Goal: Task Accomplishment & Management: Manage account settings

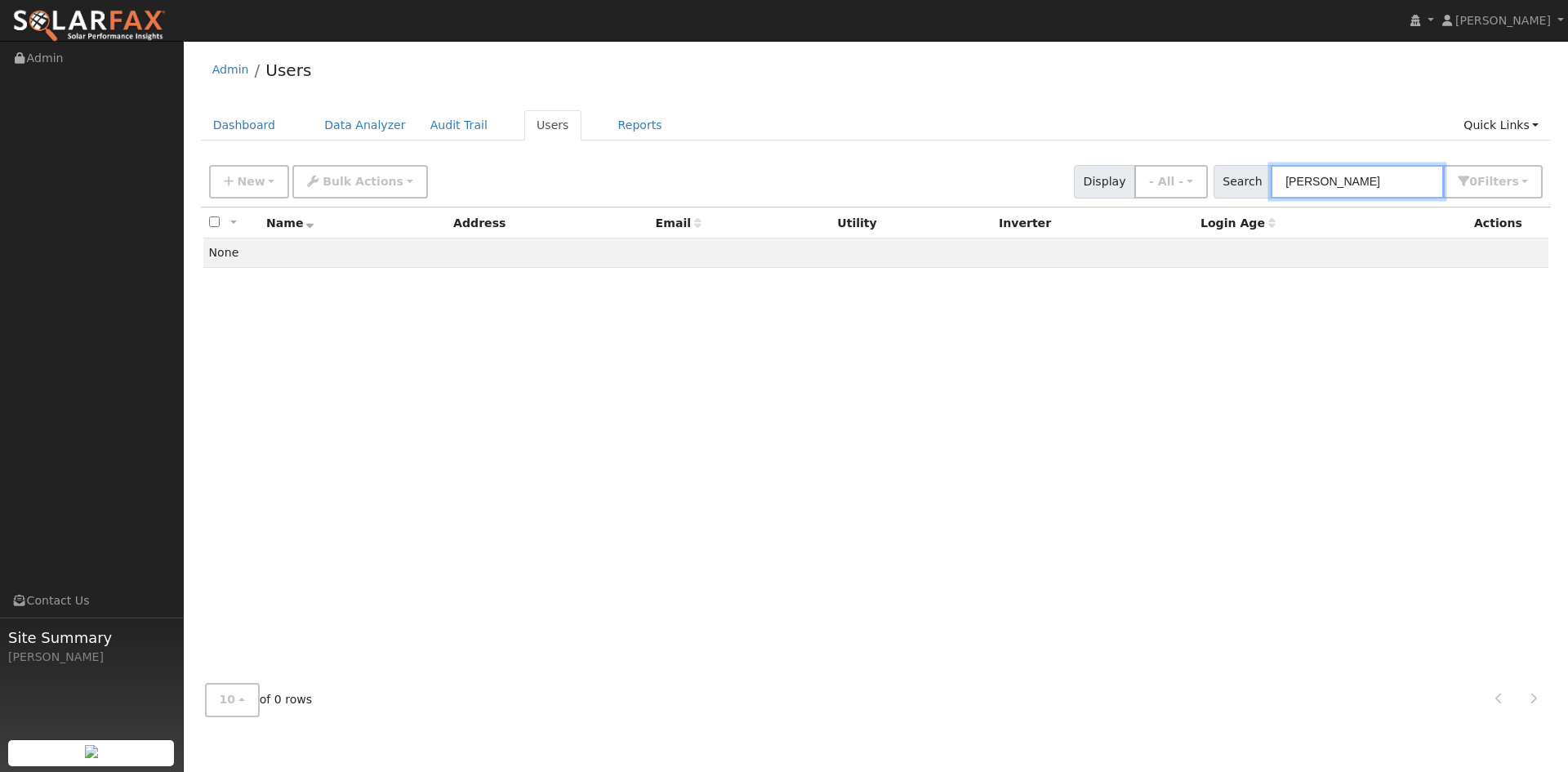
drag, startPoint x: 1279, startPoint y: 189, endPoint x: 1221, endPoint y: 187, distance: 58.0
click at [1221, 187] on div "Search hasson 0 Filter s My accounts Role Show - All - Show Leads Admin Billing…" at bounding box center [1378, 182] width 329 height 34
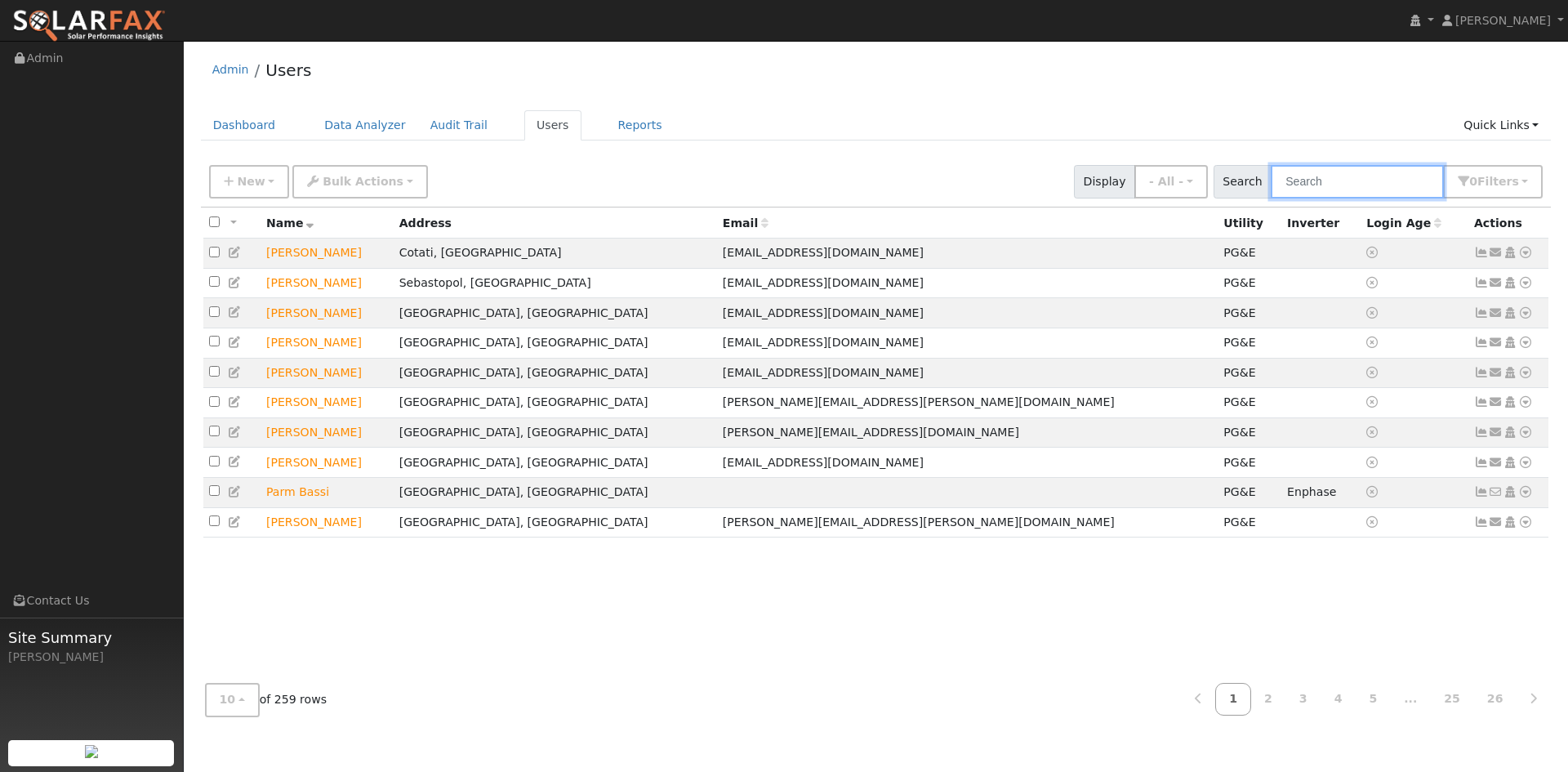
click at [1274, 198] on input "text" at bounding box center [1356, 182] width 173 height 34
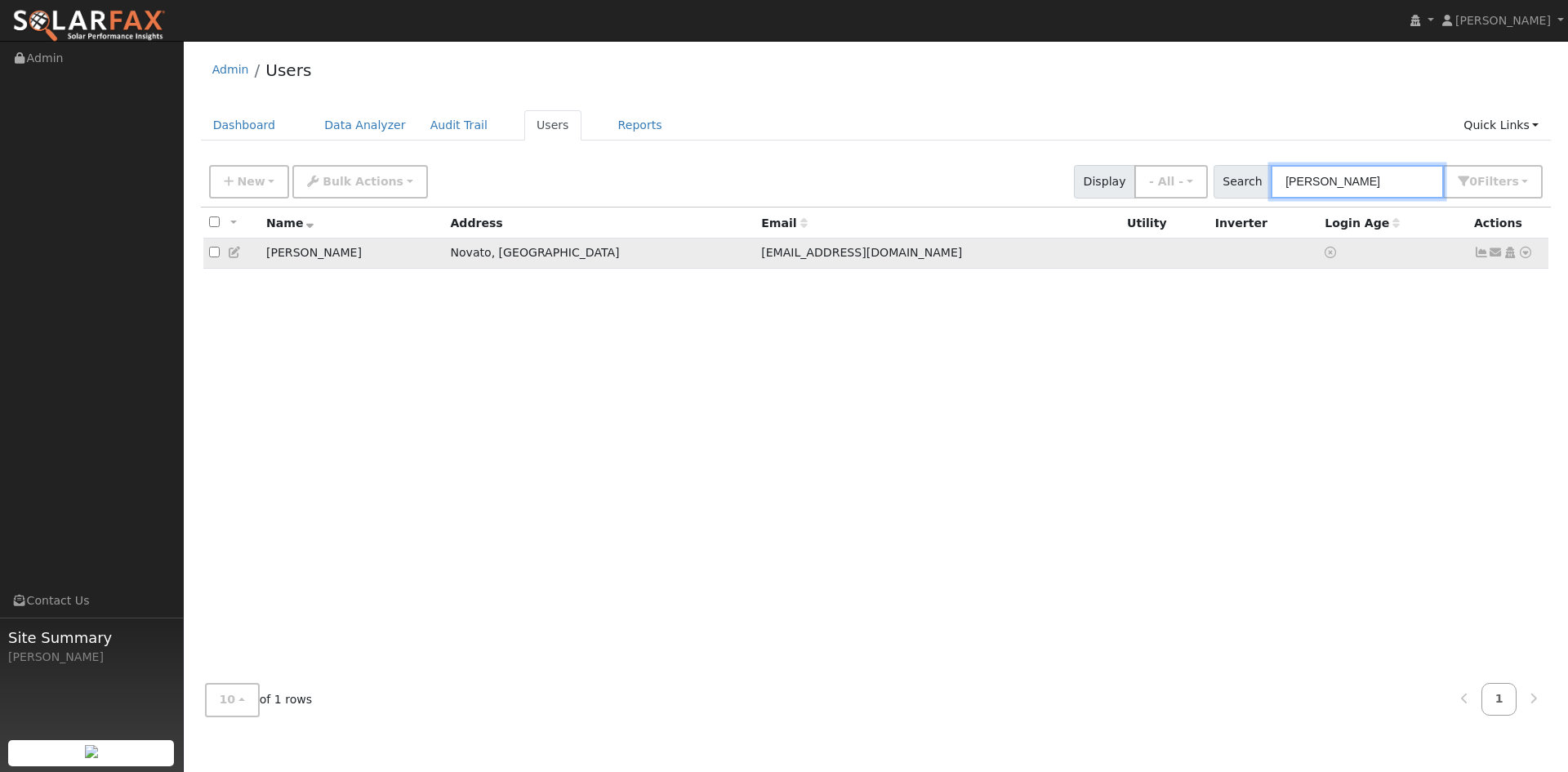
type input "Andrew Bryson"
click at [242, 258] on icon at bounding box center [235, 252] width 14 height 12
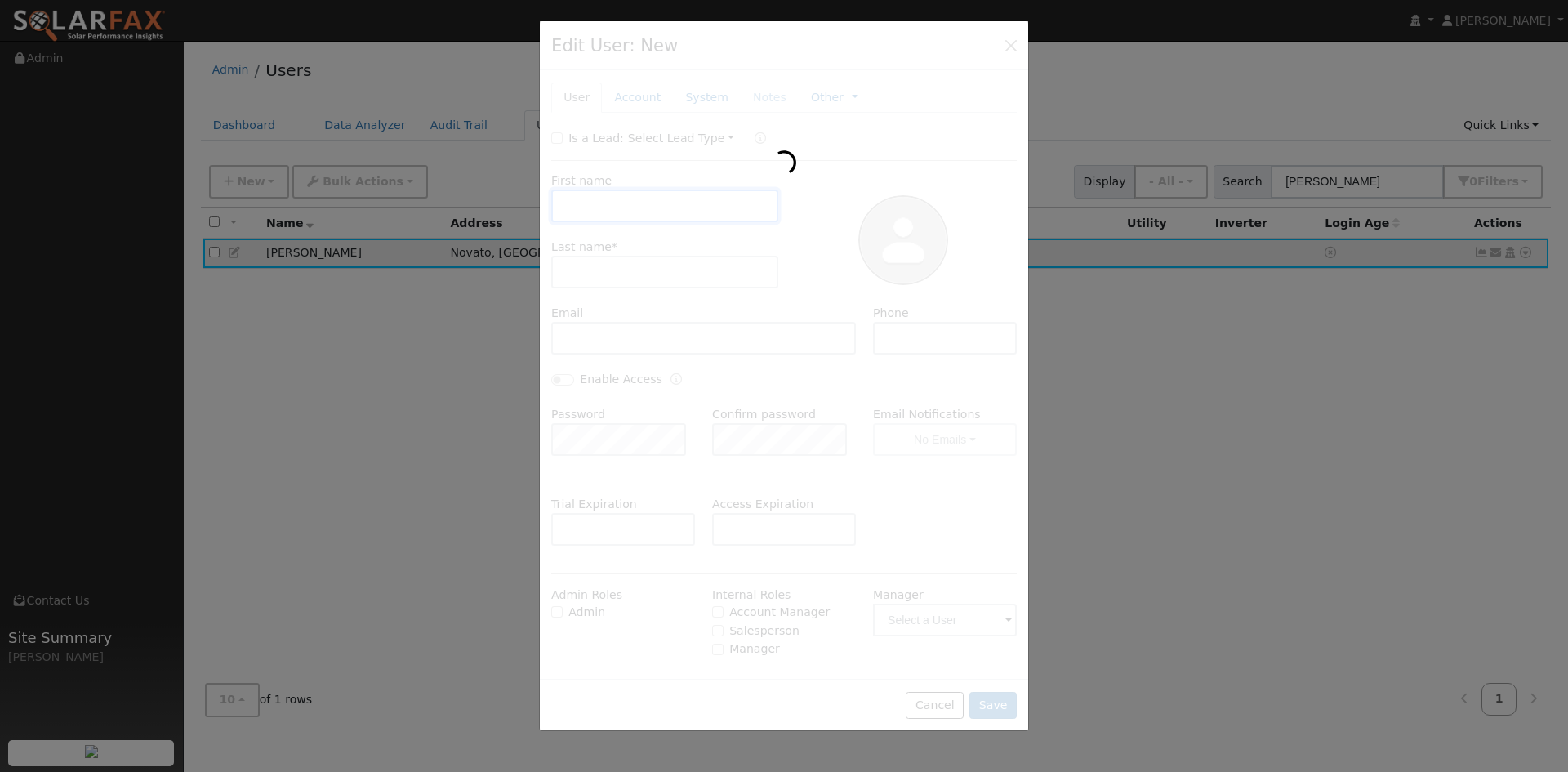
checkbox input "false"
type input "Andrew"
type input "Bryson"
type input "ABrysonSF@gmail.com"
type input "8057011440"
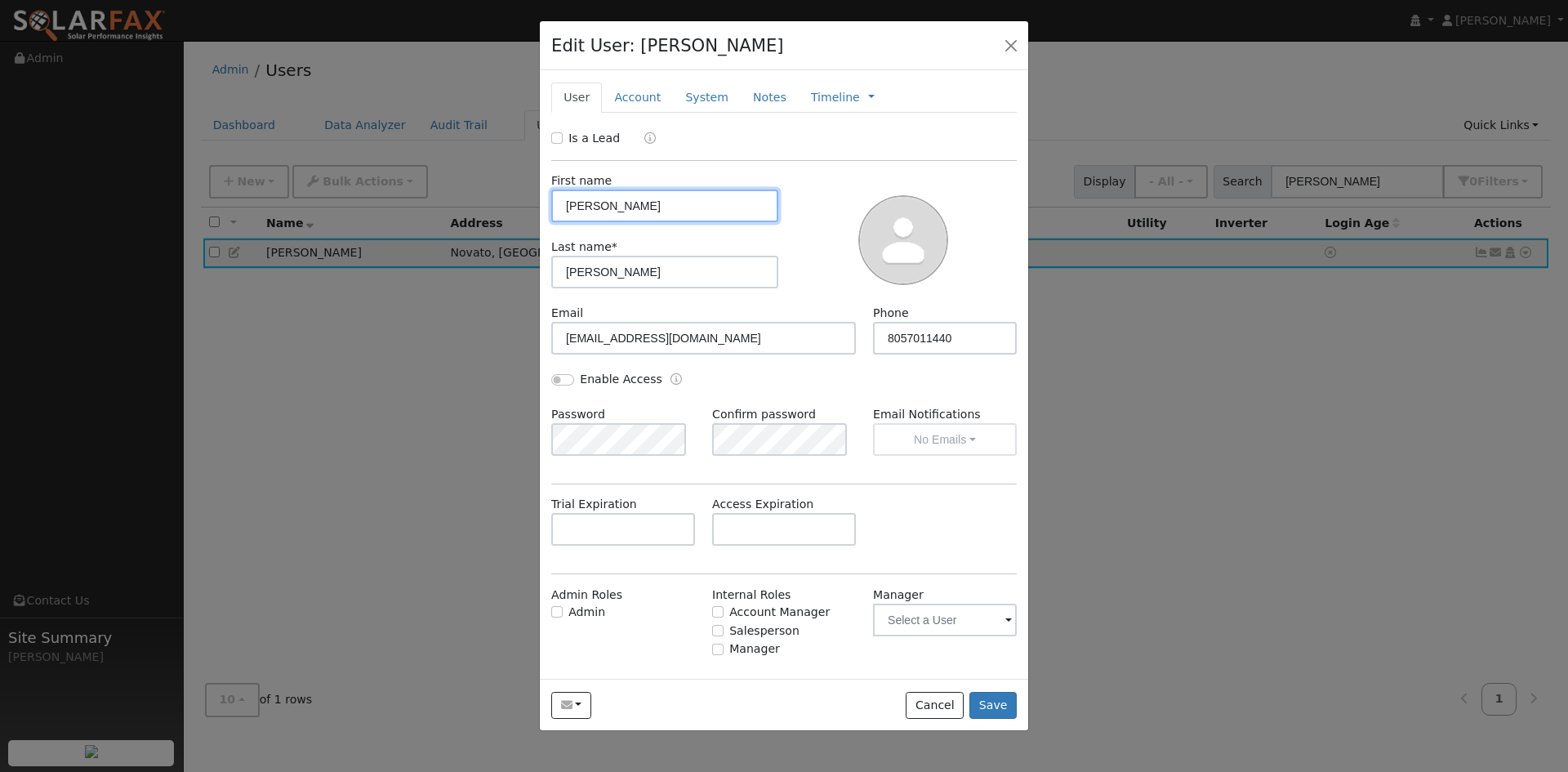
scroll to position [113, 0]
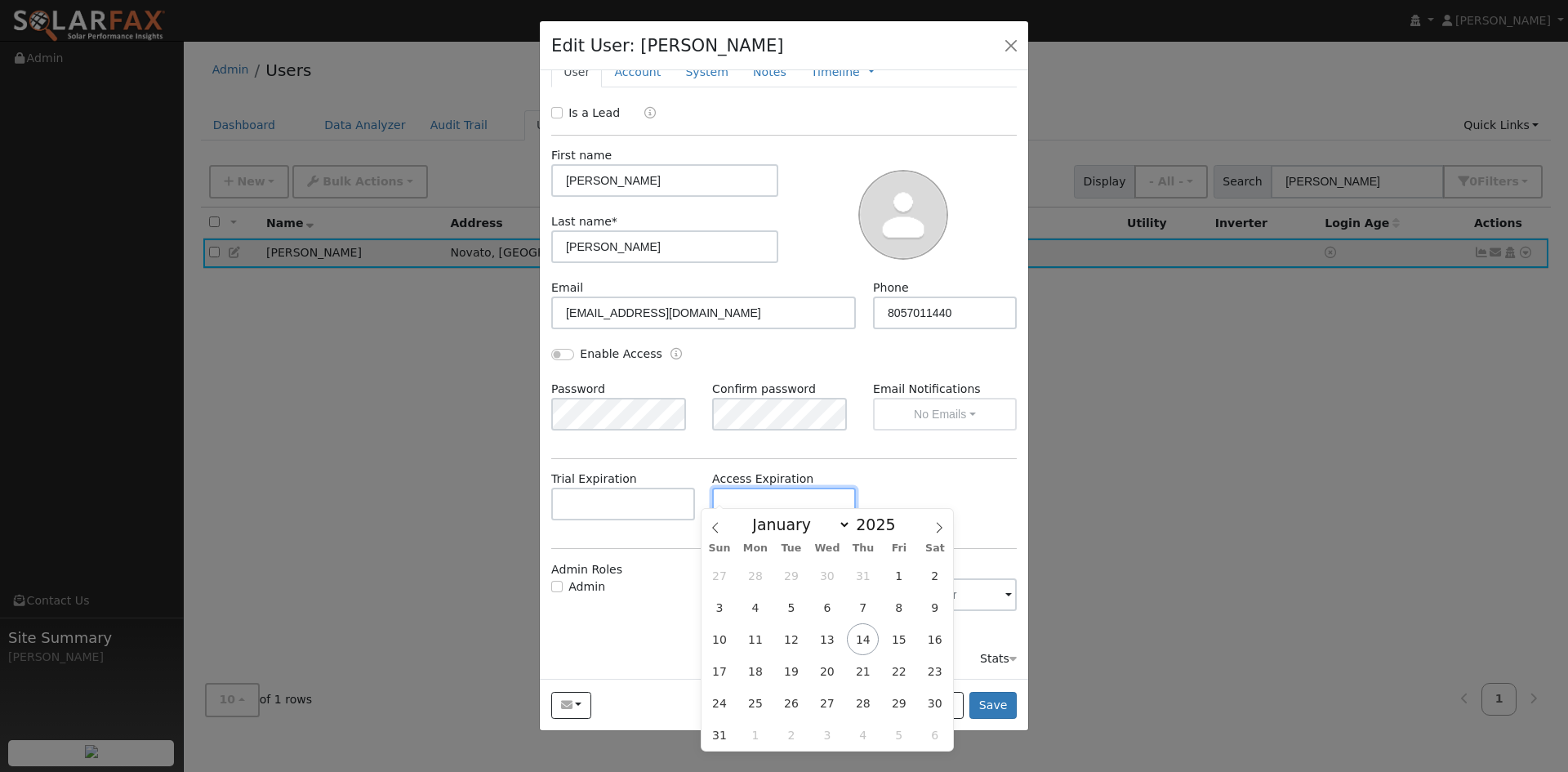
click at [774, 488] on input "text" at bounding box center [784, 504] width 144 height 33
click at [935, 529] on icon at bounding box center [939, 528] width 12 height 12
select select "9"
click at [895, 641] on span "17" at bounding box center [898, 639] width 32 height 32
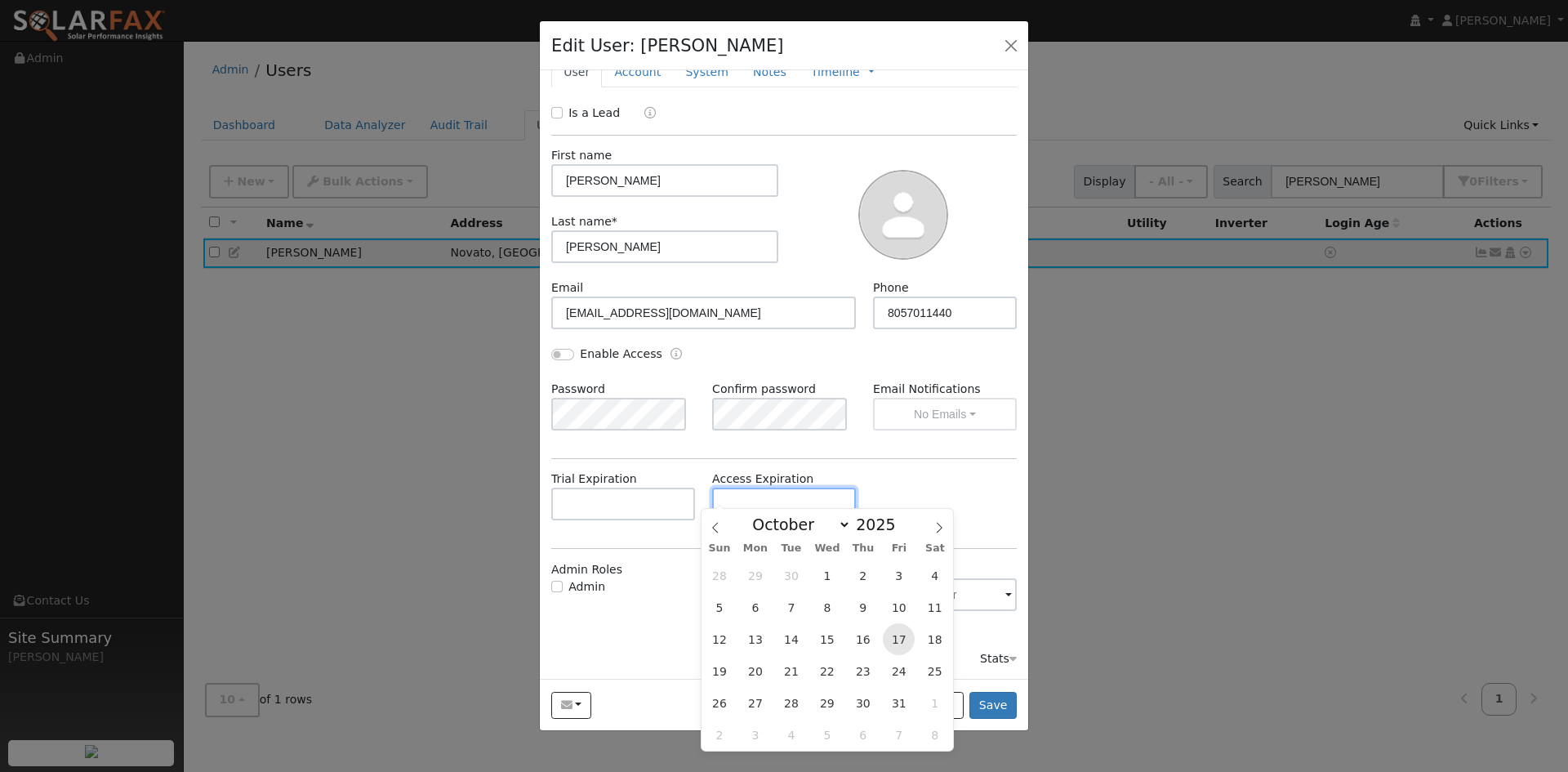
type input "10/17/2025"
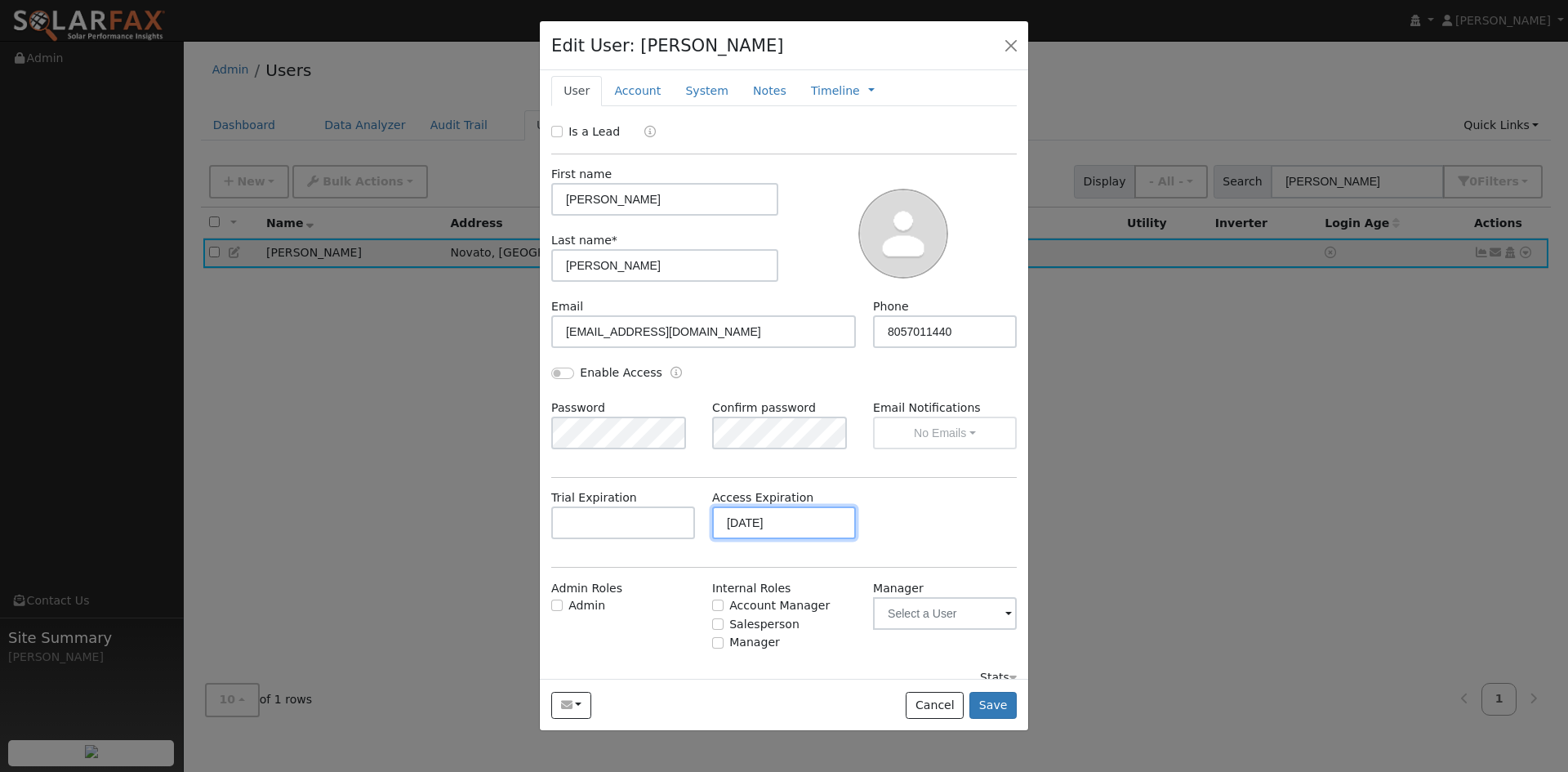
scroll to position [0, 0]
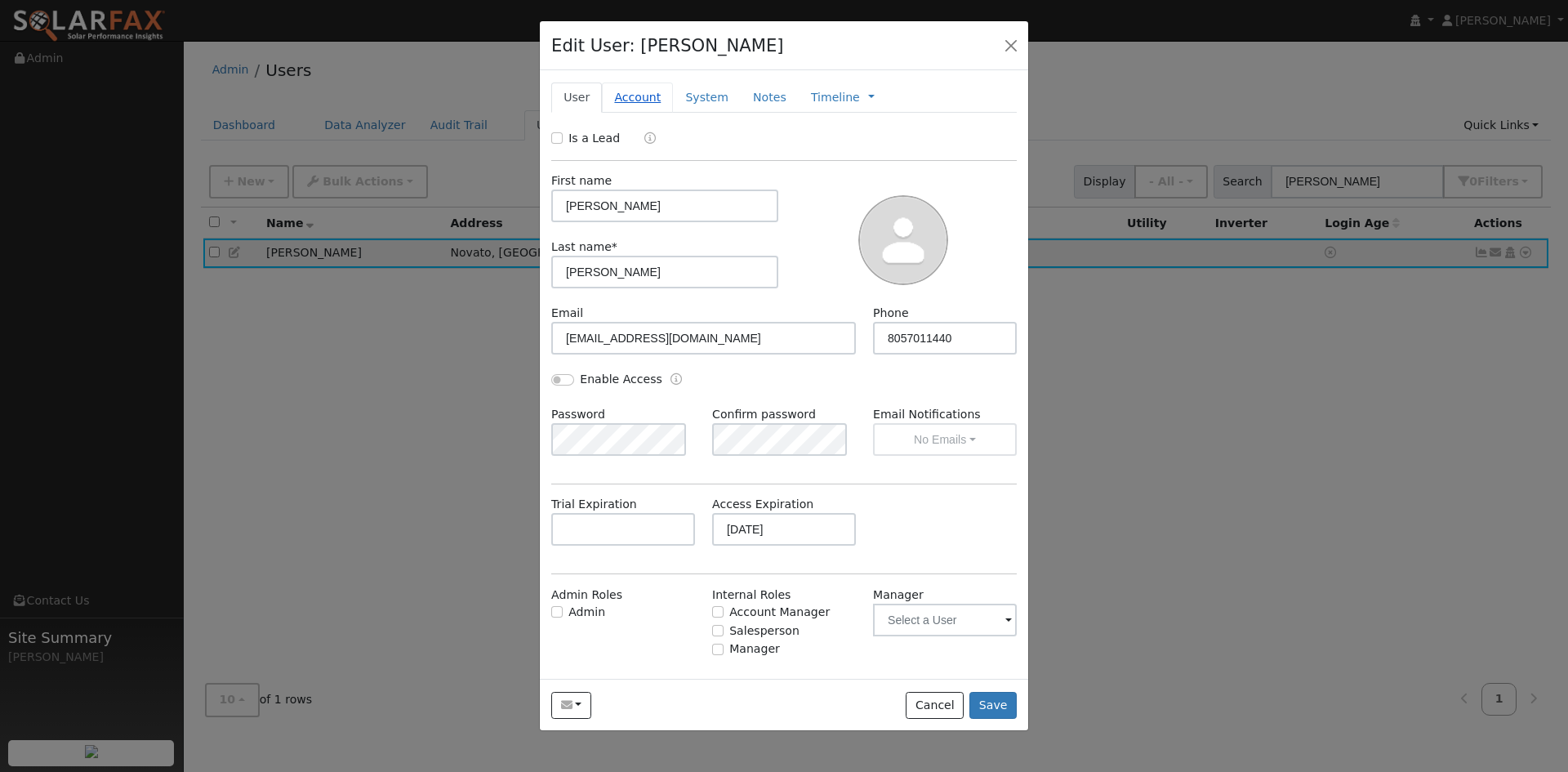
click at [657, 113] on link "Account" at bounding box center [638, 97] width 71 height 30
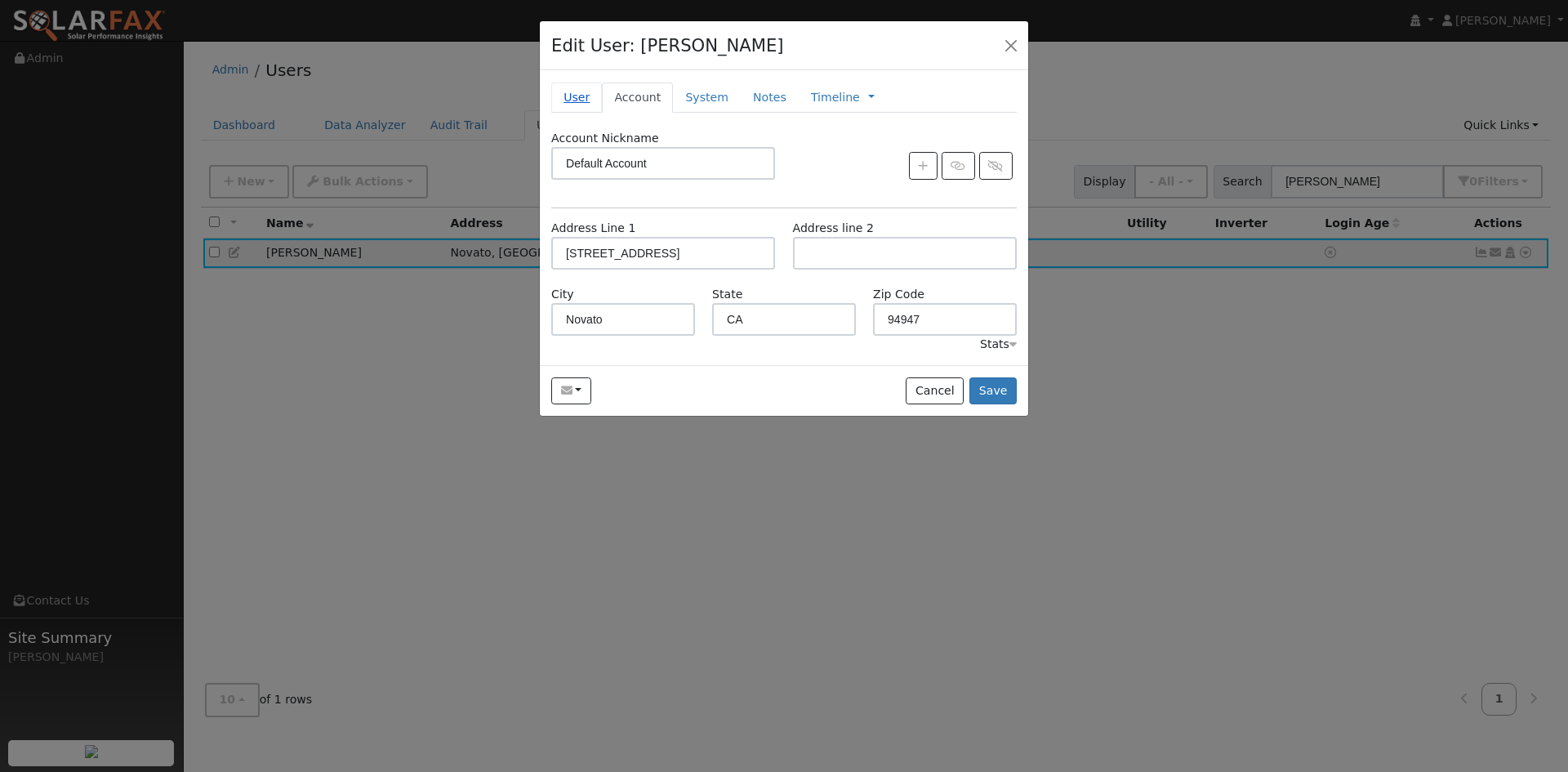
click at [587, 113] on link "User" at bounding box center [577, 97] width 50 height 30
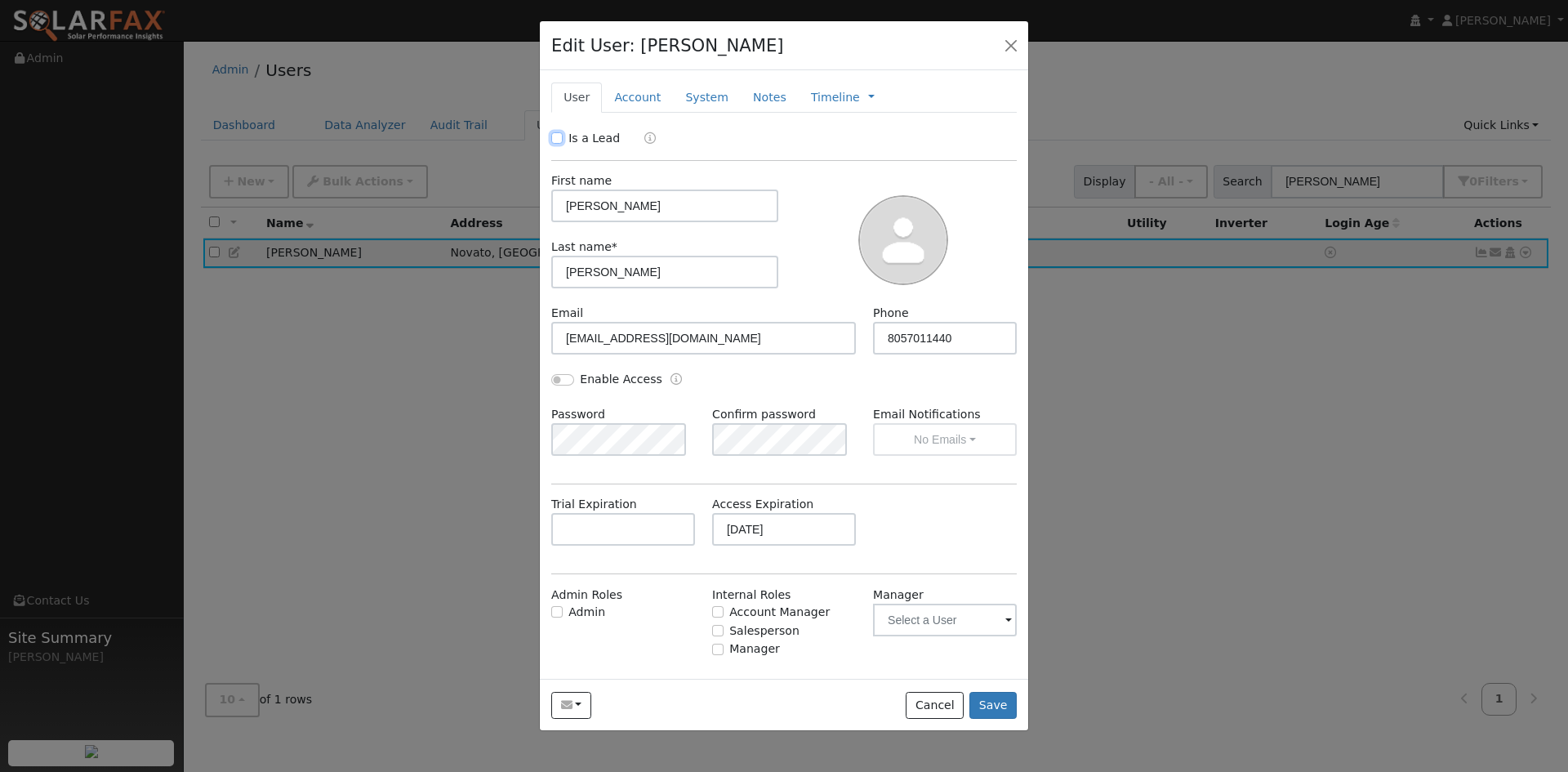
click at [558, 144] on input "Is a Lead" at bounding box center [557, 138] width 12 height 12
checkbox input "true"
click at [637, 113] on link "Account" at bounding box center [638, 97] width 71 height 30
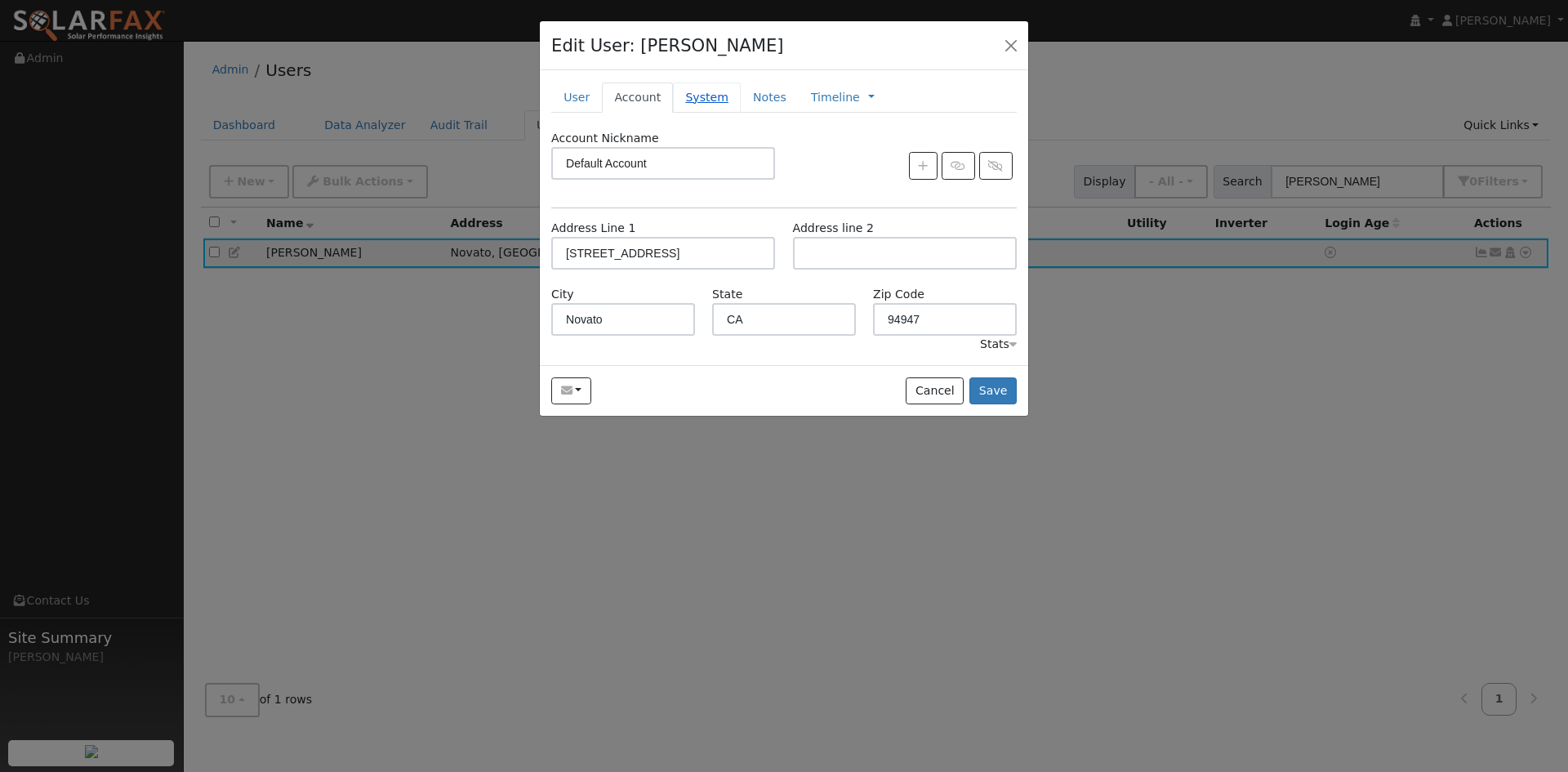
click at [741, 113] on link "System" at bounding box center [706, 97] width 68 height 30
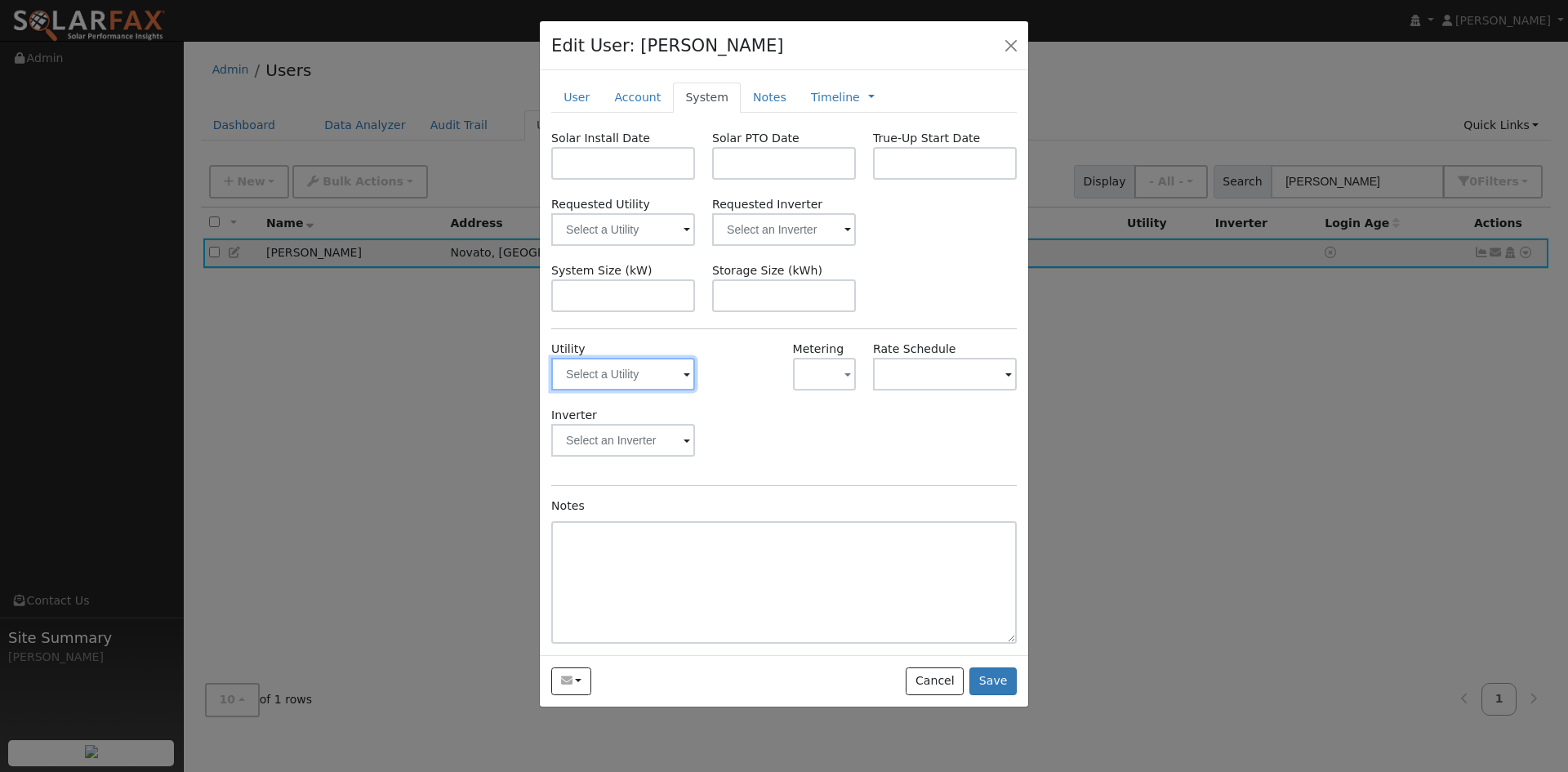
click at [651, 390] on input "text" at bounding box center [623, 374] width 144 height 33
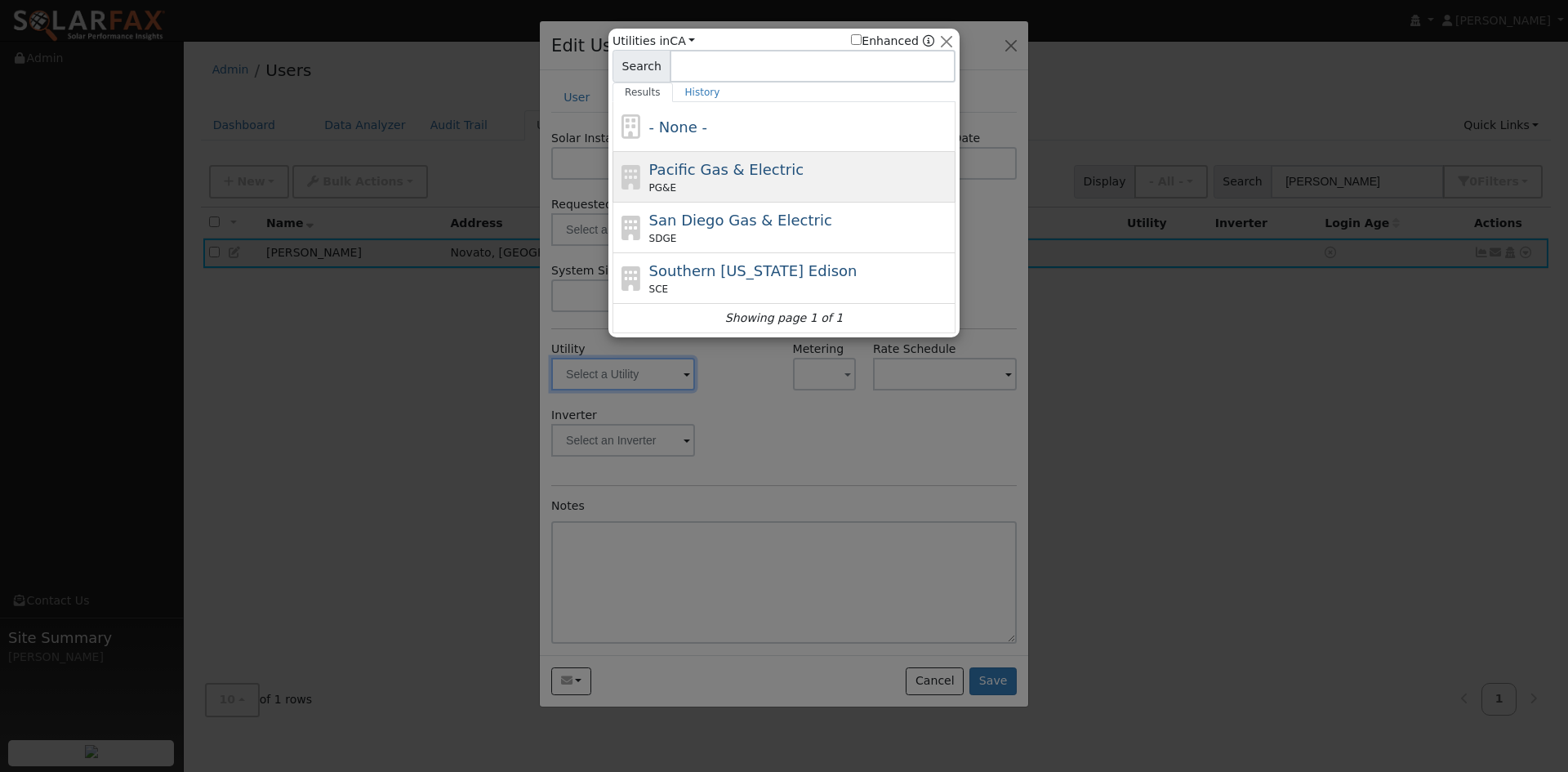
click at [694, 188] on div "PG&E" at bounding box center [801, 187] width 303 height 14
type input "PG&E"
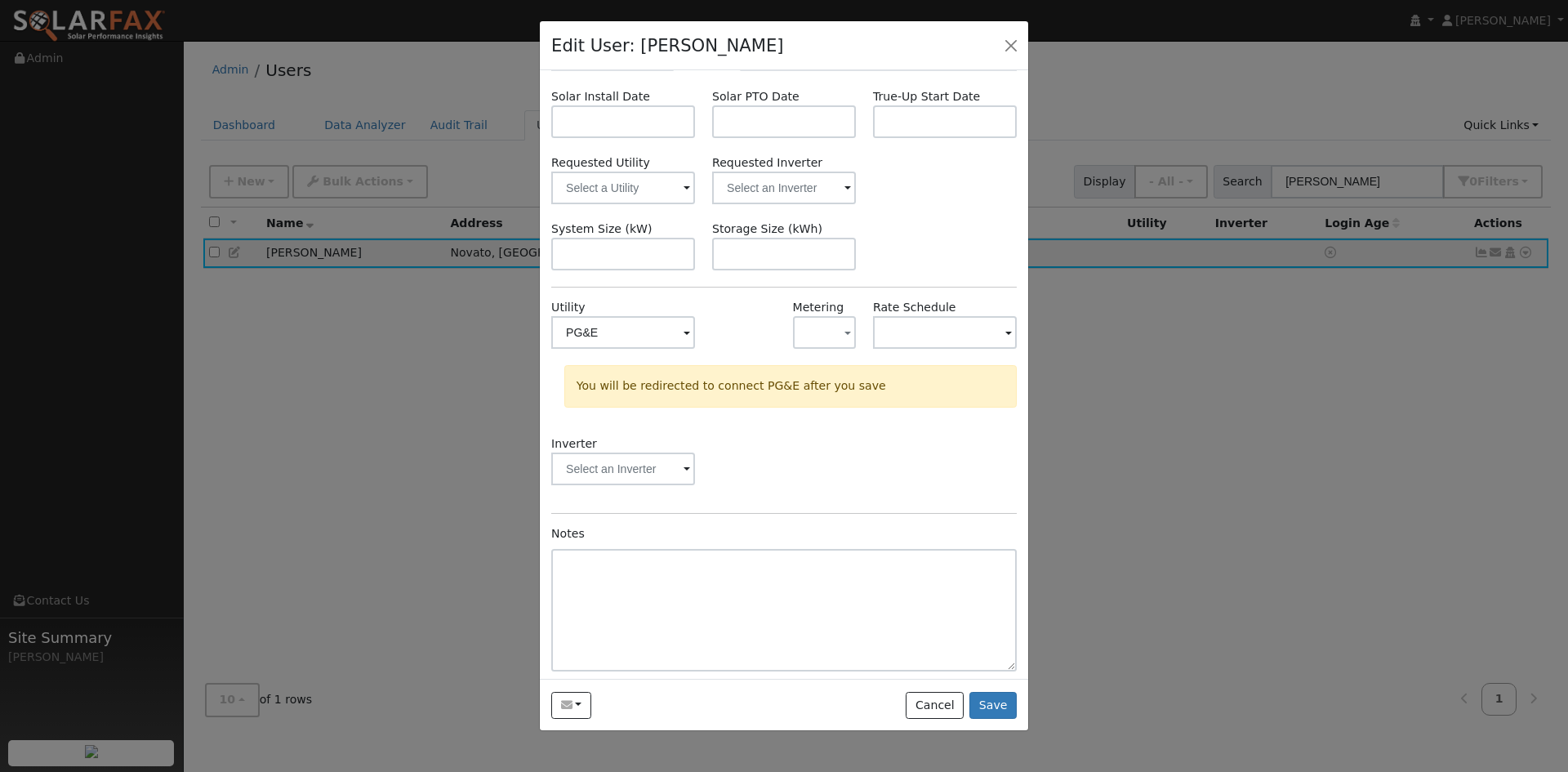
scroll to position [82, 0]
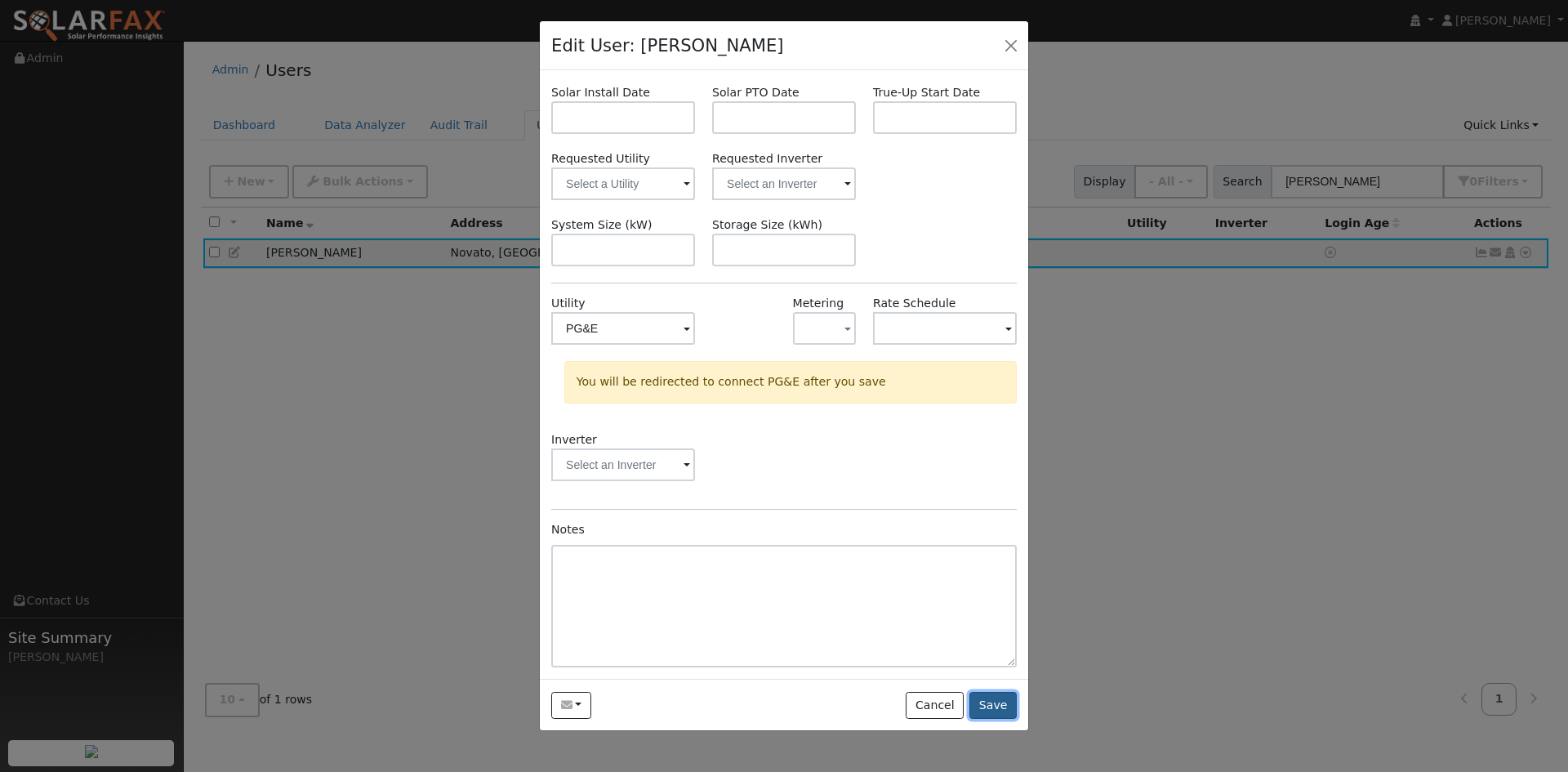
click at [991, 720] on button "Save" at bounding box center [992, 705] width 47 height 28
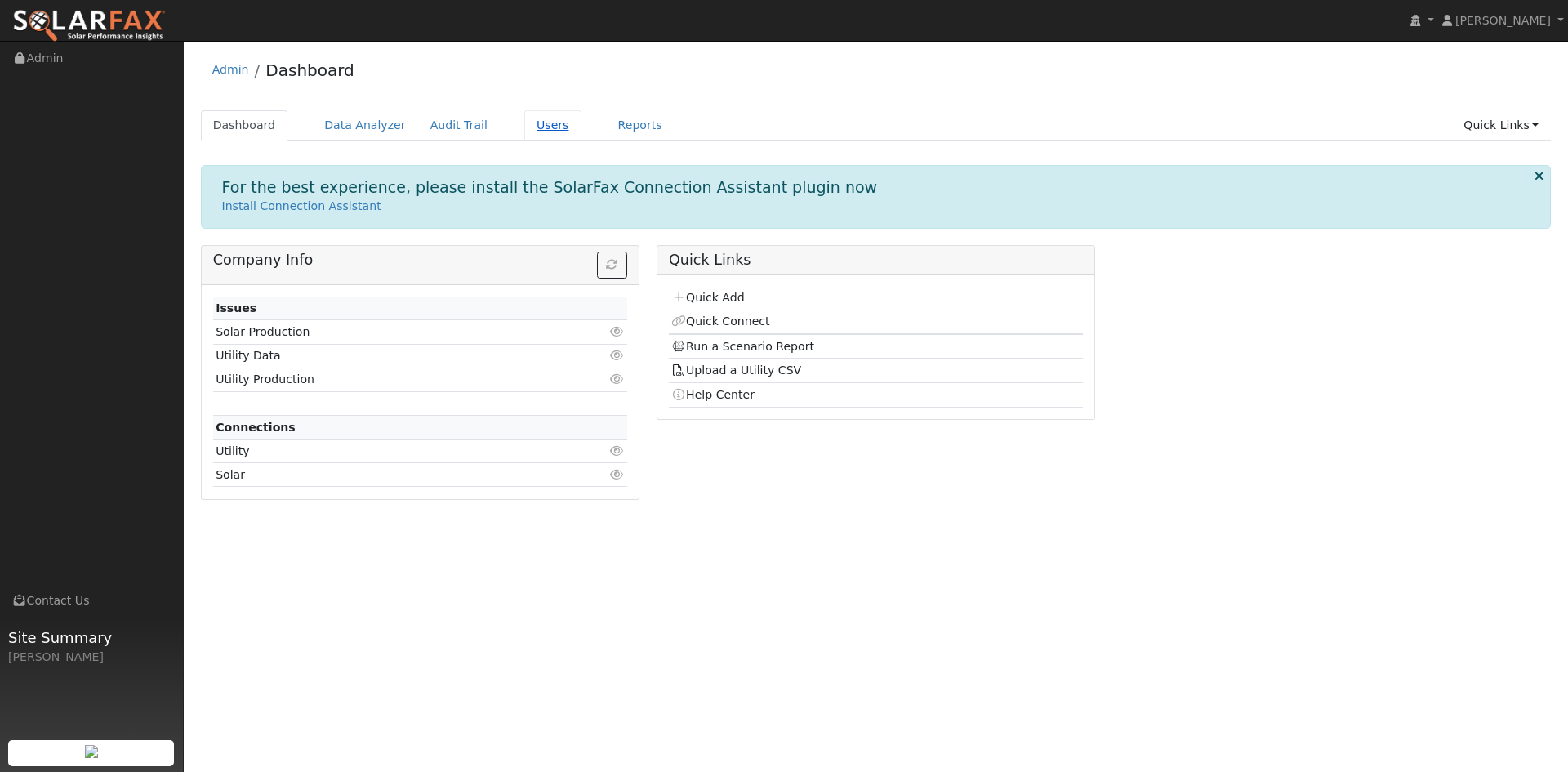
click at [582, 134] on link "Users" at bounding box center [553, 125] width 57 height 30
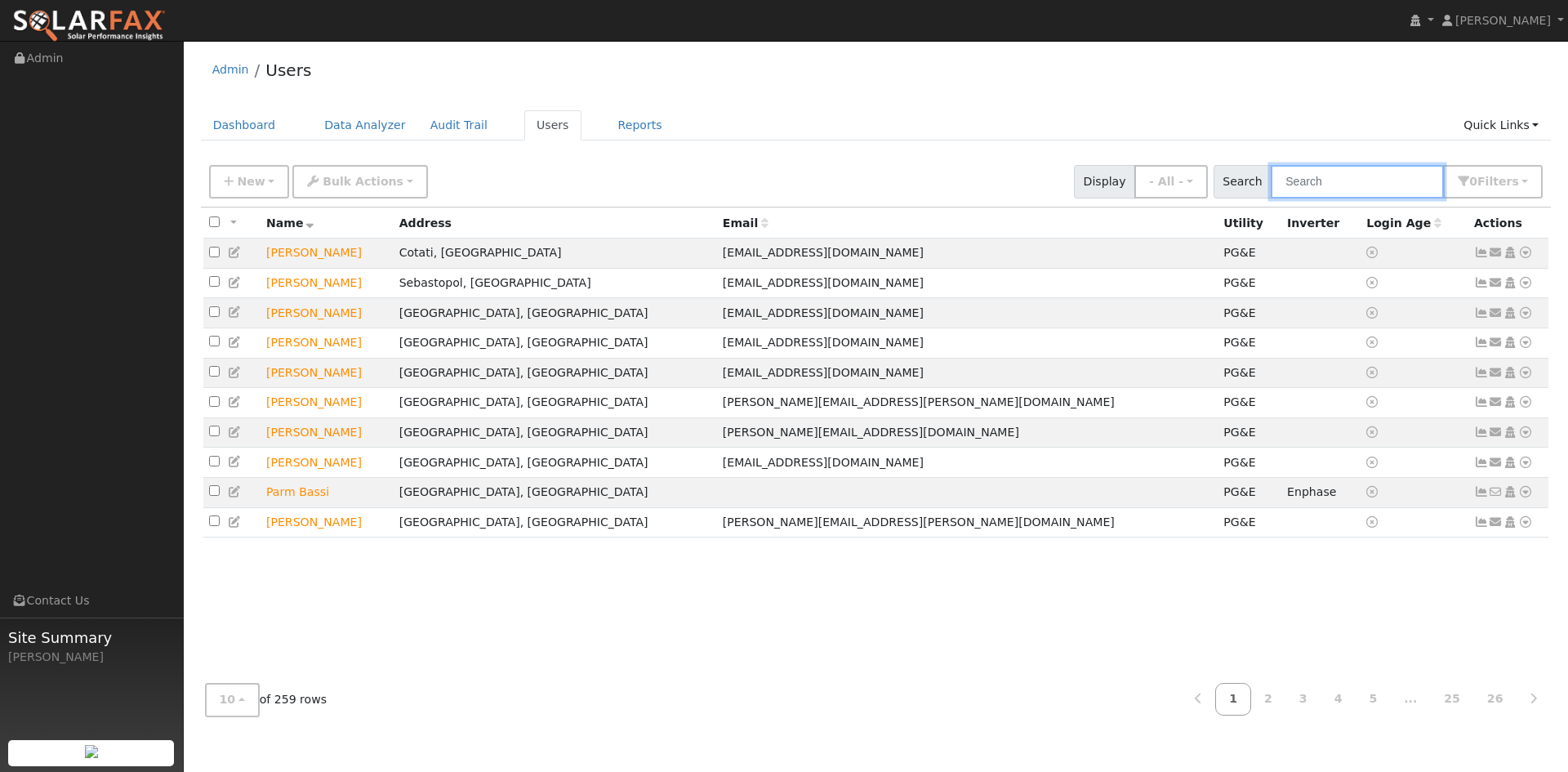
click at [1279, 187] on input "text" at bounding box center [1356, 182] width 173 height 34
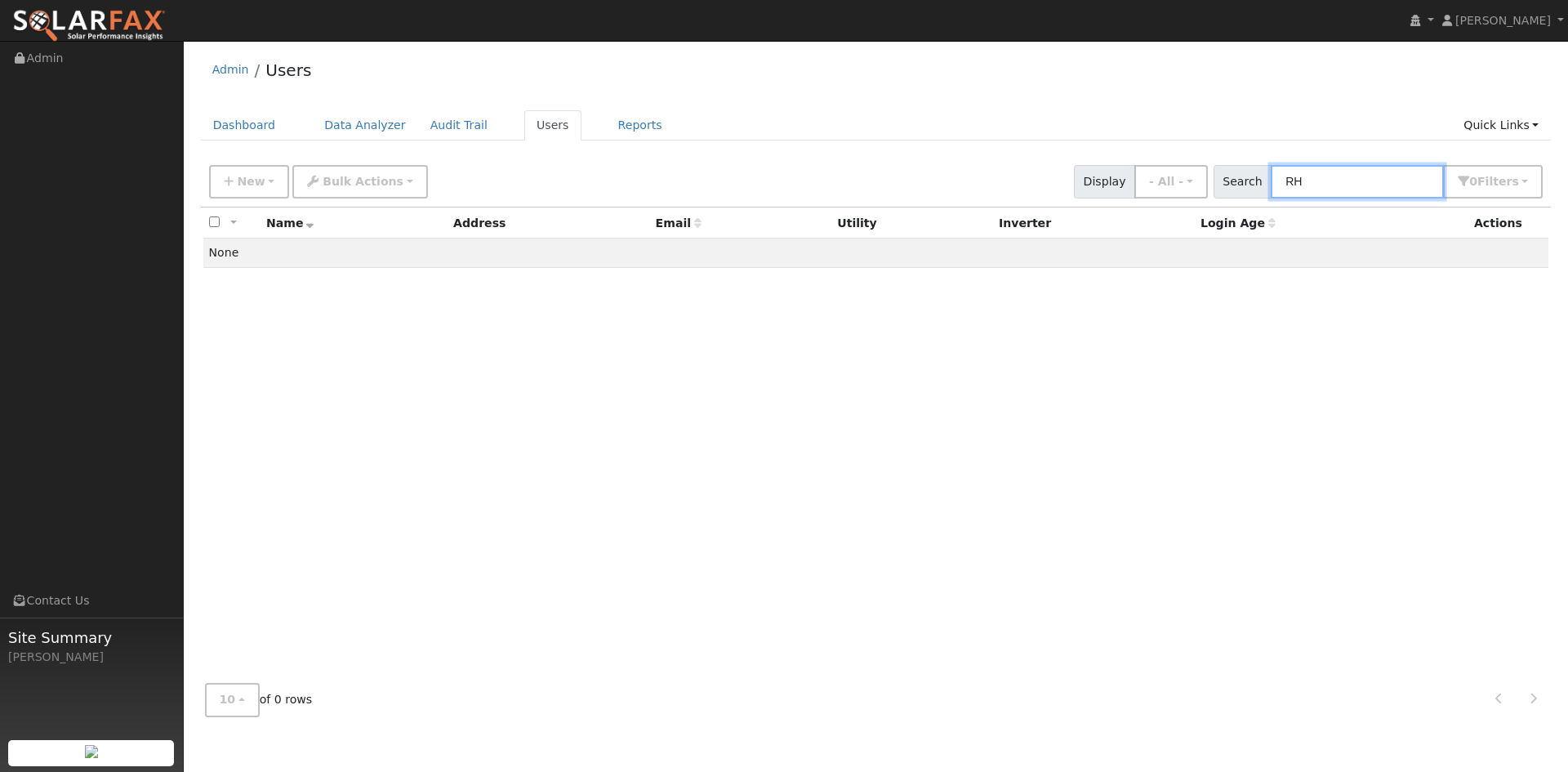
type input "R"
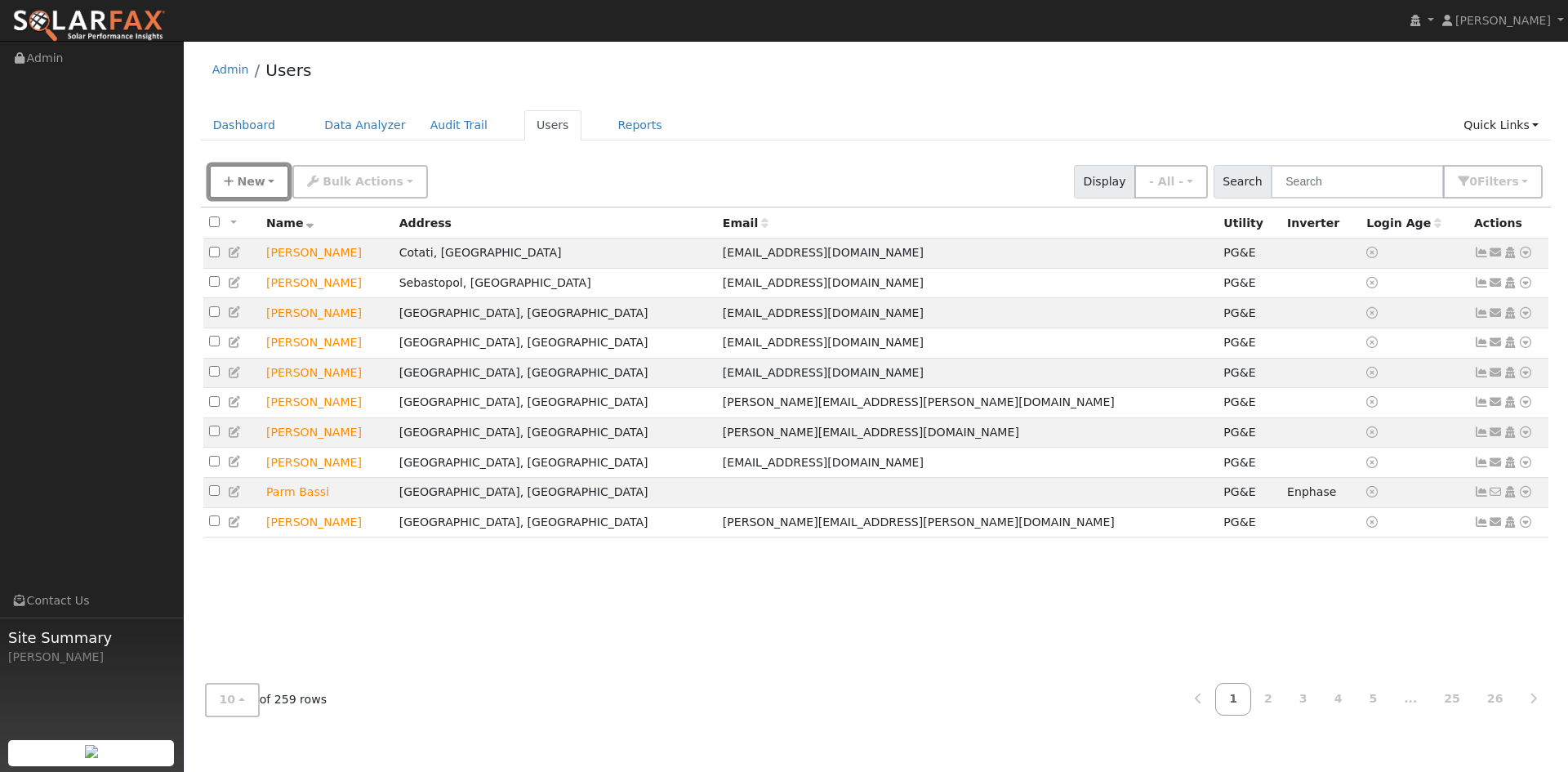
click at [249, 187] on span "New" at bounding box center [250, 182] width 28 height 14
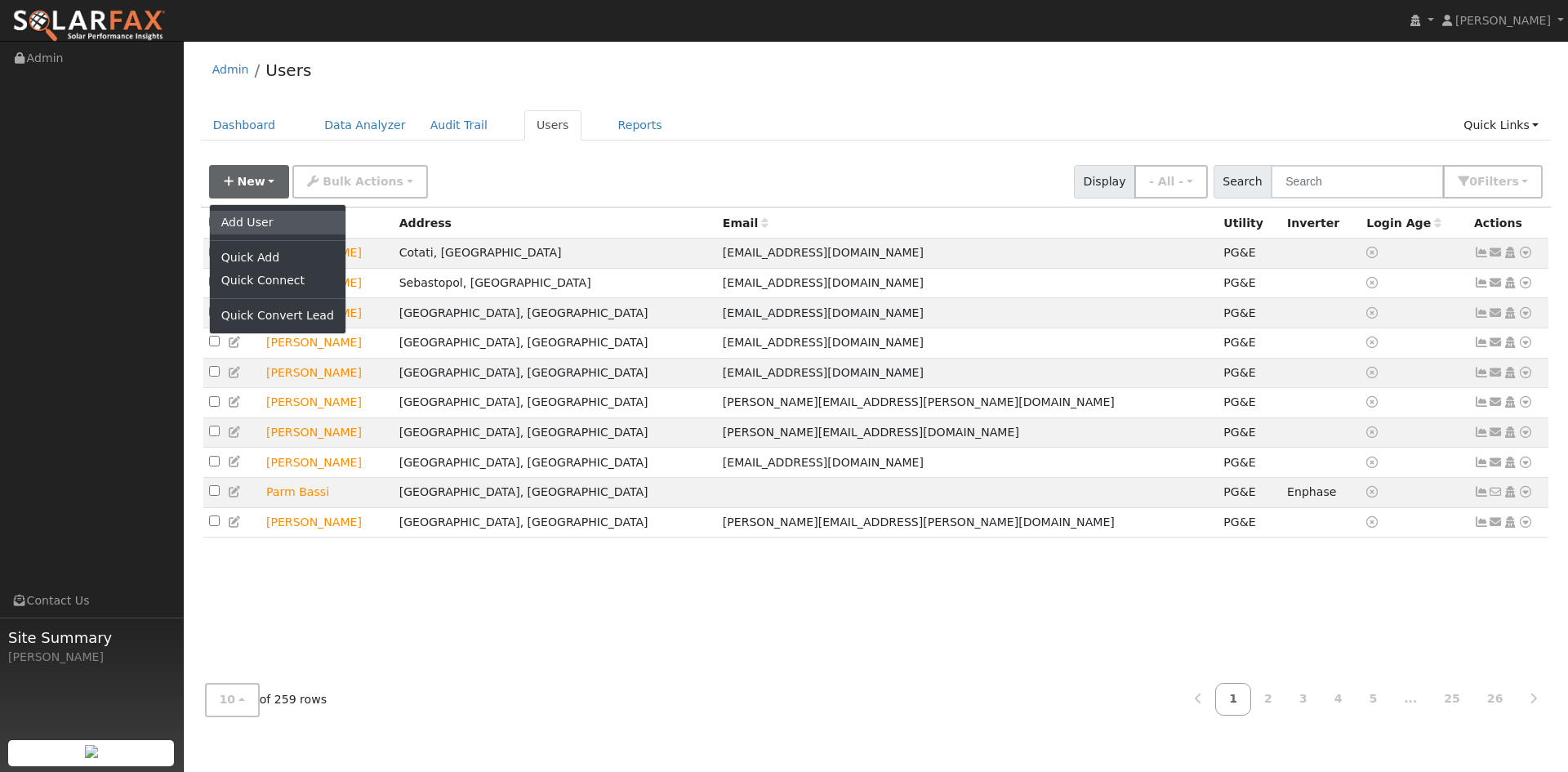
click at [284, 234] on link "Add User" at bounding box center [277, 222] width 135 height 23
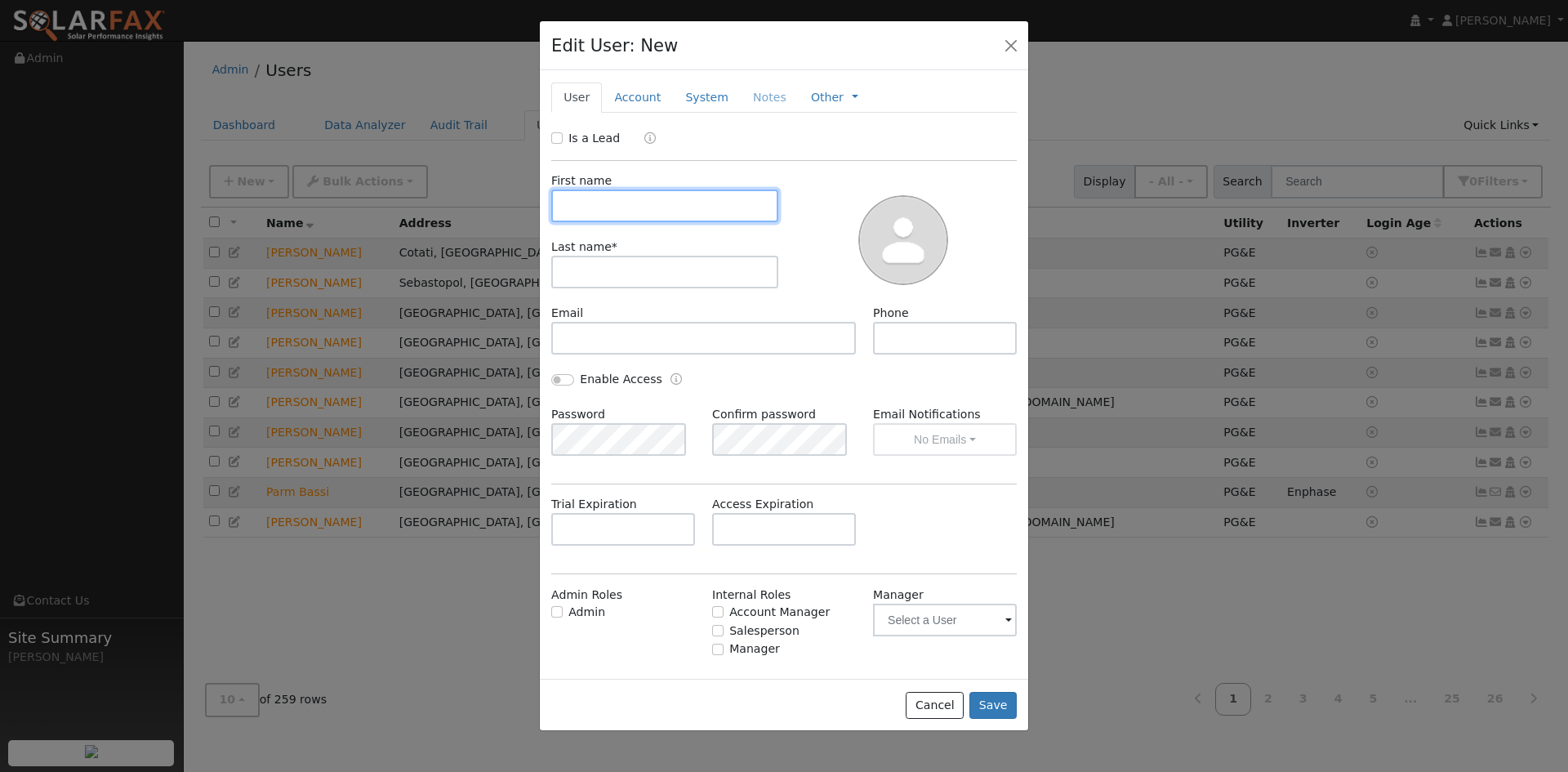
click at [694, 222] on input "text" at bounding box center [665, 206] width 227 height 33
type input "Jeff"
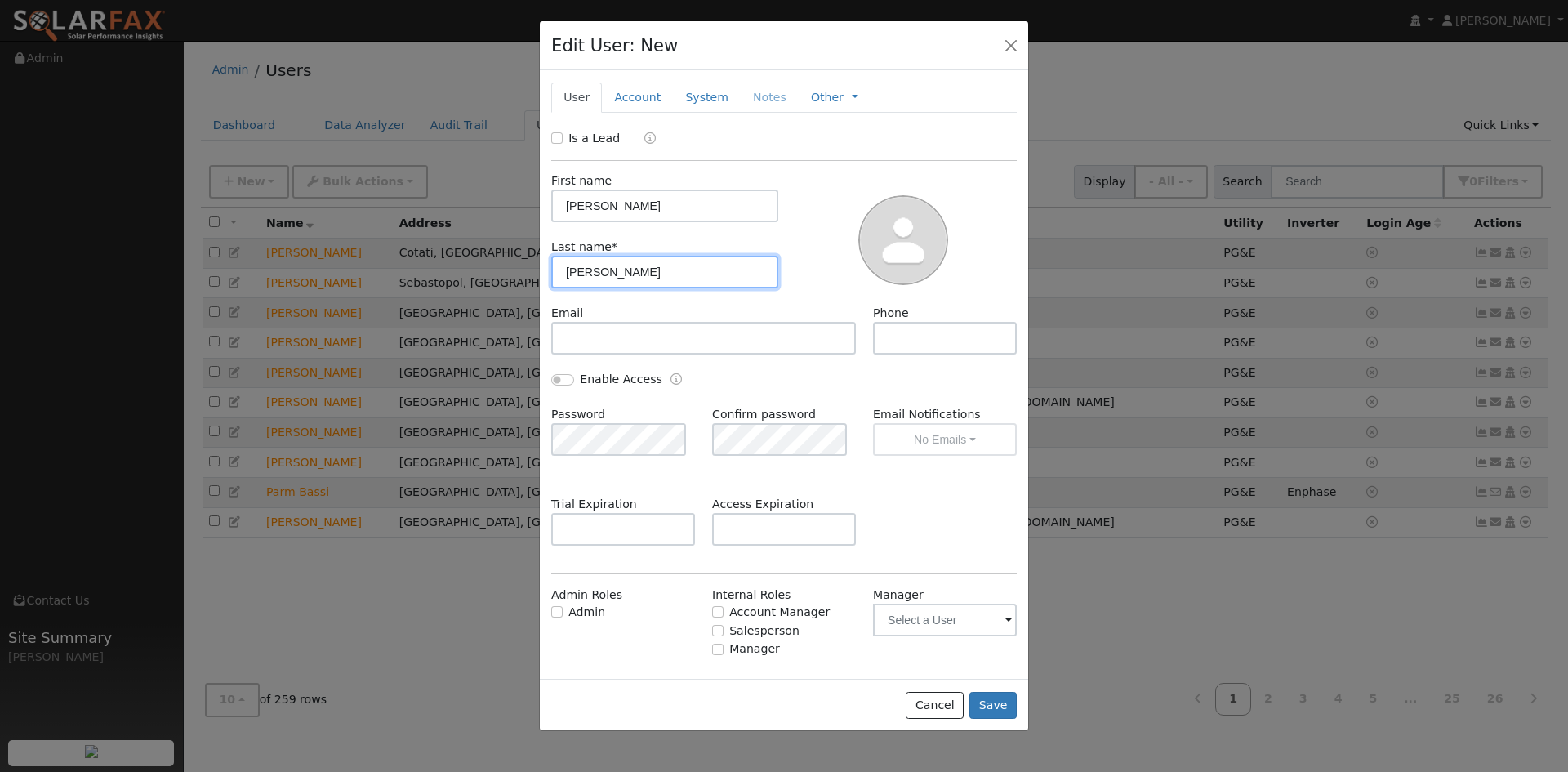
type input "Rhoads"
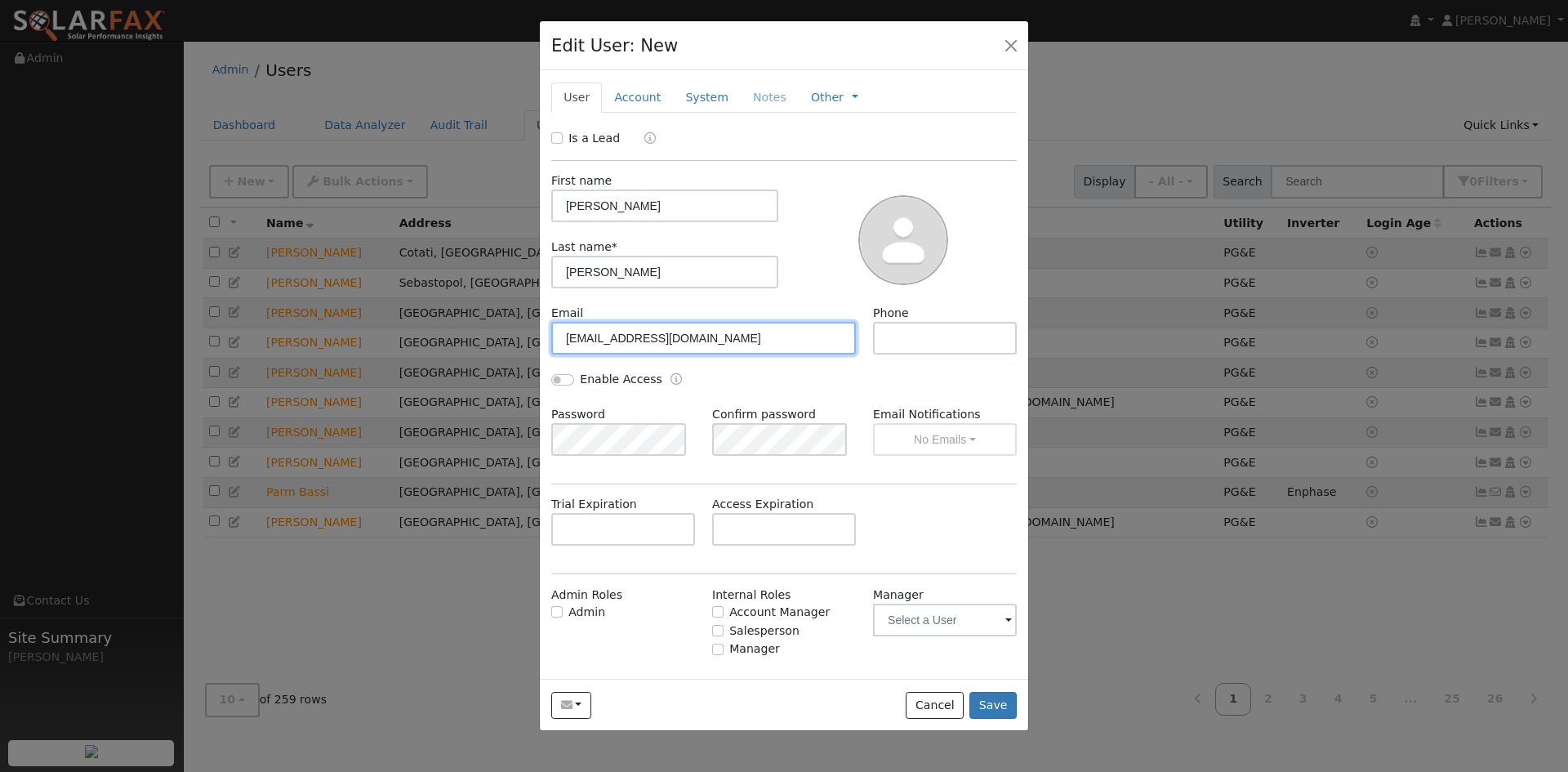
type input "[EMAIL_ADDRESS][DOMAIN_NAME]"
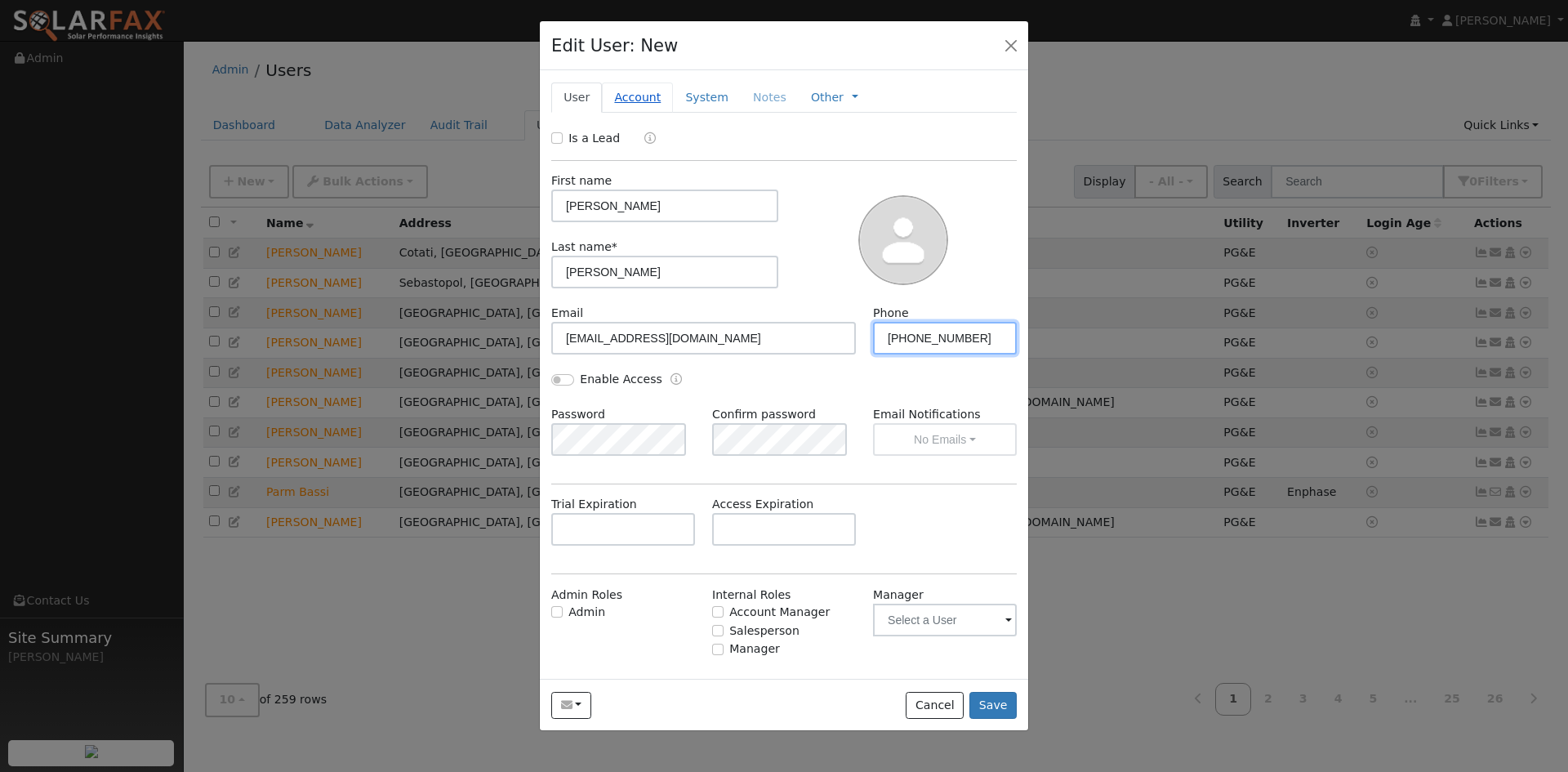
type input "[PHONE_NUMBER]"
click at [670, 113] on link "Account" at bounding box center [638, 97] width 71 height 30
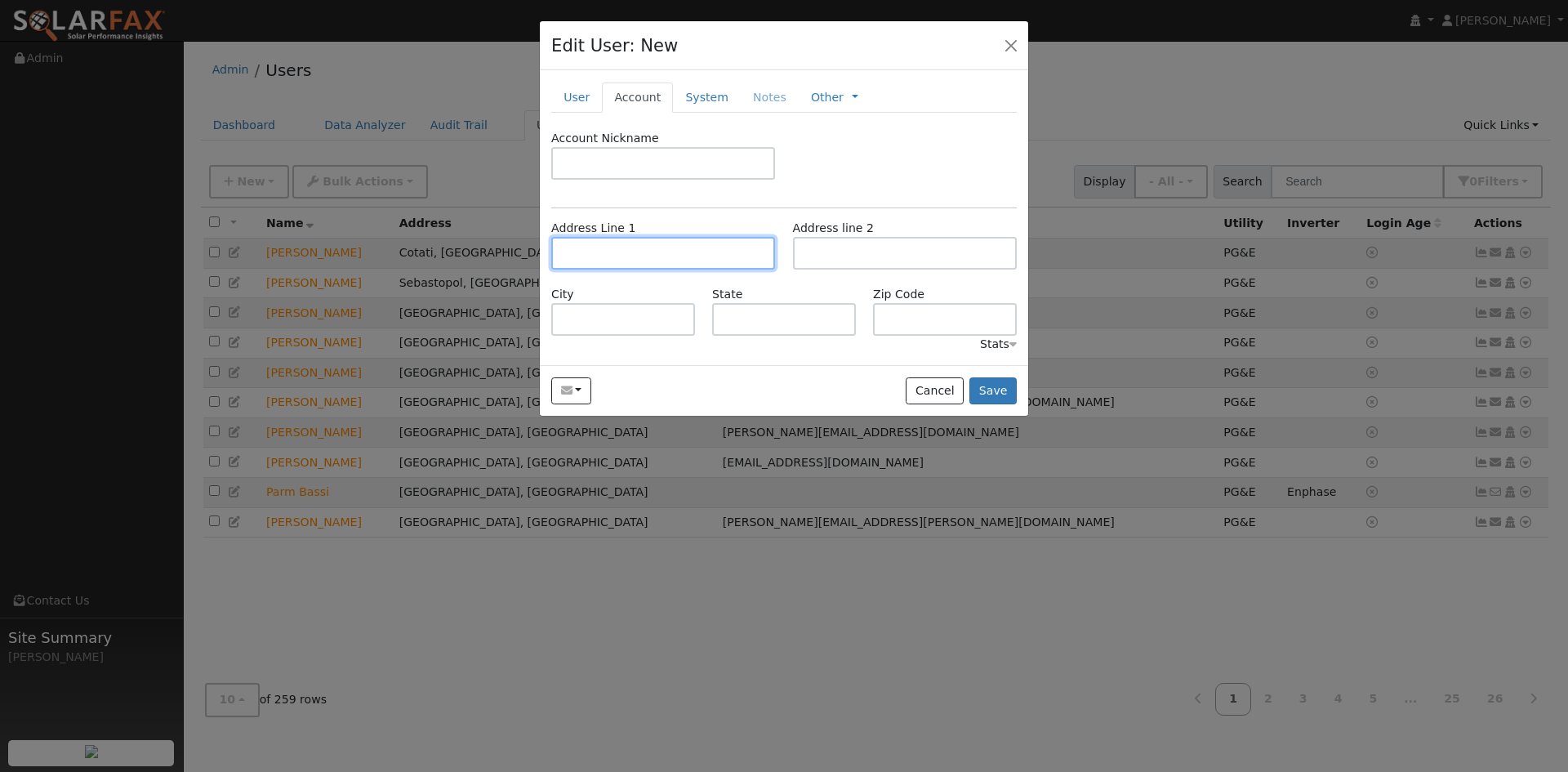
click at [658, 270] on input "text" at bounding box center [664, 253] width 224 height 33
click at [683, 270] on input "text" at bounding box center [664, 253] width 224 height 33
paste input "87 Marina Court Drive"
type input "87 Marina Court Drive"
type input "San Rafael"
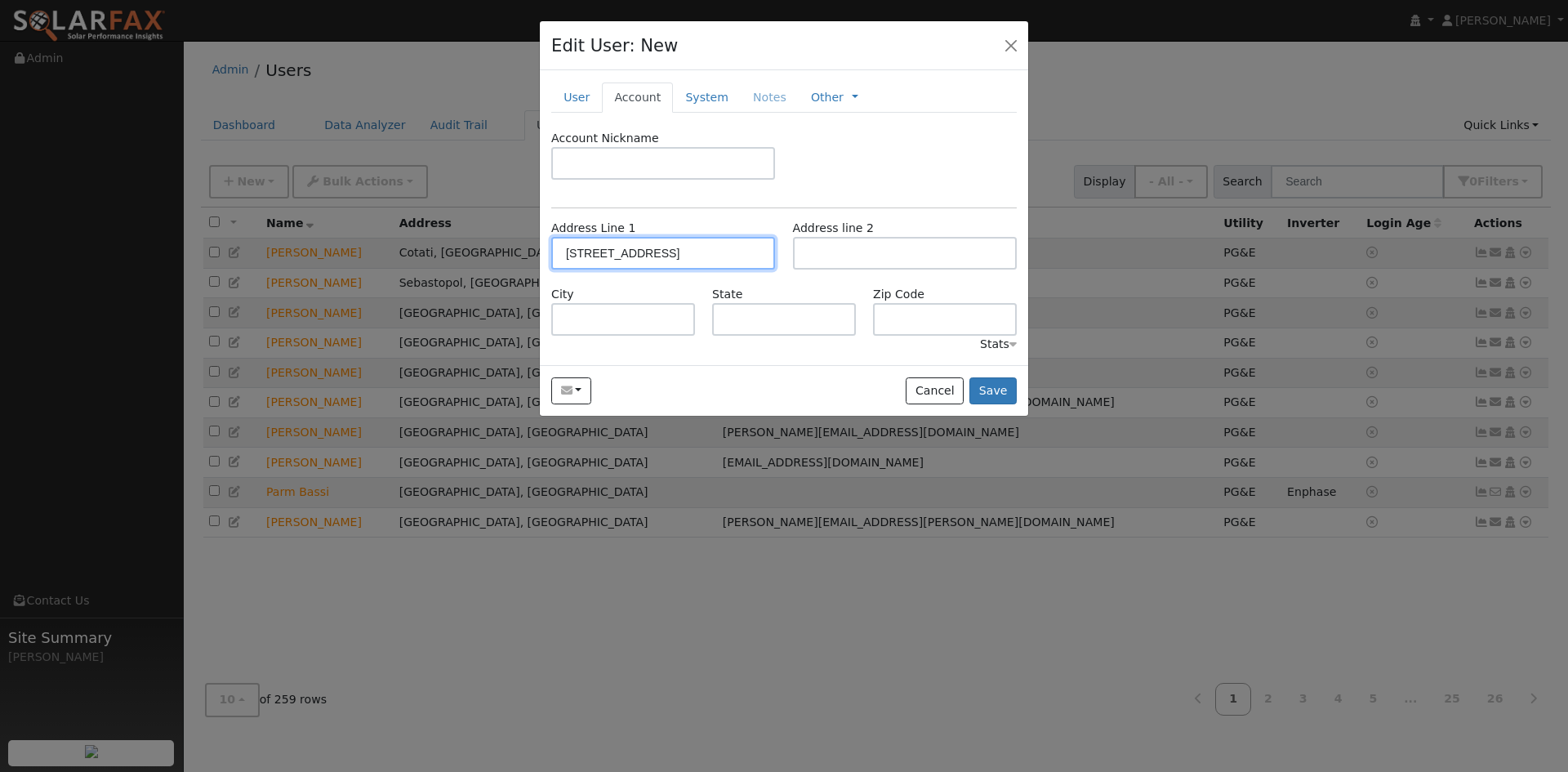
type input "CA"
type input "94901"
click at [741, 105] on link "System" at bounding box center [706, 97] width 68 height 30
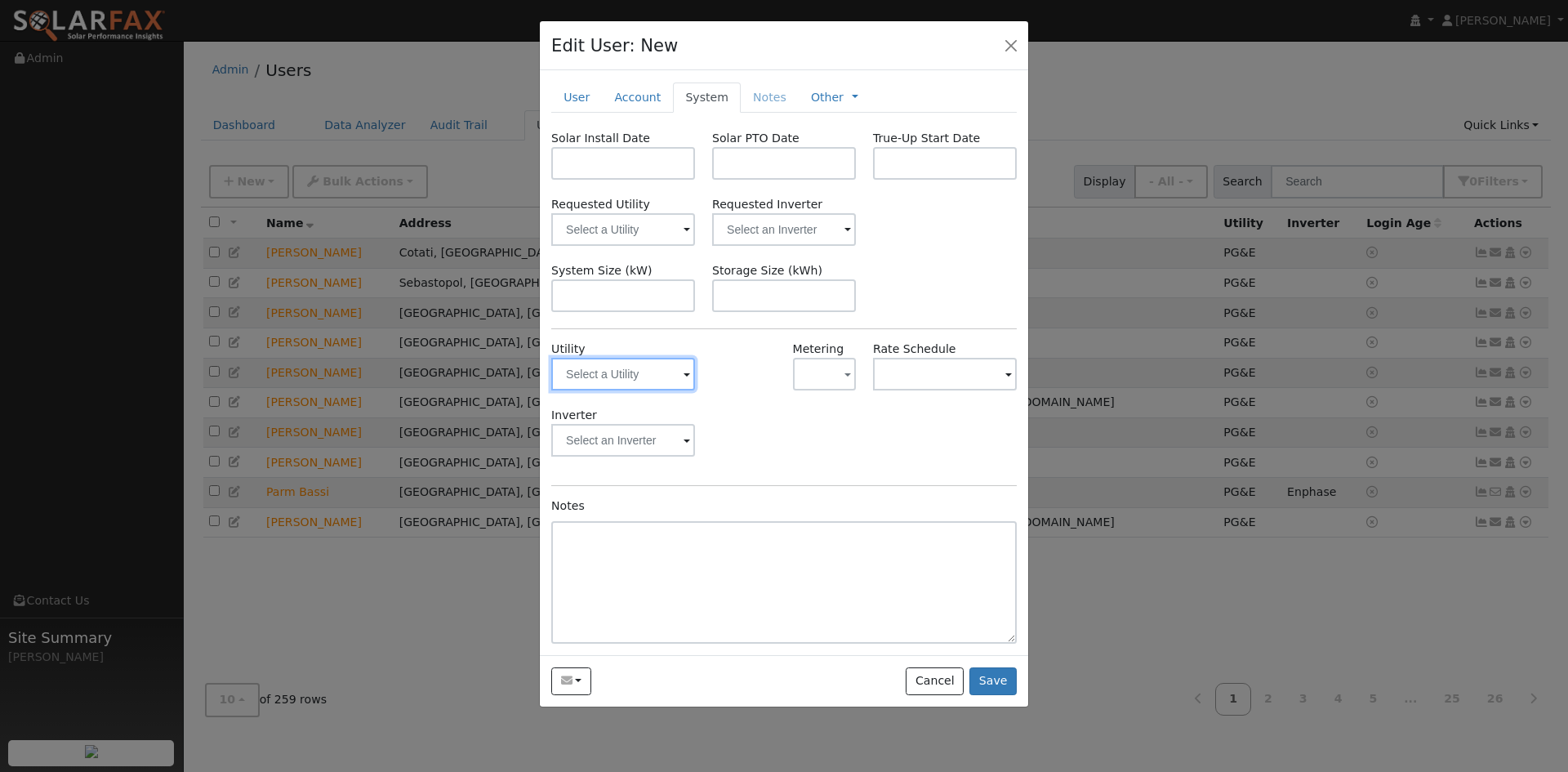
click at [651, 390] on input "text" at bounding box center [623, 374] width 144 height 33
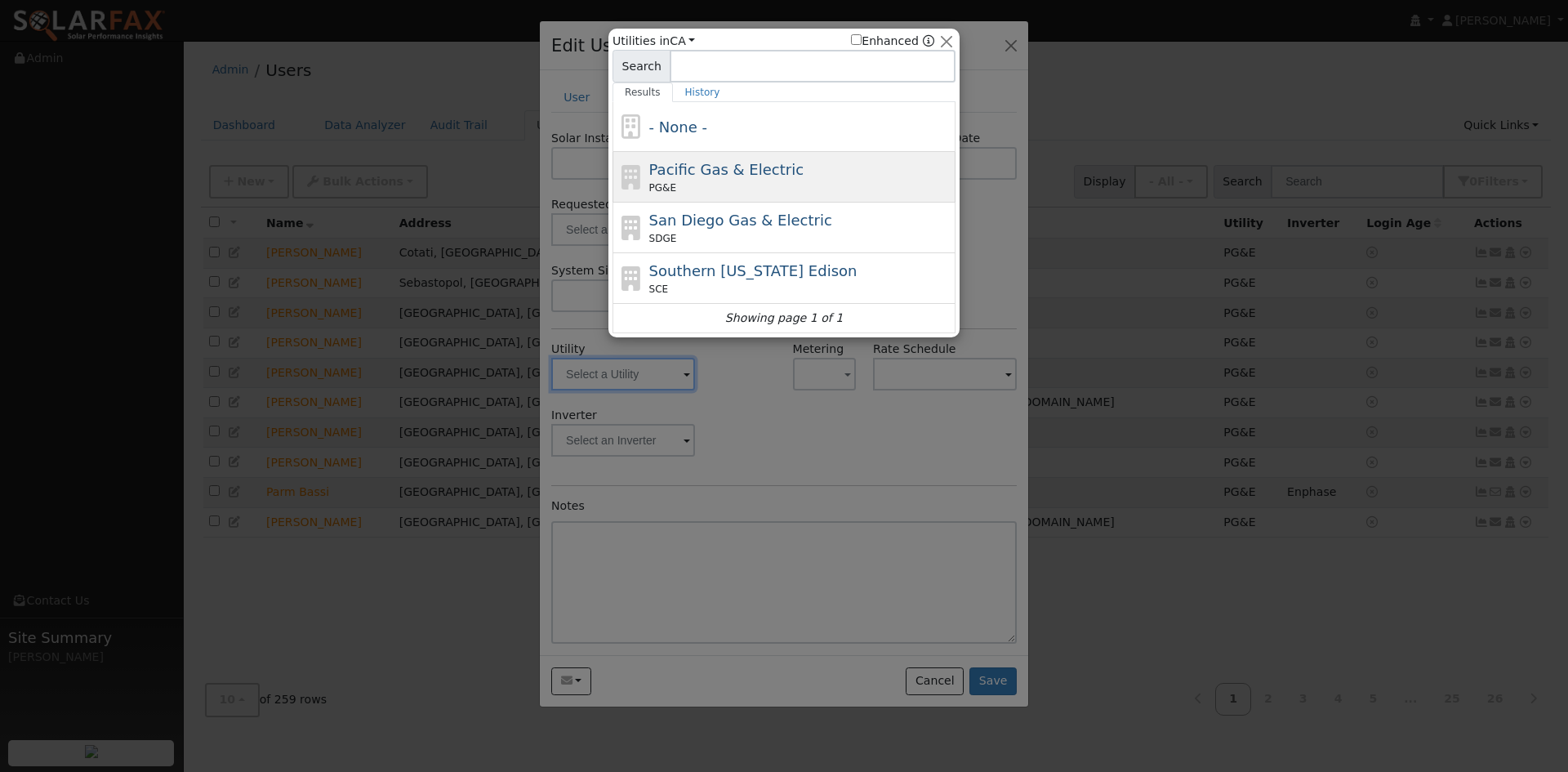
click at [713, 174] on span "Pacific Gas & Electric" at bounding box center [727, 170] width 155 height 17
type input "PG&E"
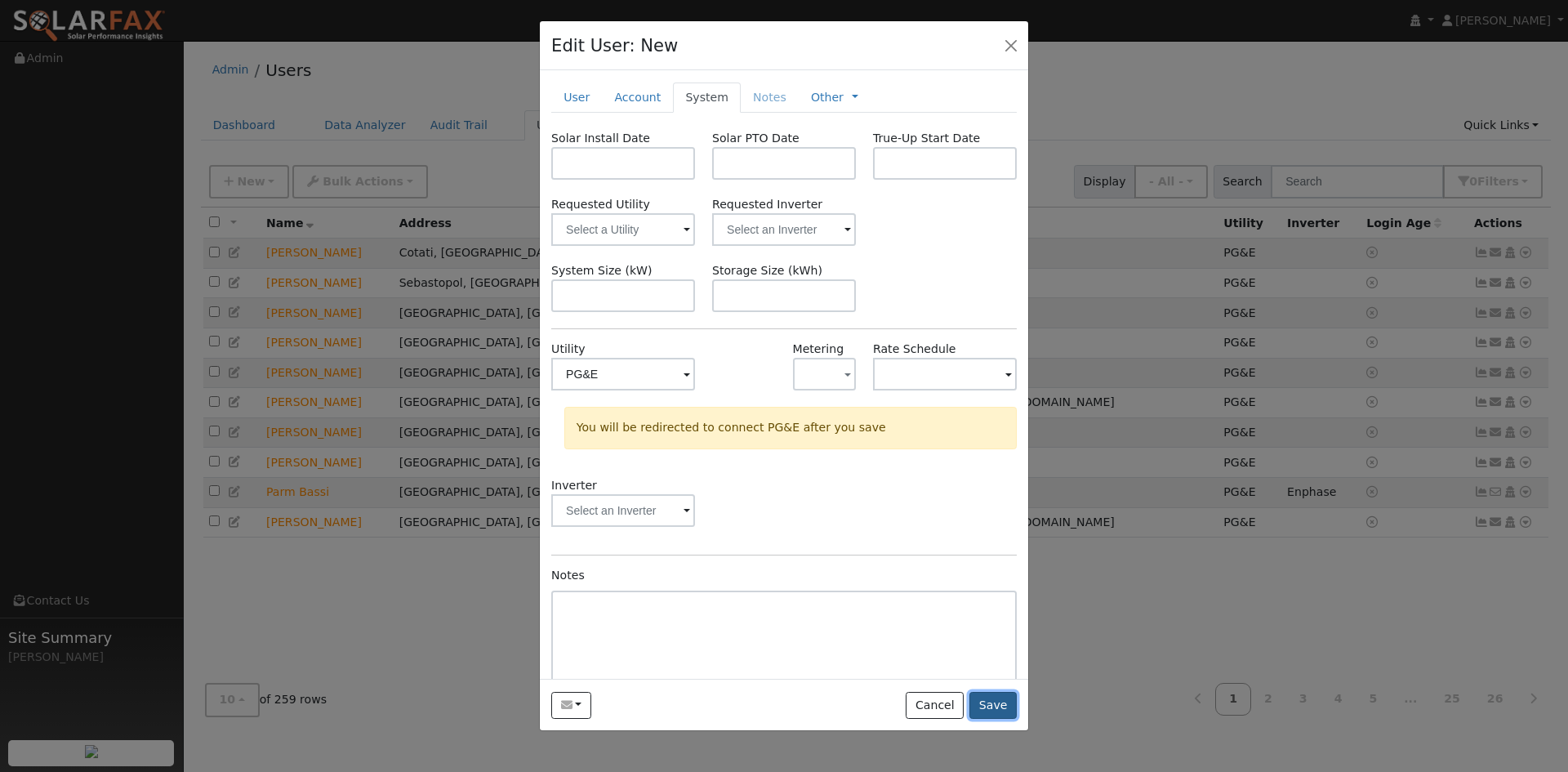
click at [990, 720] on button "Save" at bounding box center [992, 705] width 47 height 28
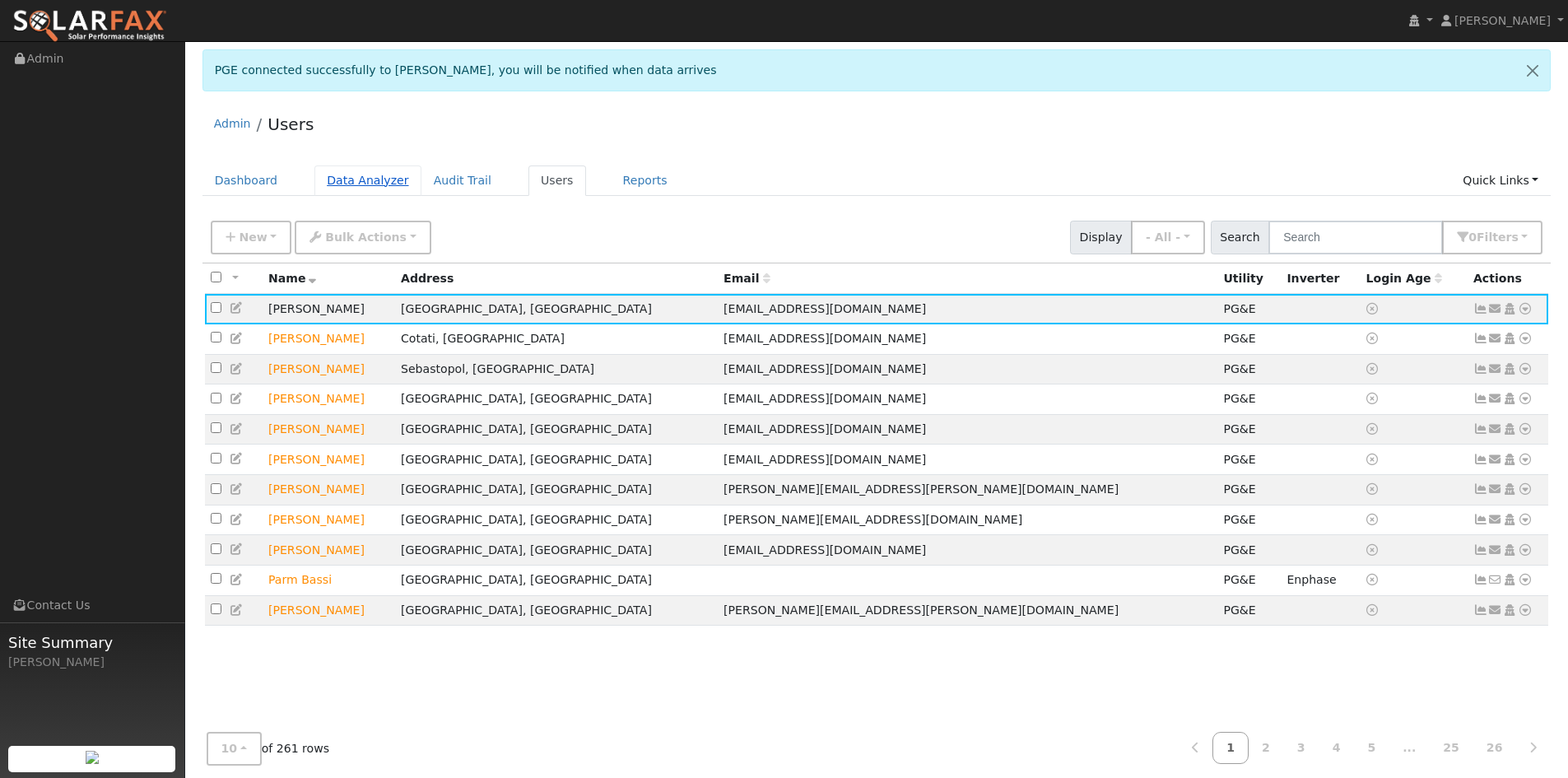
click at [380, 196] on link "Data Analyzer" at bounding box center [368, 180] width 107 height 30
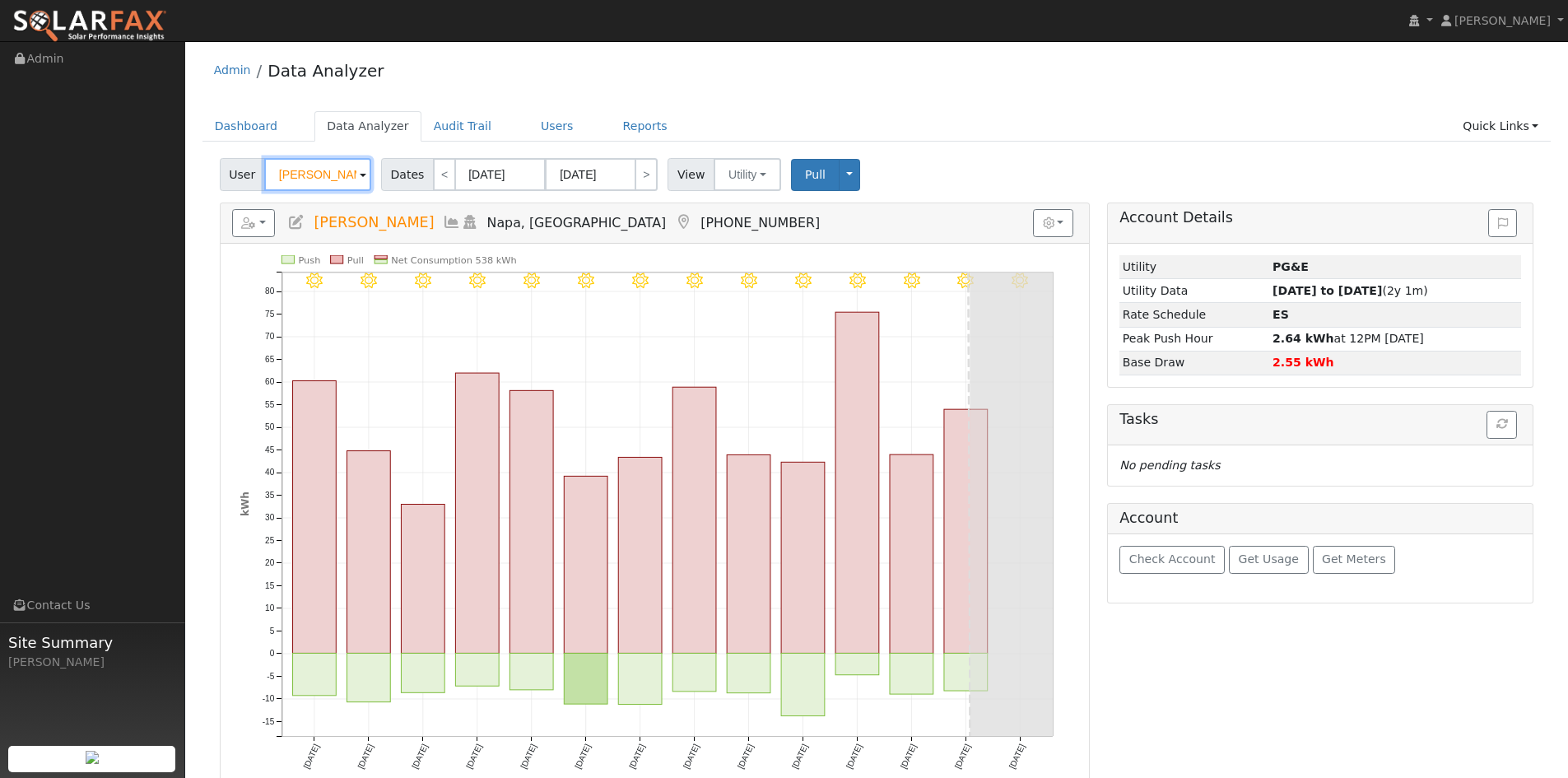
click at [355, 191] on input "[PERSON_NAME]" at bounding box center [317, 174] width 107 height 33
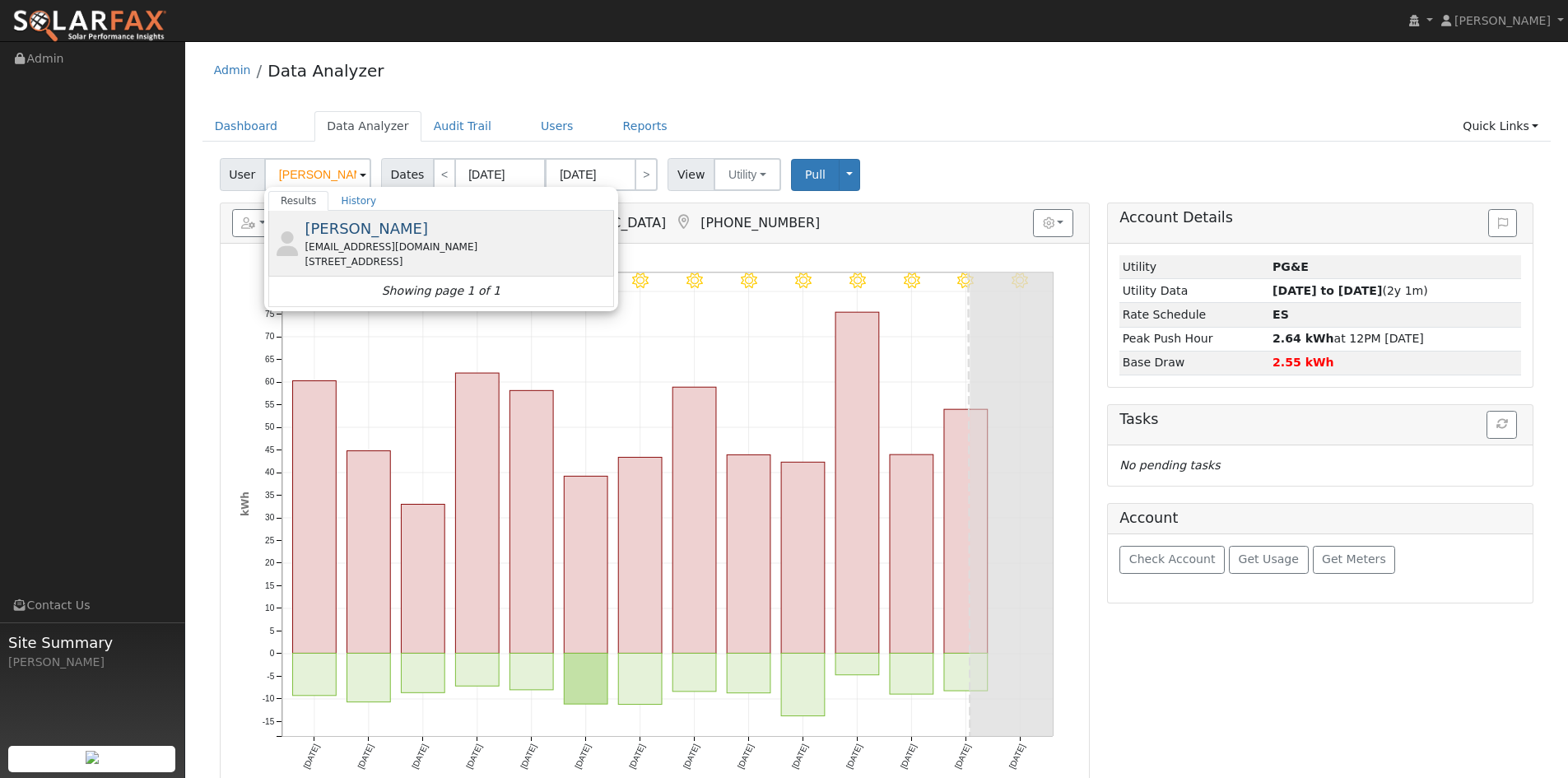
click at [401, 250] on div "Jeff Rhoads [EMAIL_ADDRESS][DOMAIN_NAME] [STREET_ADDRESS]" at bounding box center [458, 242] width 306 height 52
type input "[PERSON_NAME]"
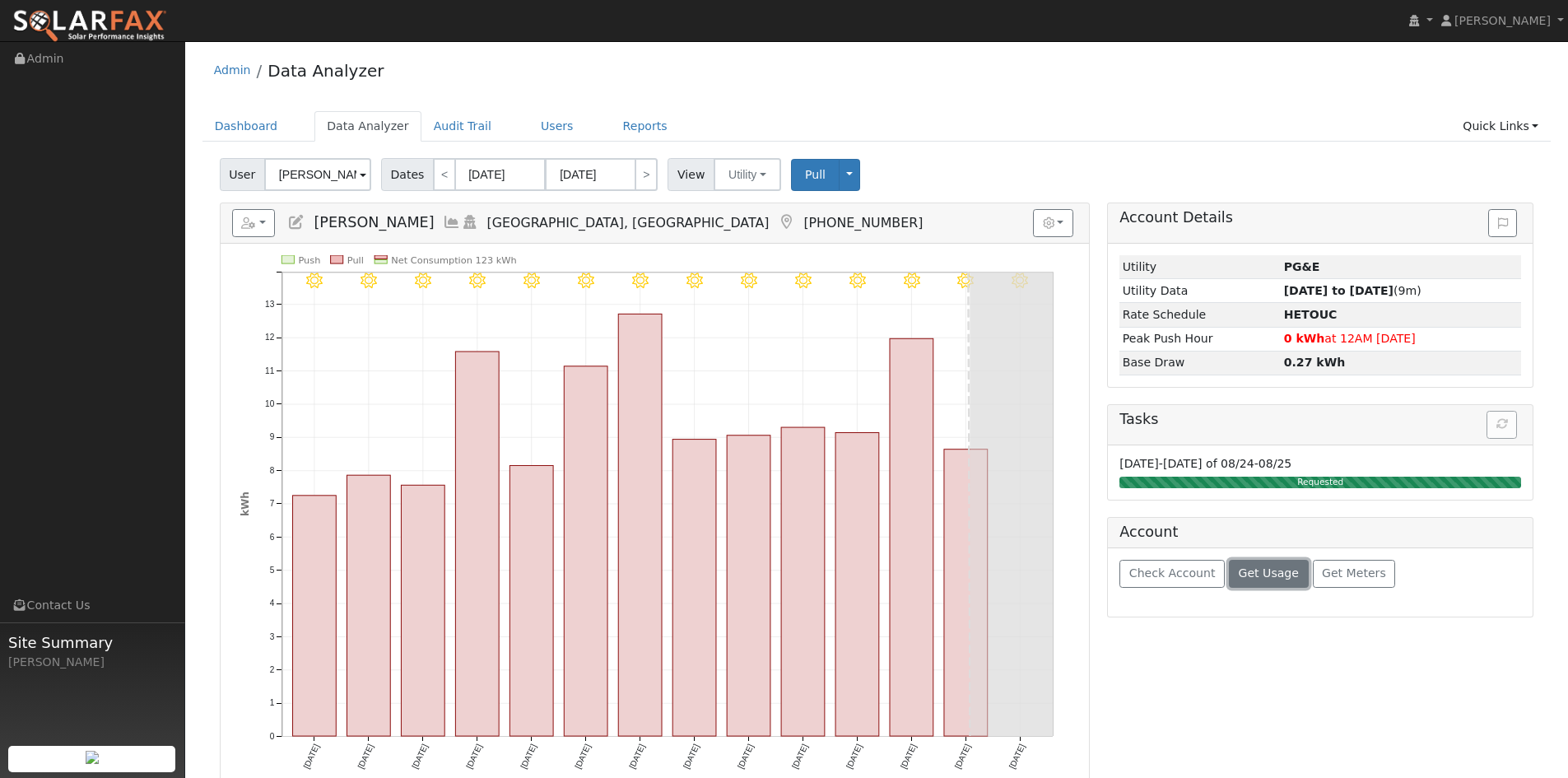
click at [1278, 579] on span "Get Usage" at bounding box center [1269, 574] width 60 height 14
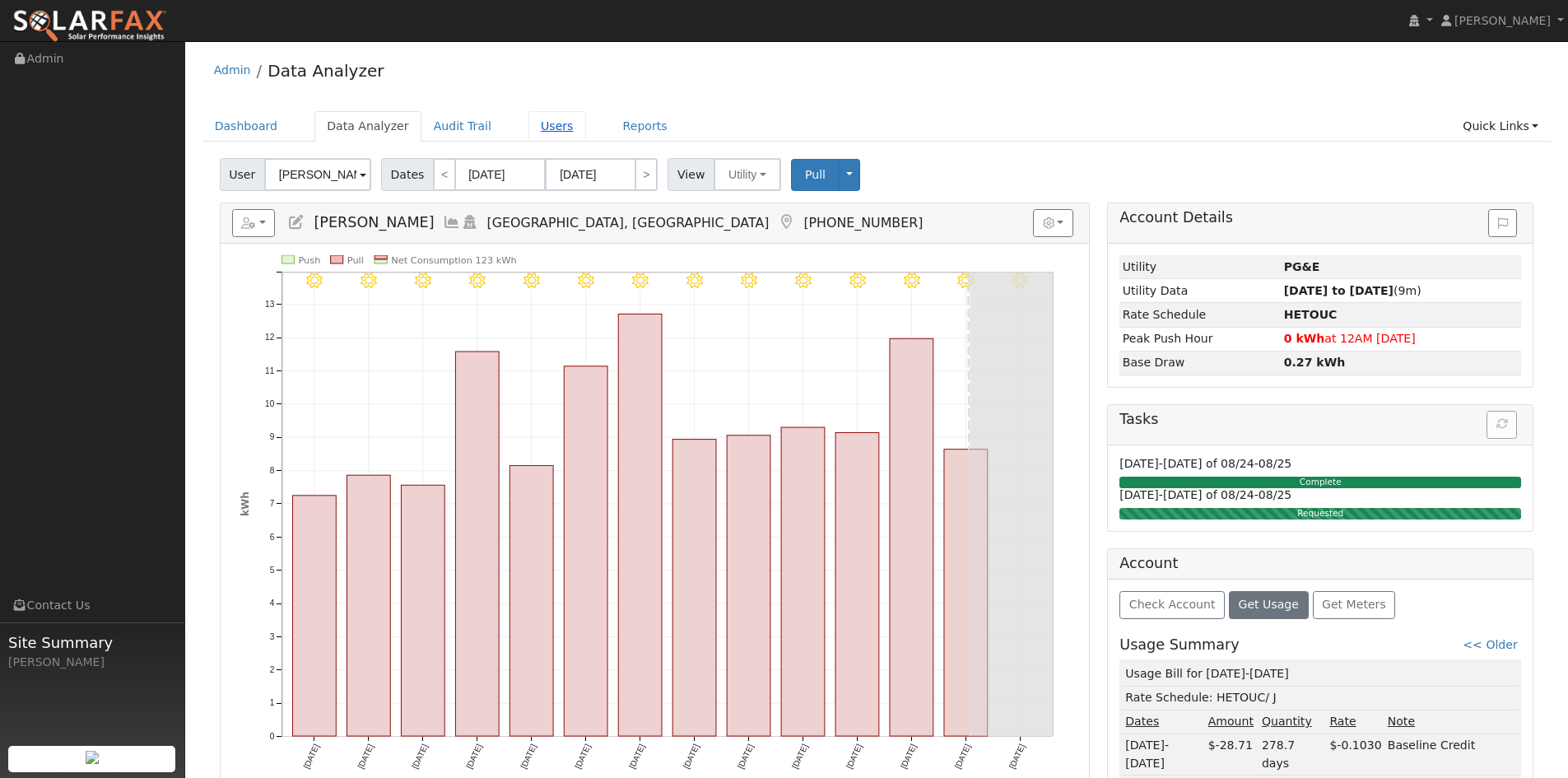
click at [586, 140] on link "Users" at bounding box center [557, 126] width 57 height 30
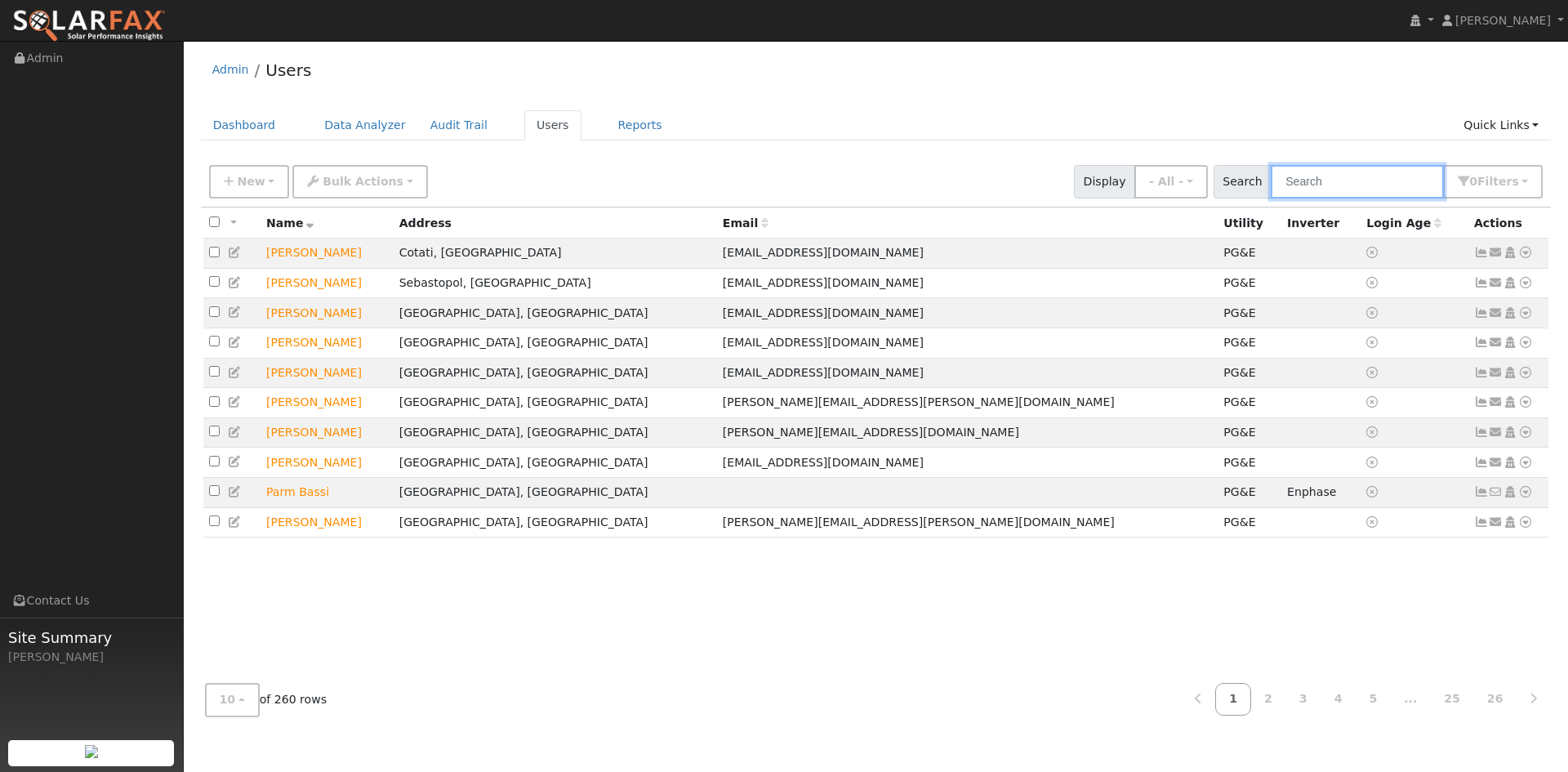
click at [1270, 196] on input "text" at bounding box center [1356, 182] width 173 height 34
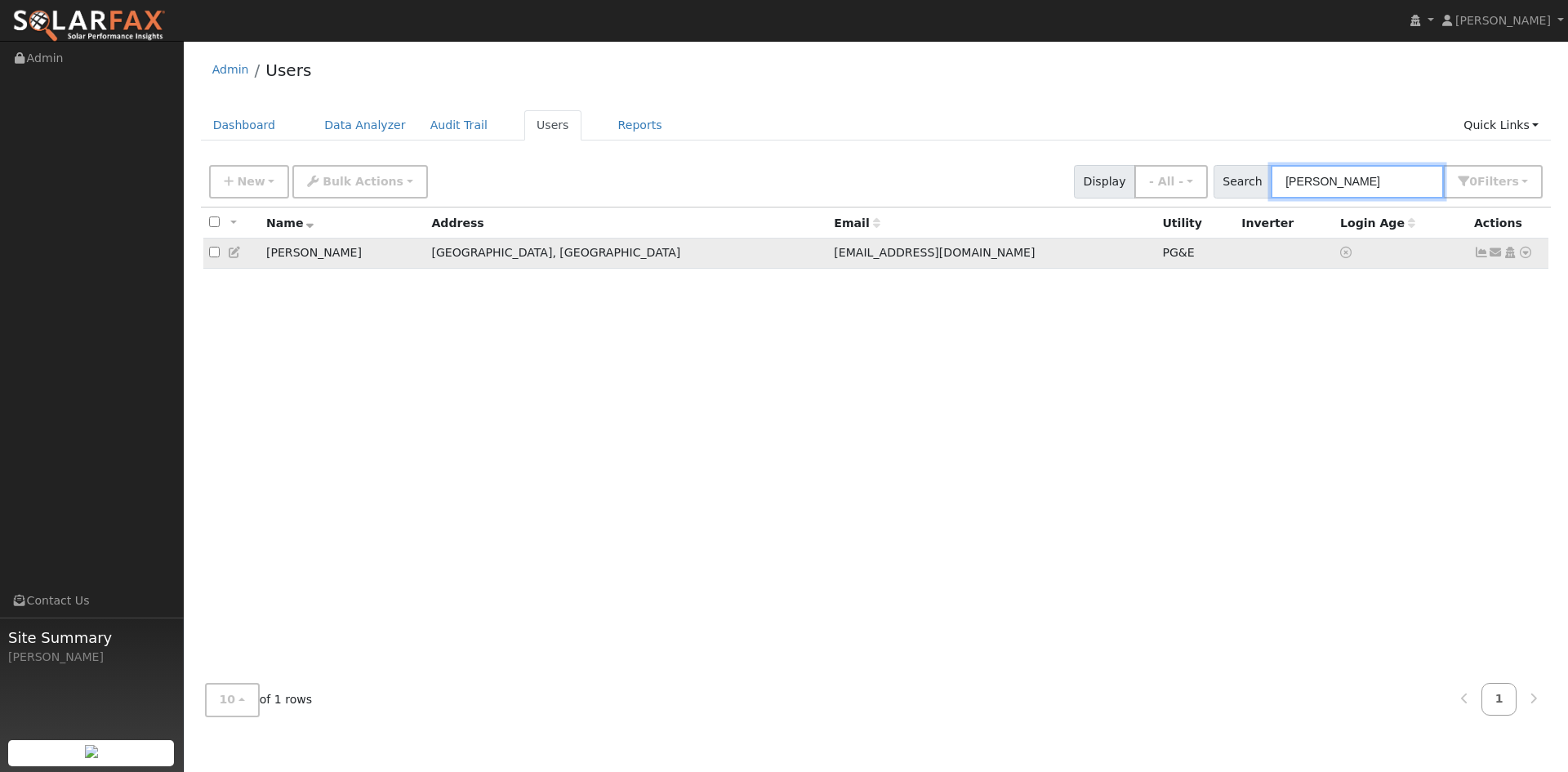
type input "Rhoads"
click at [1518, 258] on icon at bounding box center [1525, 252] width 14 height 12
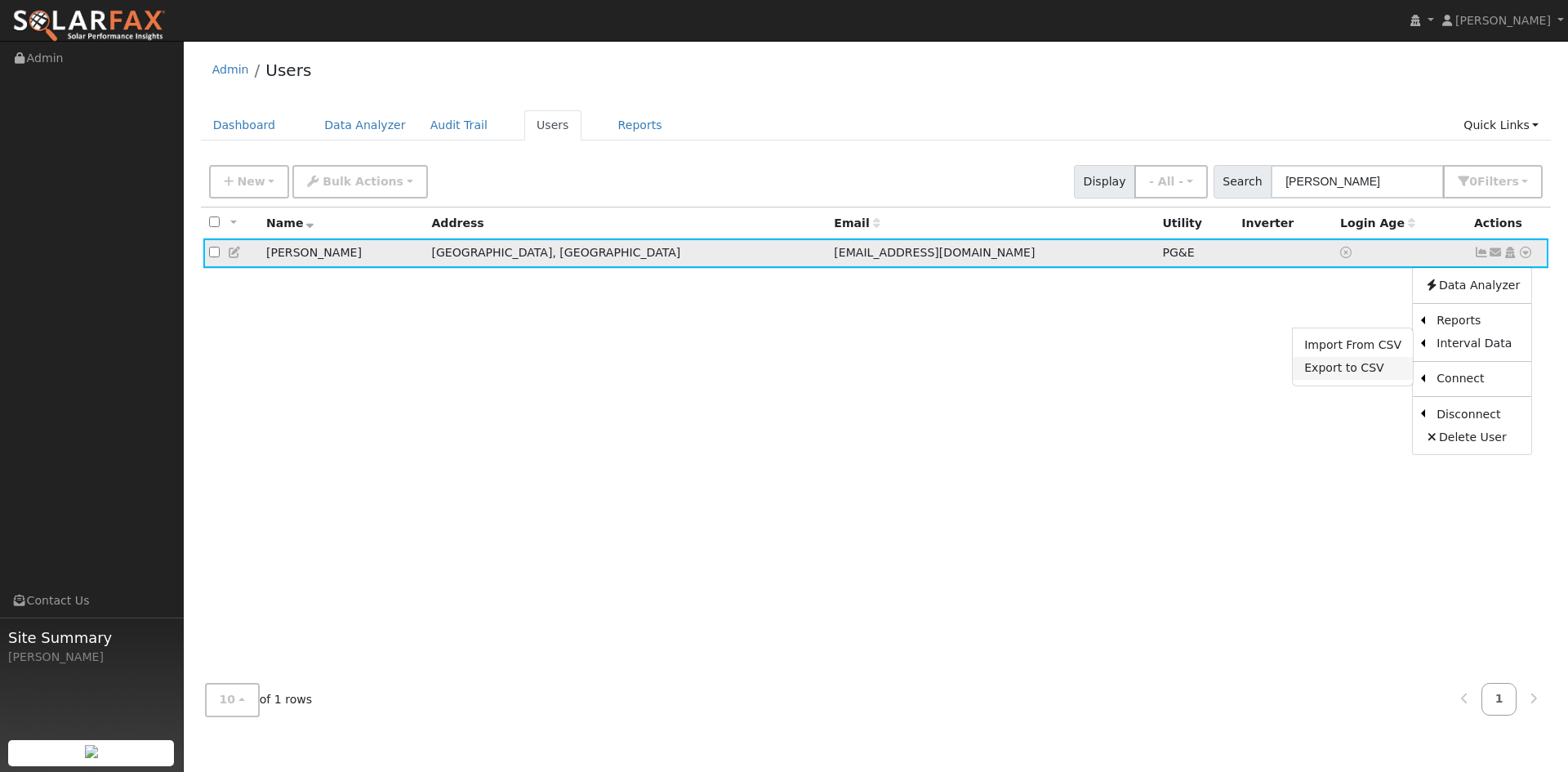
click at [1322, 380] on link "Export to CSV" at bounding box center [1353, 368] width 120 height 23
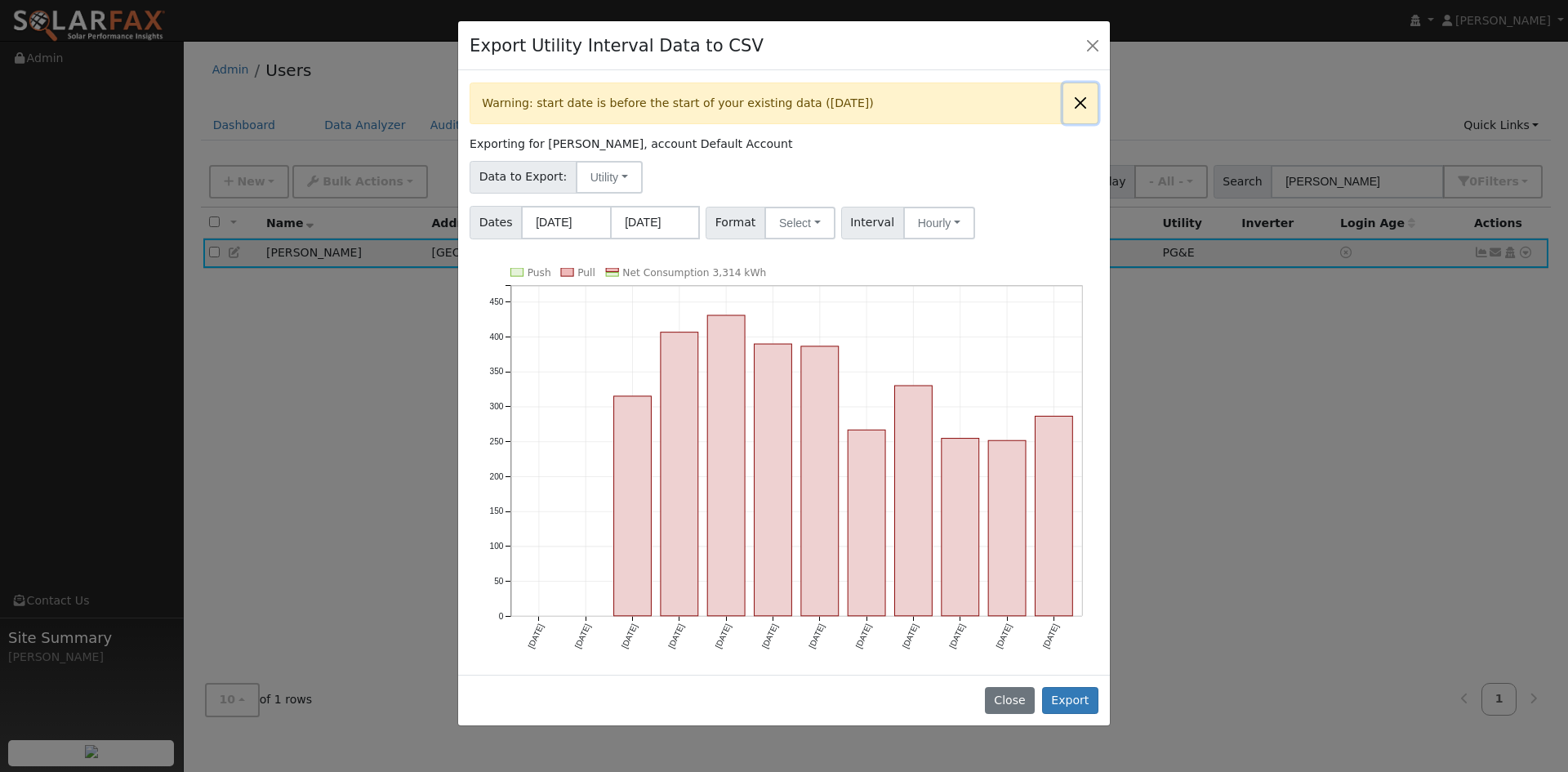
click at [1063, 124] on button "Close" at bounding box center [1079, 102] width 34 height 40
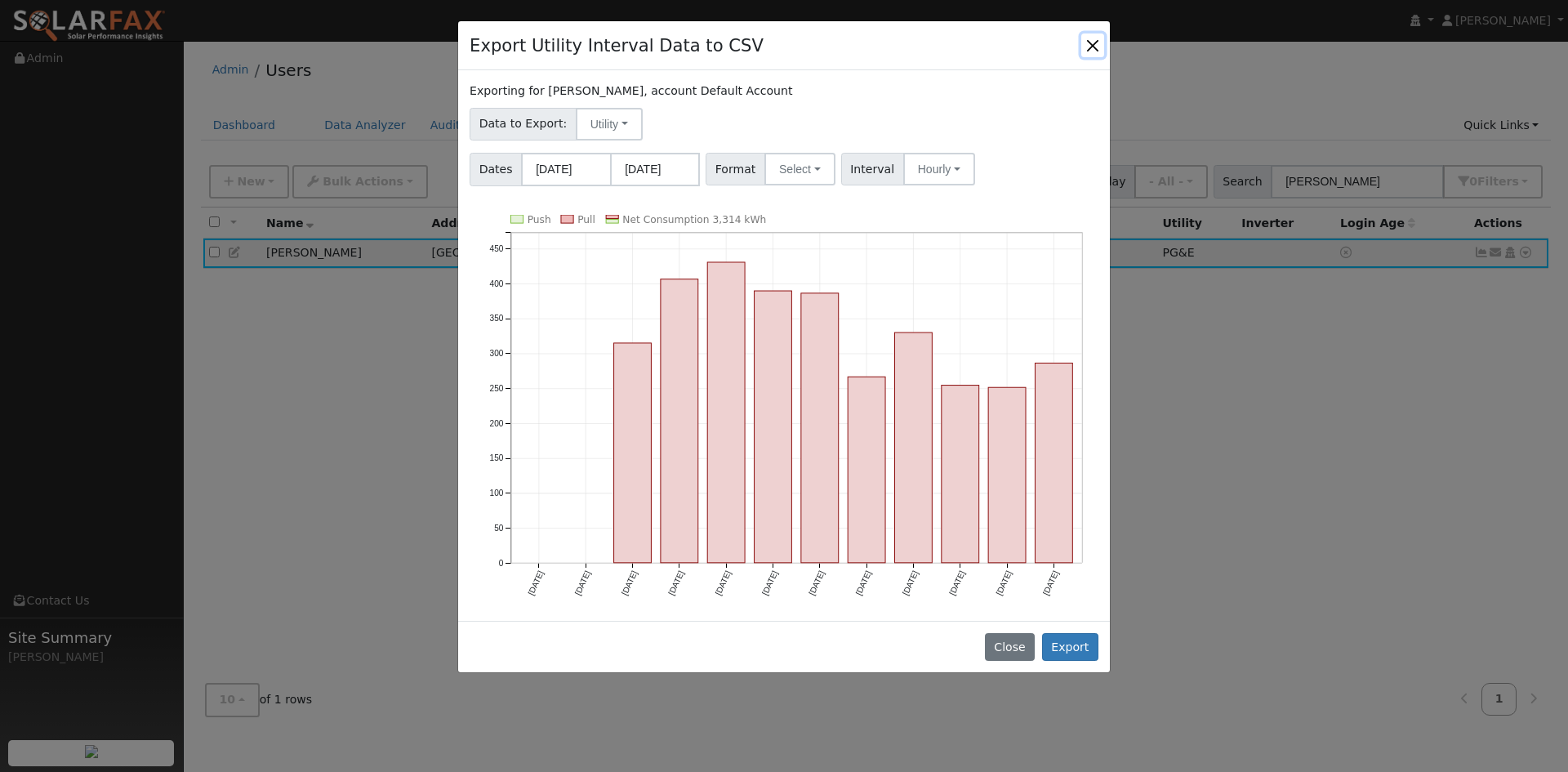
click at [1087, 52] on button "Close" at bounding box center [1093, 45] width 23 height 23
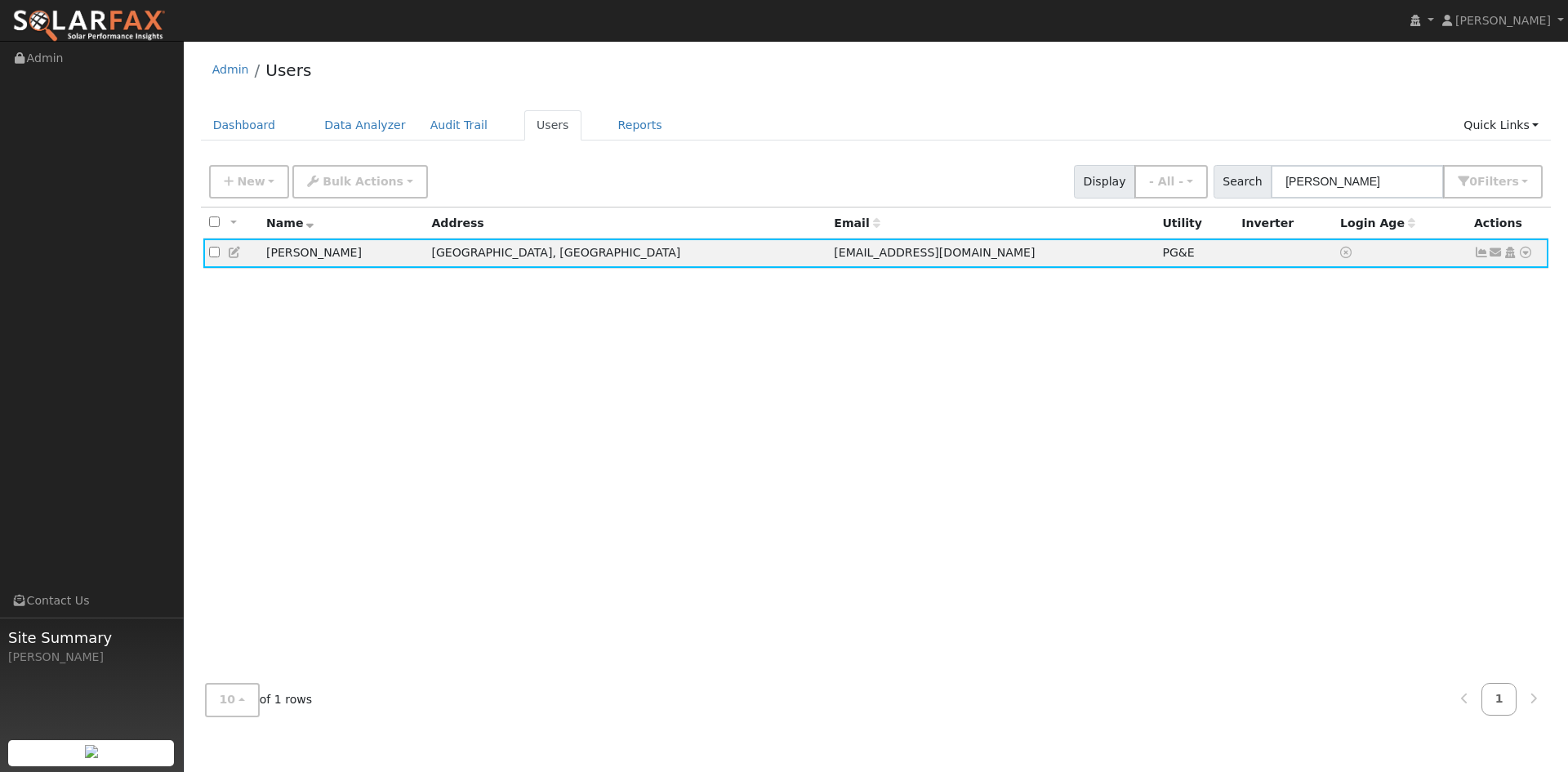
click at [1116, 456] on div "All None All on page None on page Name Address Email Utility Inverter Login Age…" at bounding box center [876, 439] width 1351 height 463
drag, startPoint x: 770, startPoint y: 486, endPoint x: 822, endPoint y: 487, distance: 52.0
click at [768, 486] on div "All None All on page None on page Name Address Email Utility Inverter Login Age…" at bounding box center [876, 439] width 1351 height 463
click at [1090, 450] on div "All None All on page None on page Name Address Email Utility Inverter Login Age…" at bounding box center [876, 439] width 1351 height 463
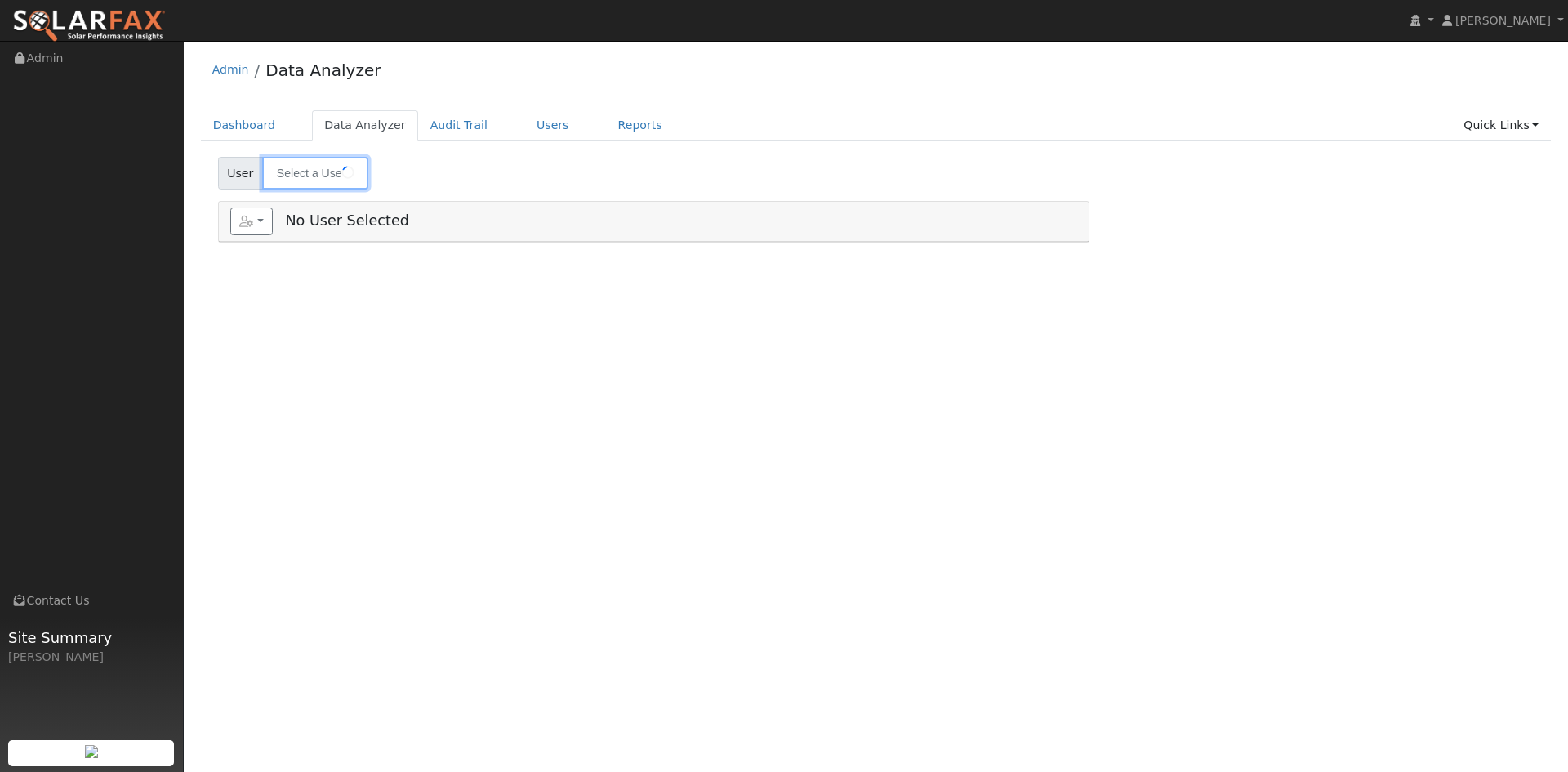
type input "[PERSON_NAME]"
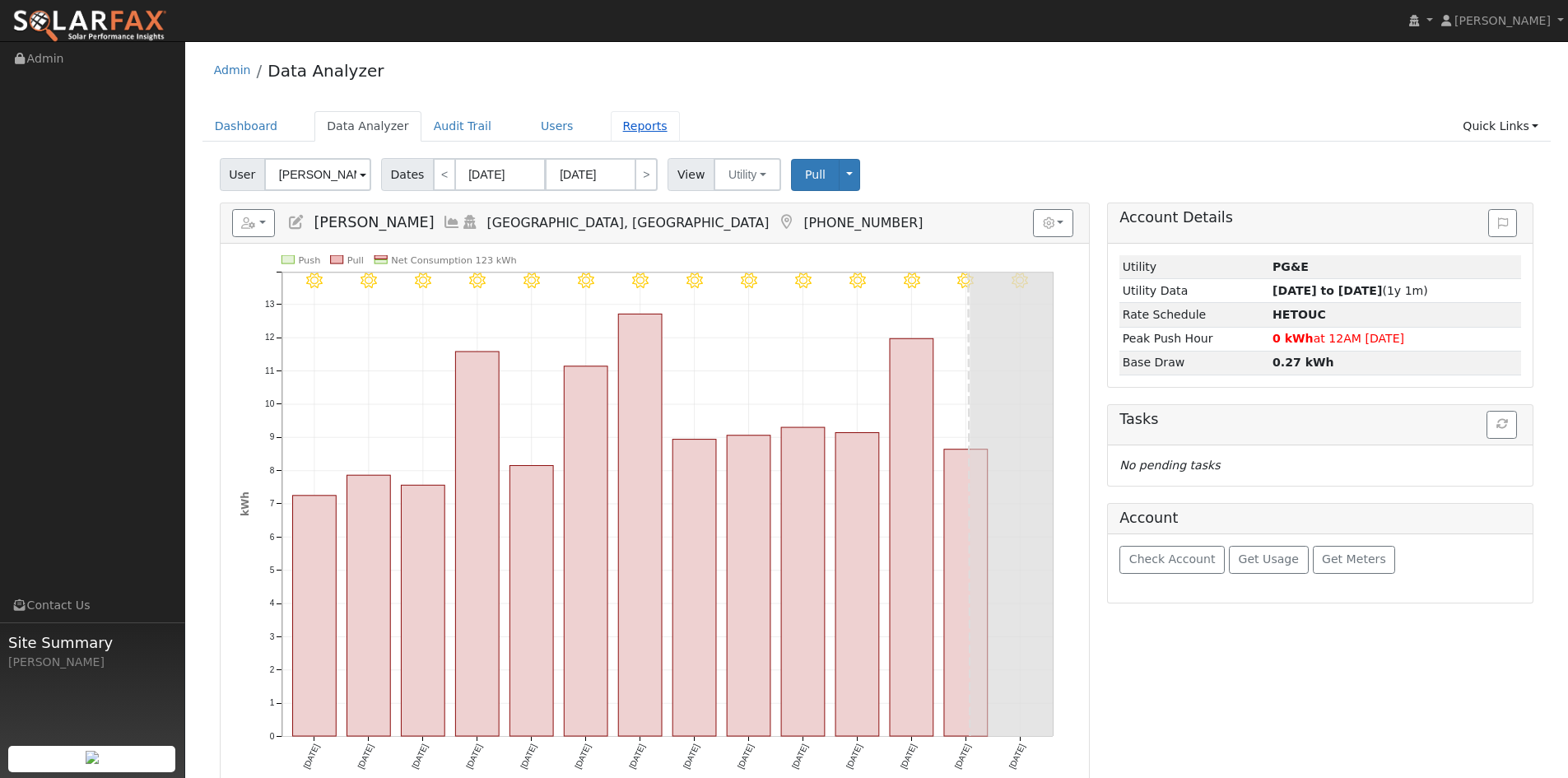
click at [680, 132] on link "Reports" at bounding box center [645, 126] width 69 height 30
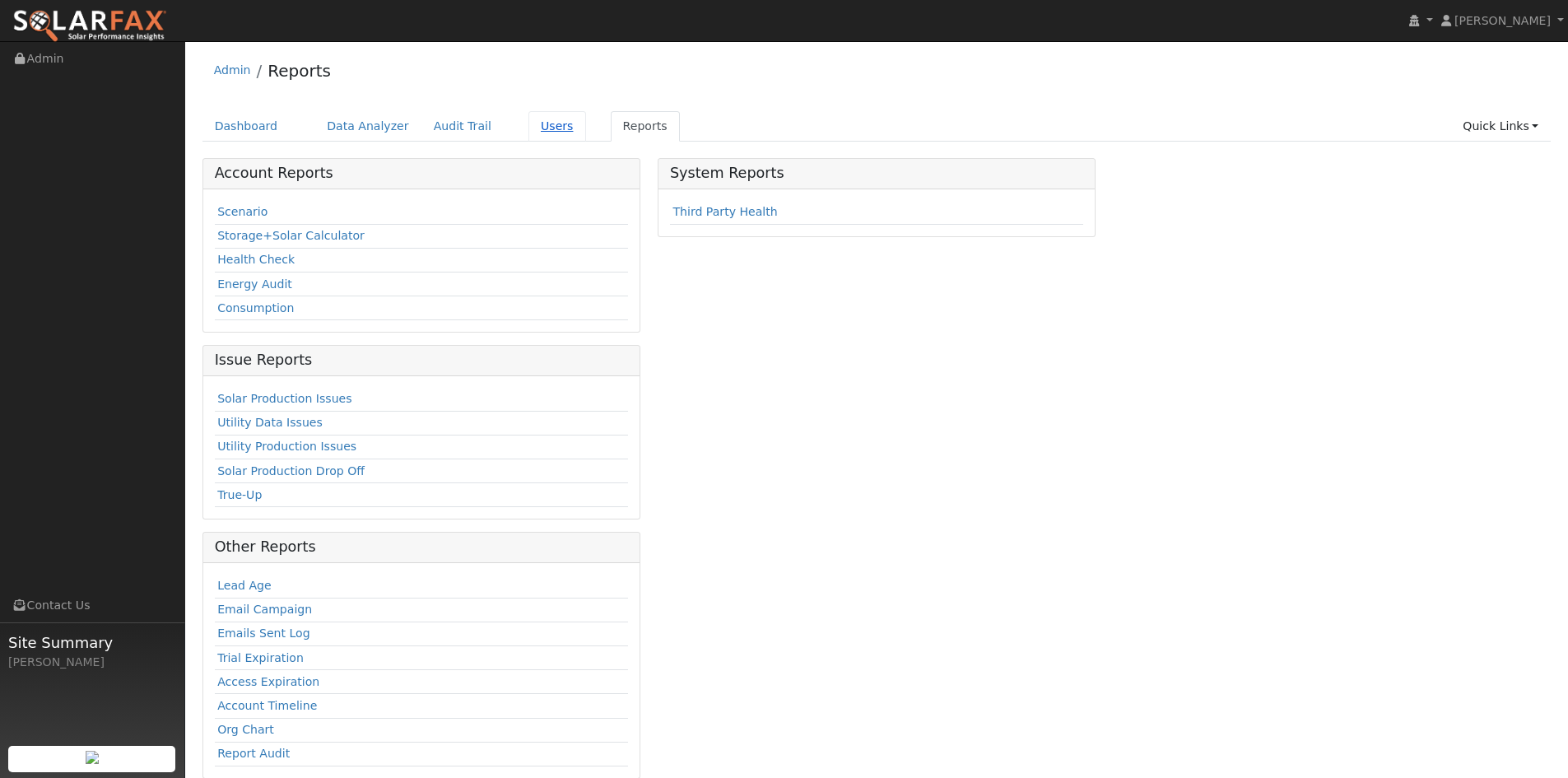
click at [586, 135] on link "Users" at bounding box center [557, 126] width 57 height 30
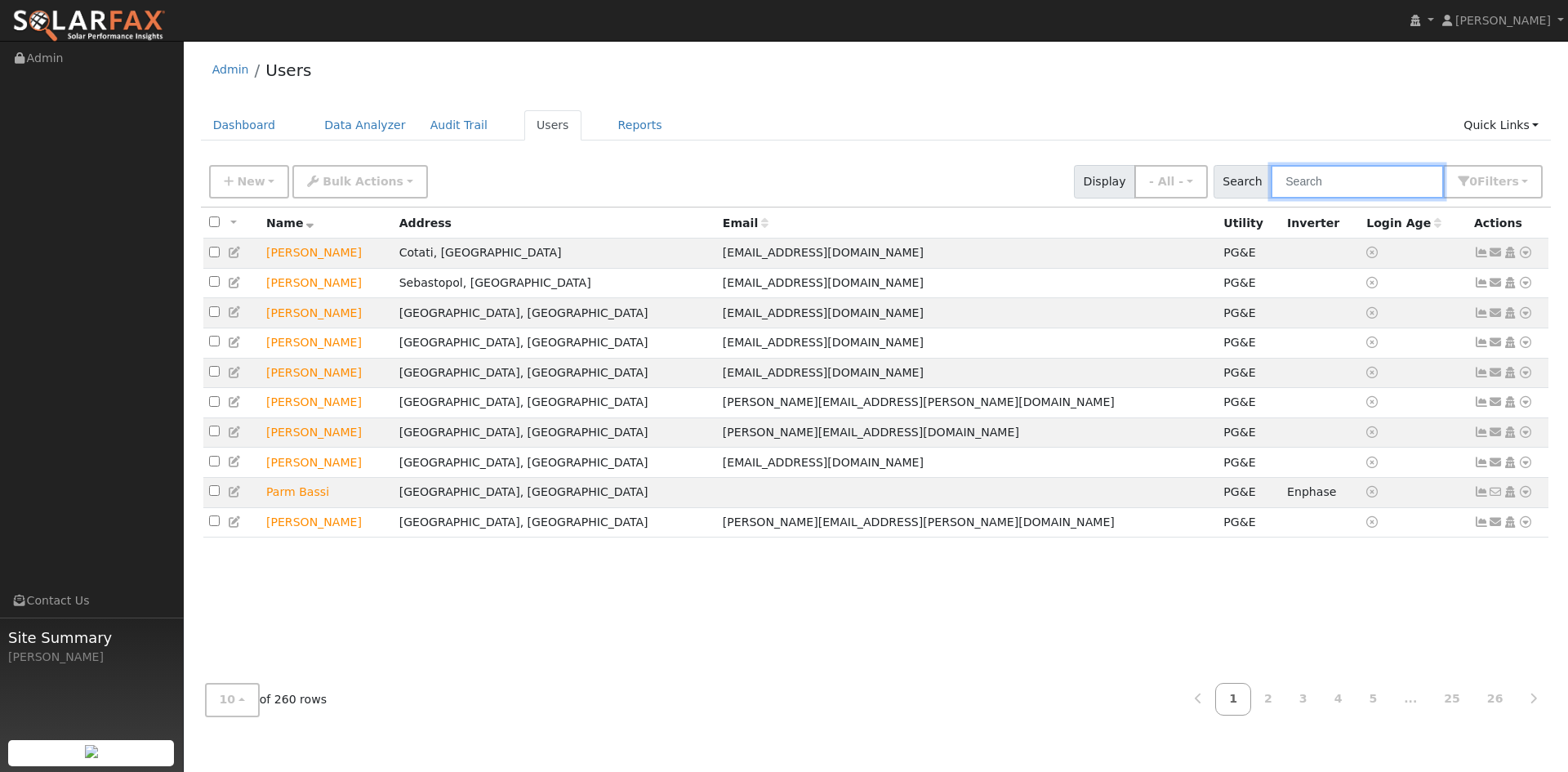
click at [1297, 198] on input "text" at bounding box center [1356, 182] width 173 height 34
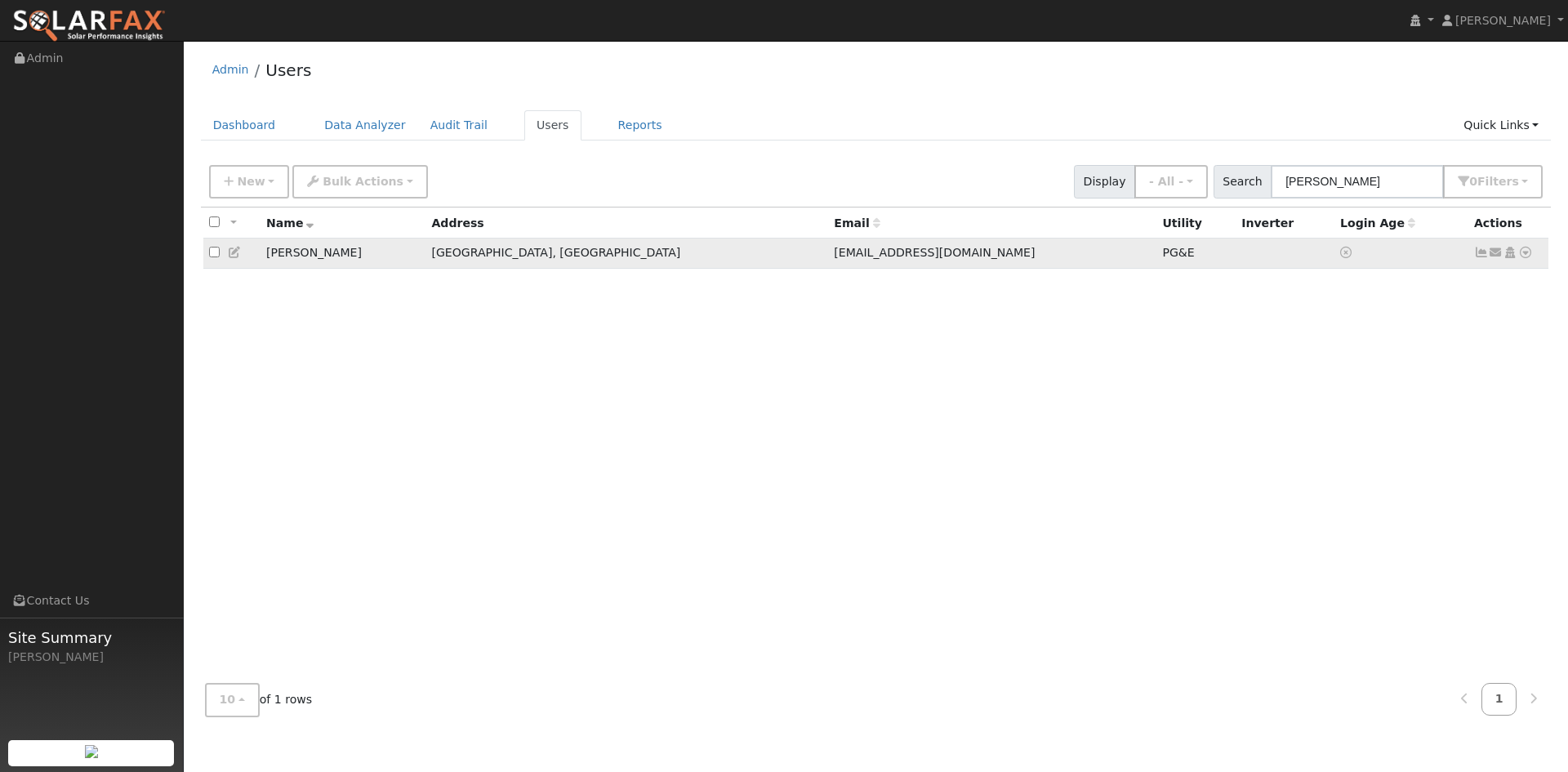
click at [1518, 258] on icon at bounding box center [1525, 252] width 14 height 12
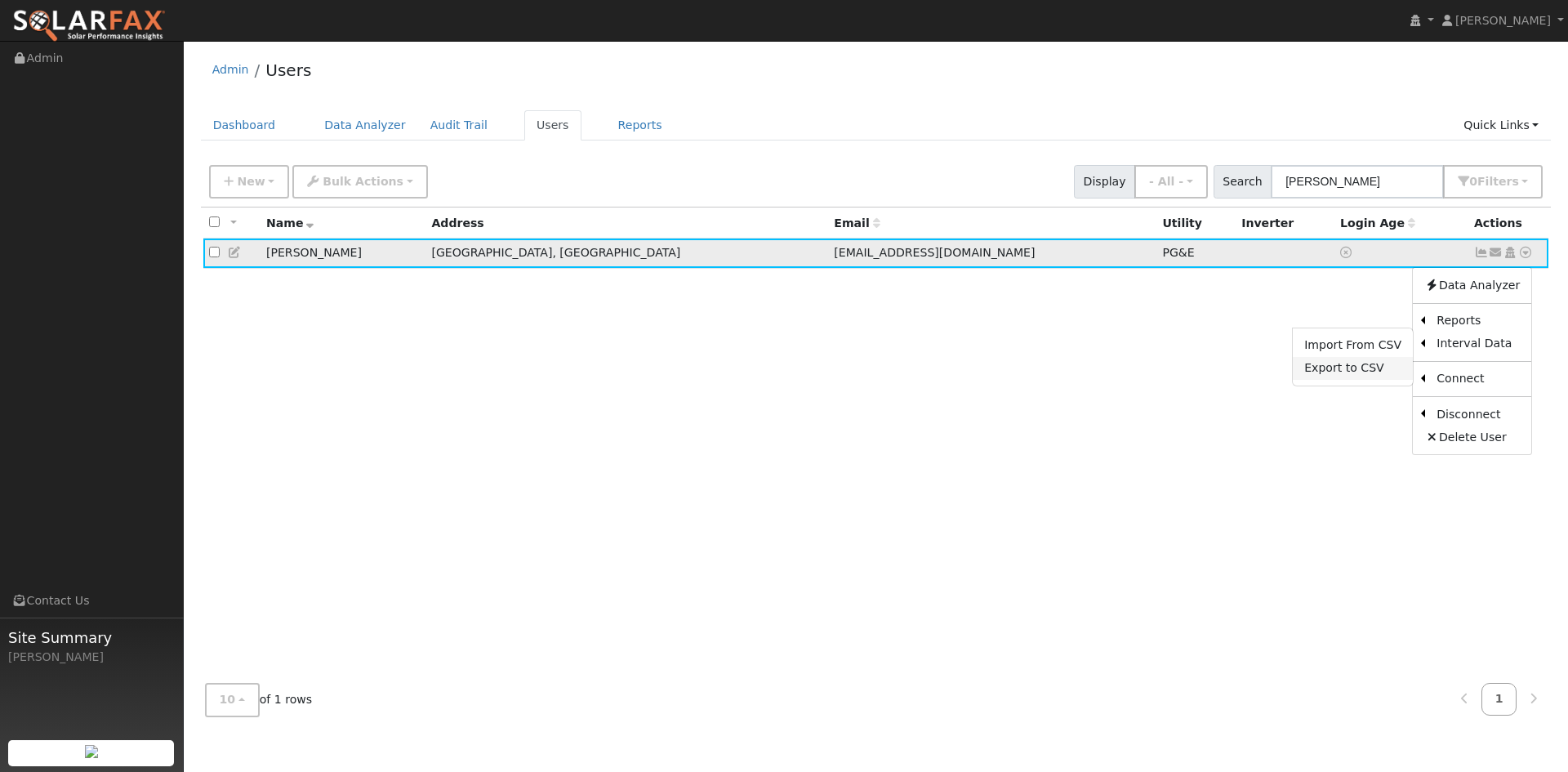
click at [1331, 380] on link "Export to CSV" at bounding box center [1353, 368] width 120 height 23
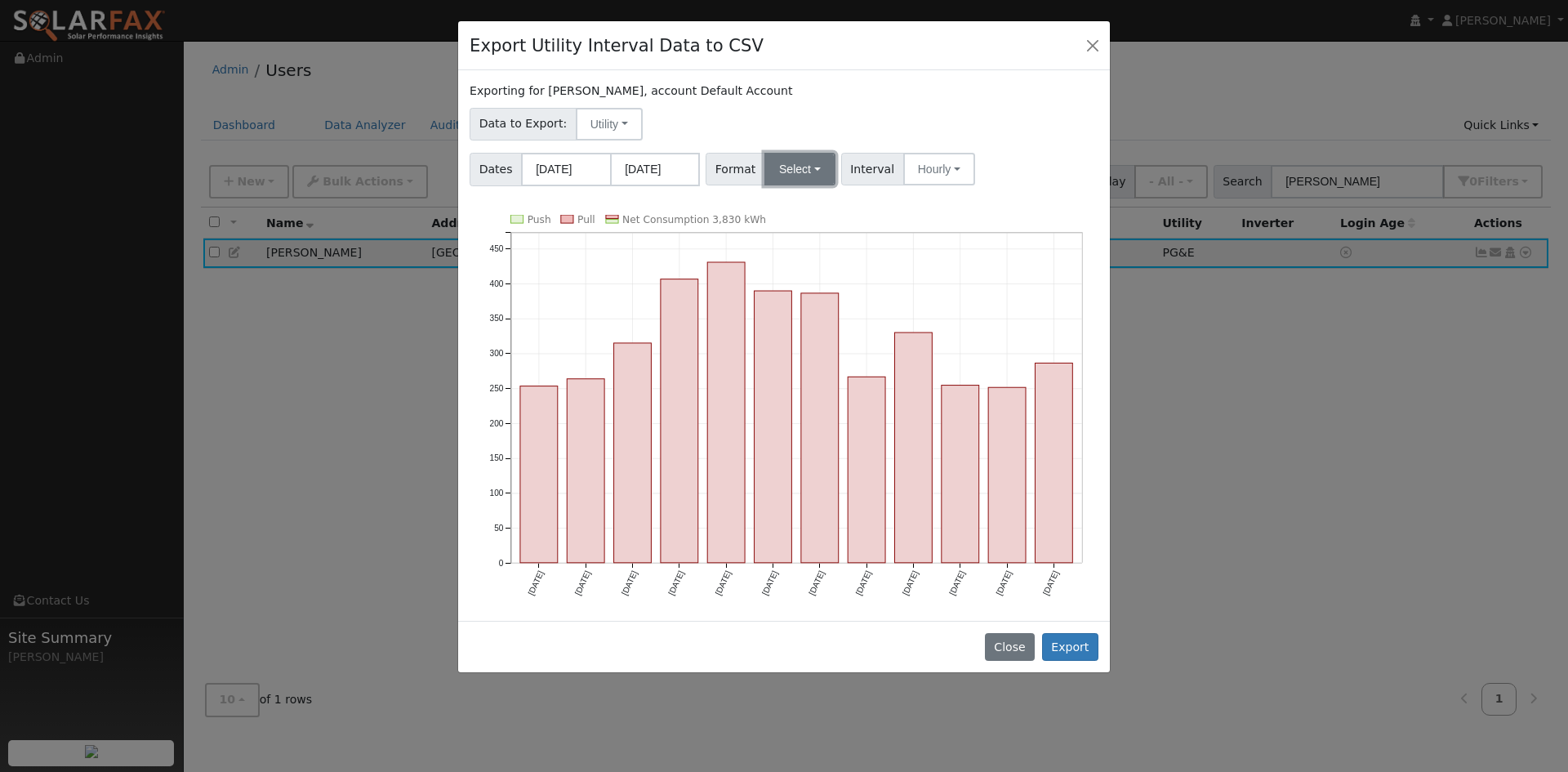
click at [836, 186] on button "Select" at bounding box center [800, 169] width 71 height 33
click at [847, 389] on link "Solargraf" at bounding box center [831, 379] width 117 height 23
click at [1069, 661] on button "Export" at bounding box center [1070, 646] width 56 height 28
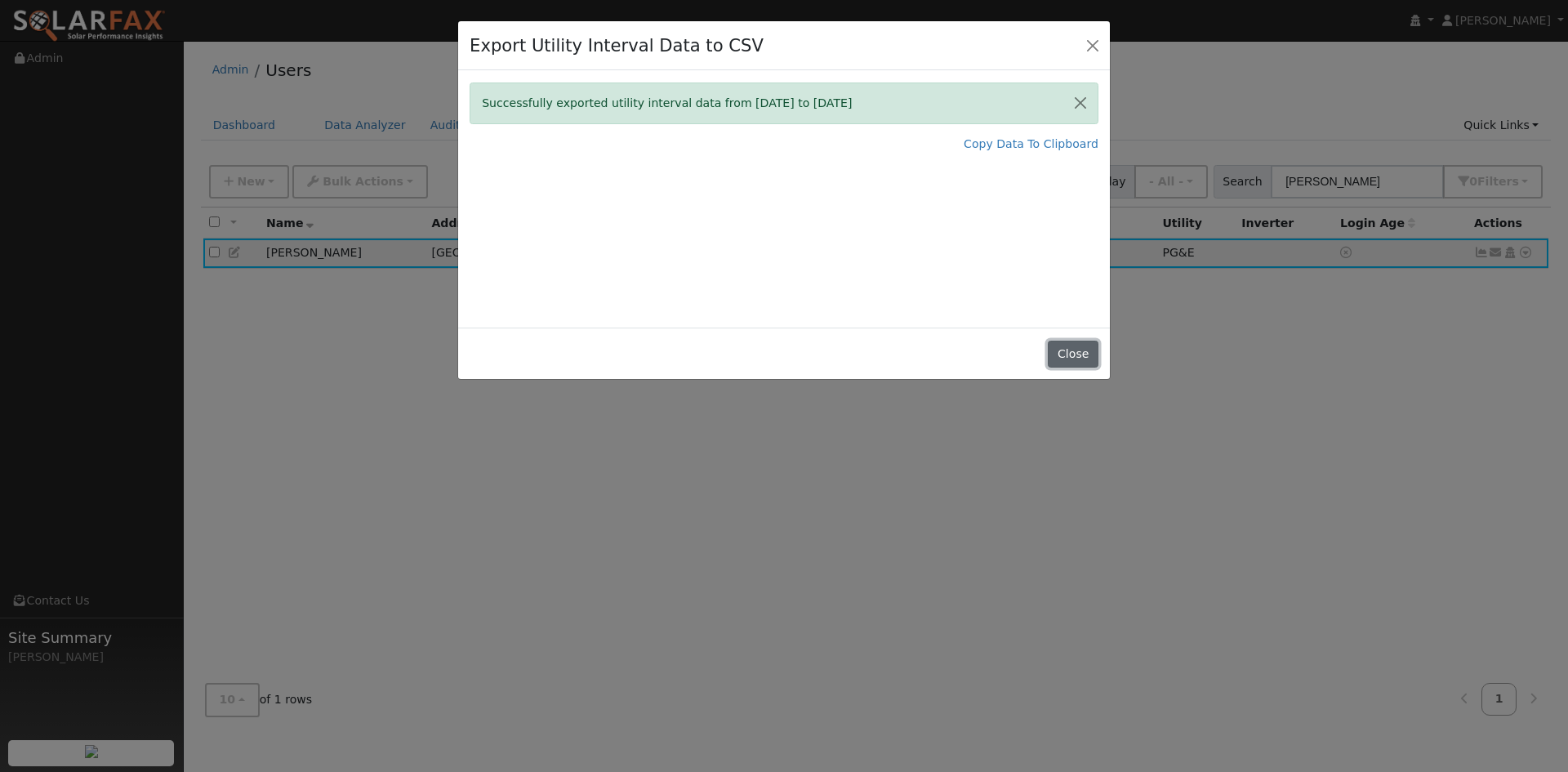
click at [1055, 368] on button "Close" at bounding box center [1072, 354] width 50 height 28
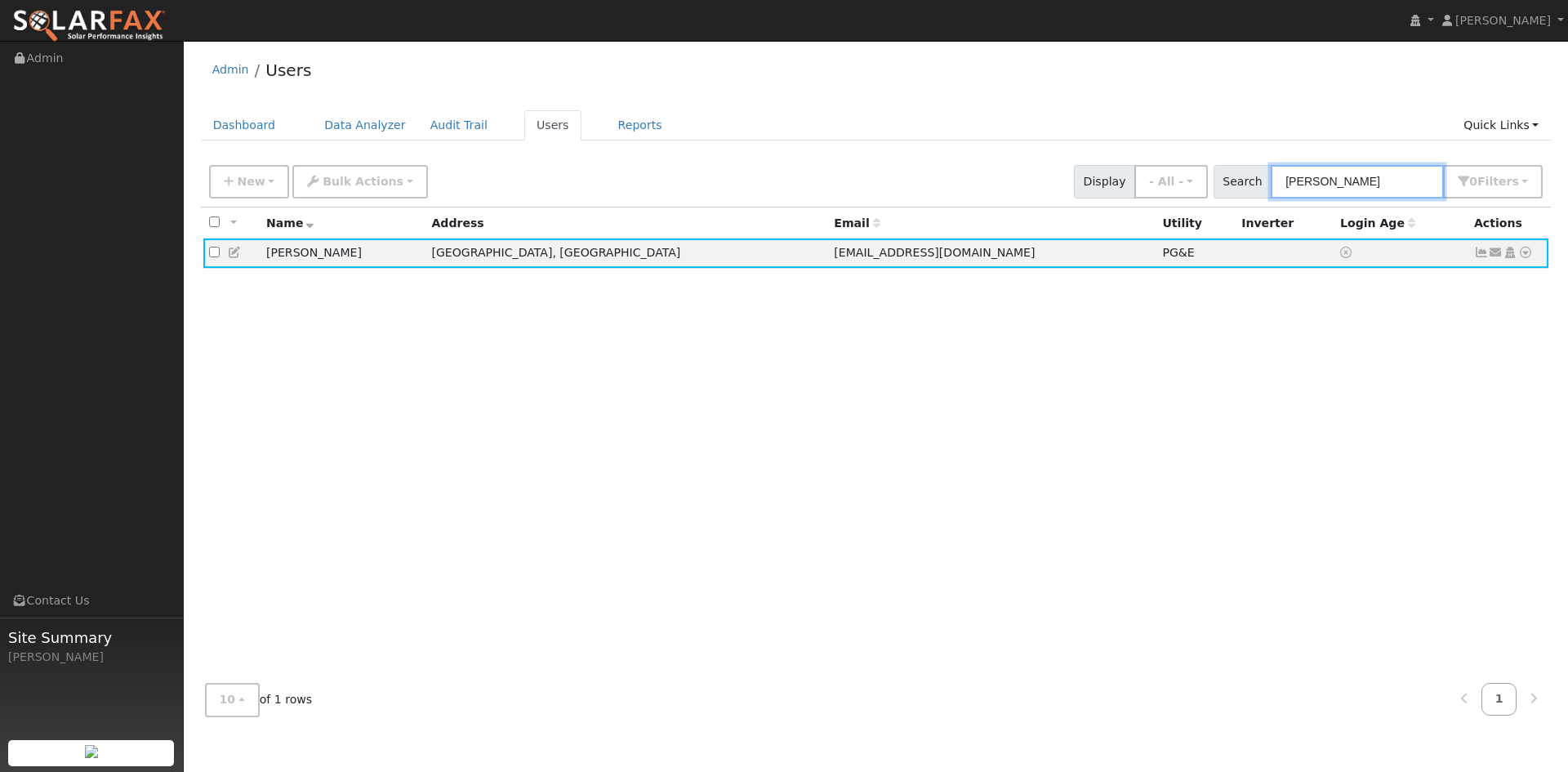
drag, startPoint x: 1284, startPoint y: 193, endPoint x: 1231, endPoint y: 199, distance: 53.3
click at [1270, 198] on input "rhoad" at bounding box center [1356, 182] width 173 height 34
paste input "[PERSON_NAME]"
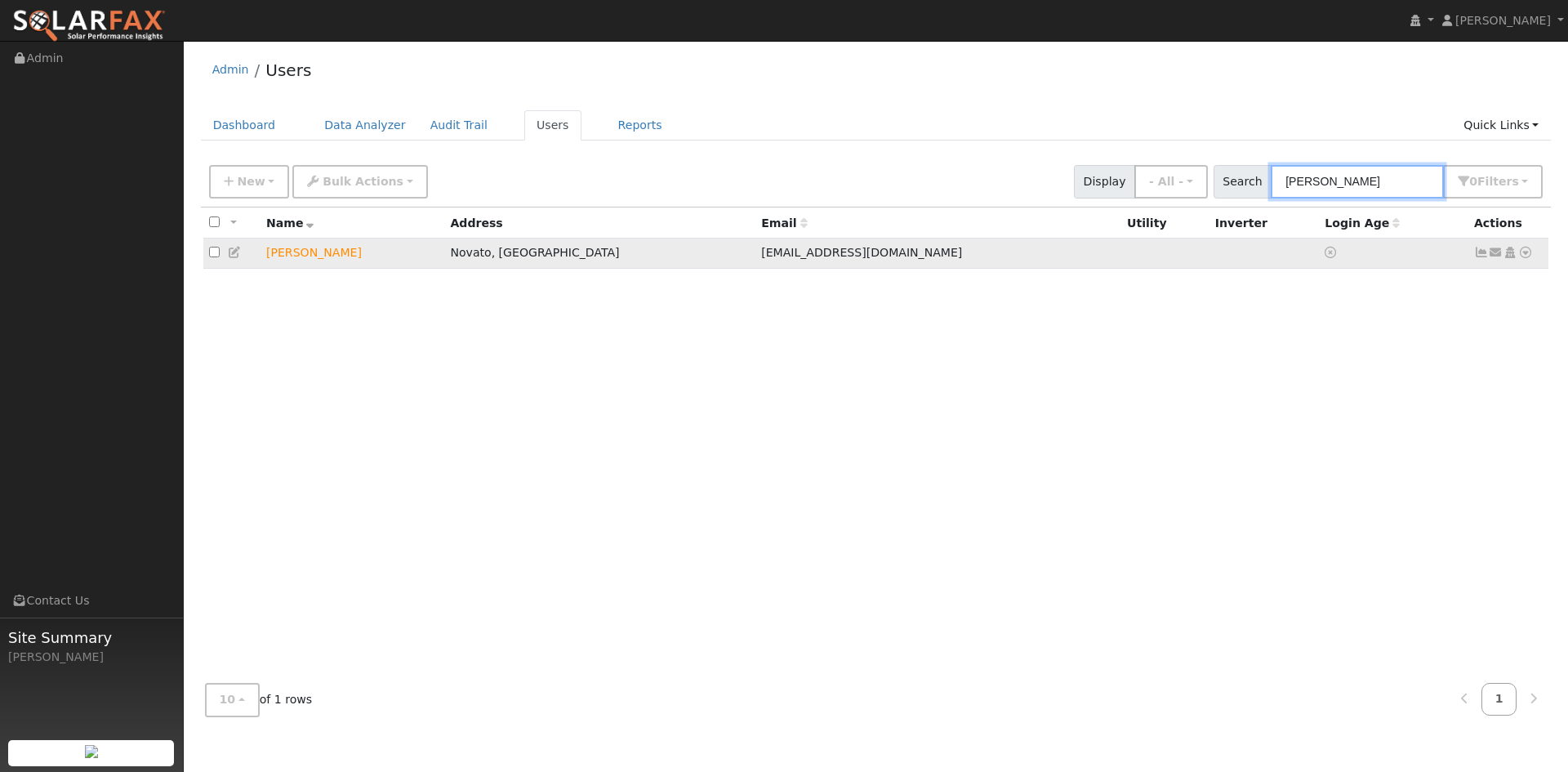
type input "[PERSON_NAME]"
click at [1518, 258] on icon at bounding box center [1525, 252] width 14 height 12
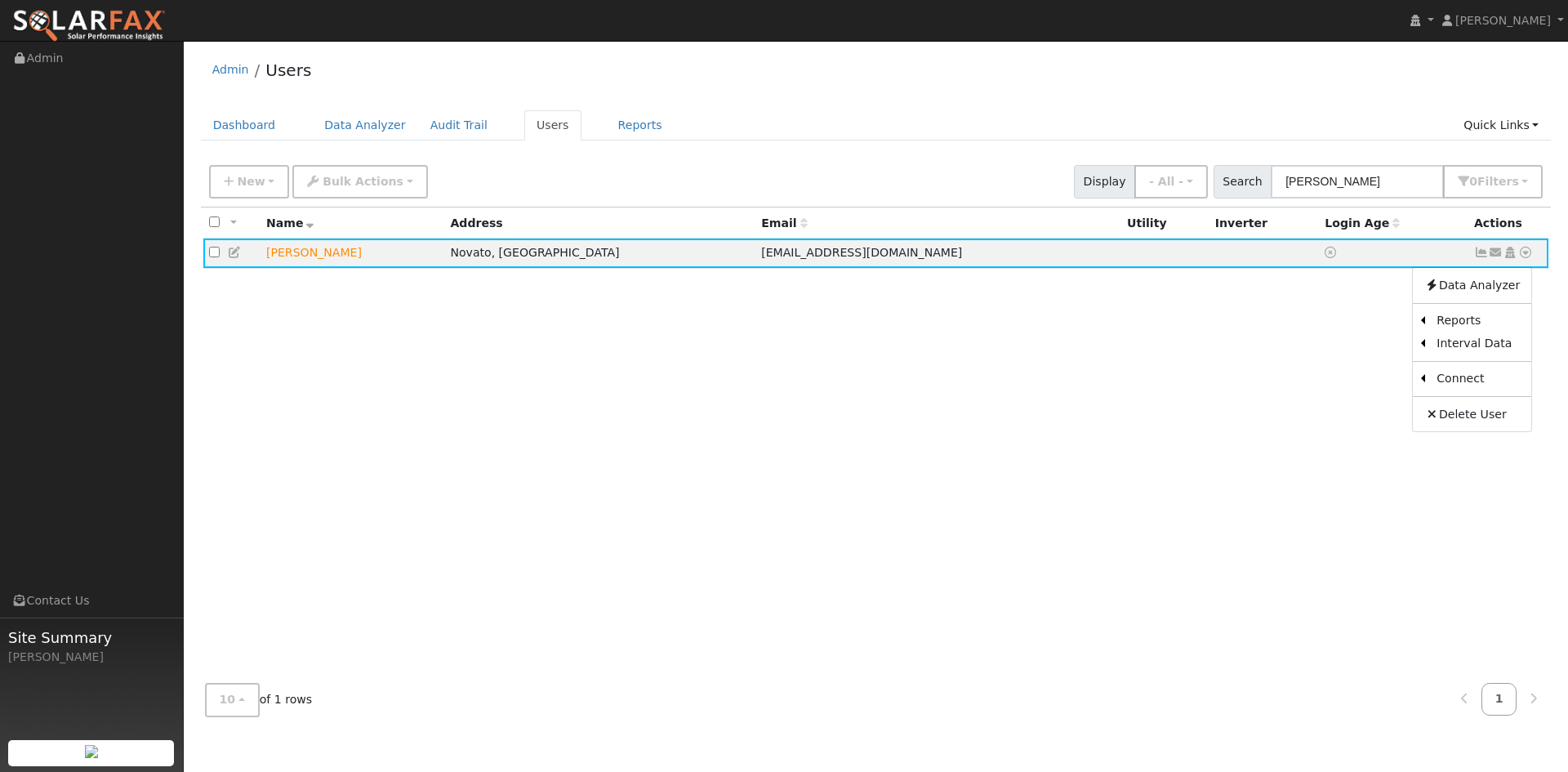
click at [1093, 409] on div "All None All on page None on page Name Address Email Utility Inverter Login Age…" at bounding box center [876, 439] width 1351 height 463
click at [241, 258] on icon at bounding box center [235, 252] width 14 height 12
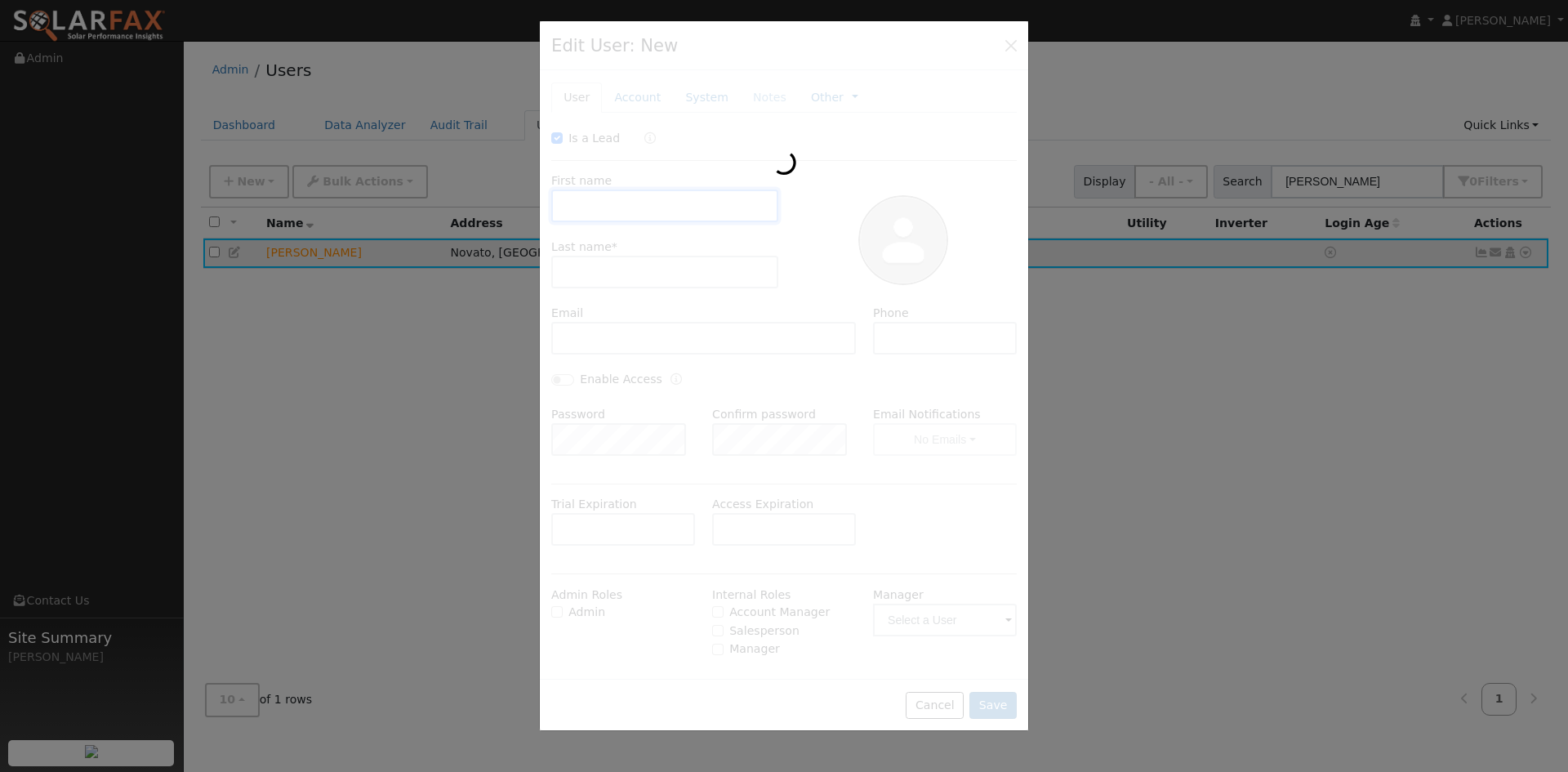
type input "[DATE]"
checkbox input "true"
type input "[PERSON_NAME]"
type input "[EMAIL_ADDRESS][DOMAIN_NAME]"
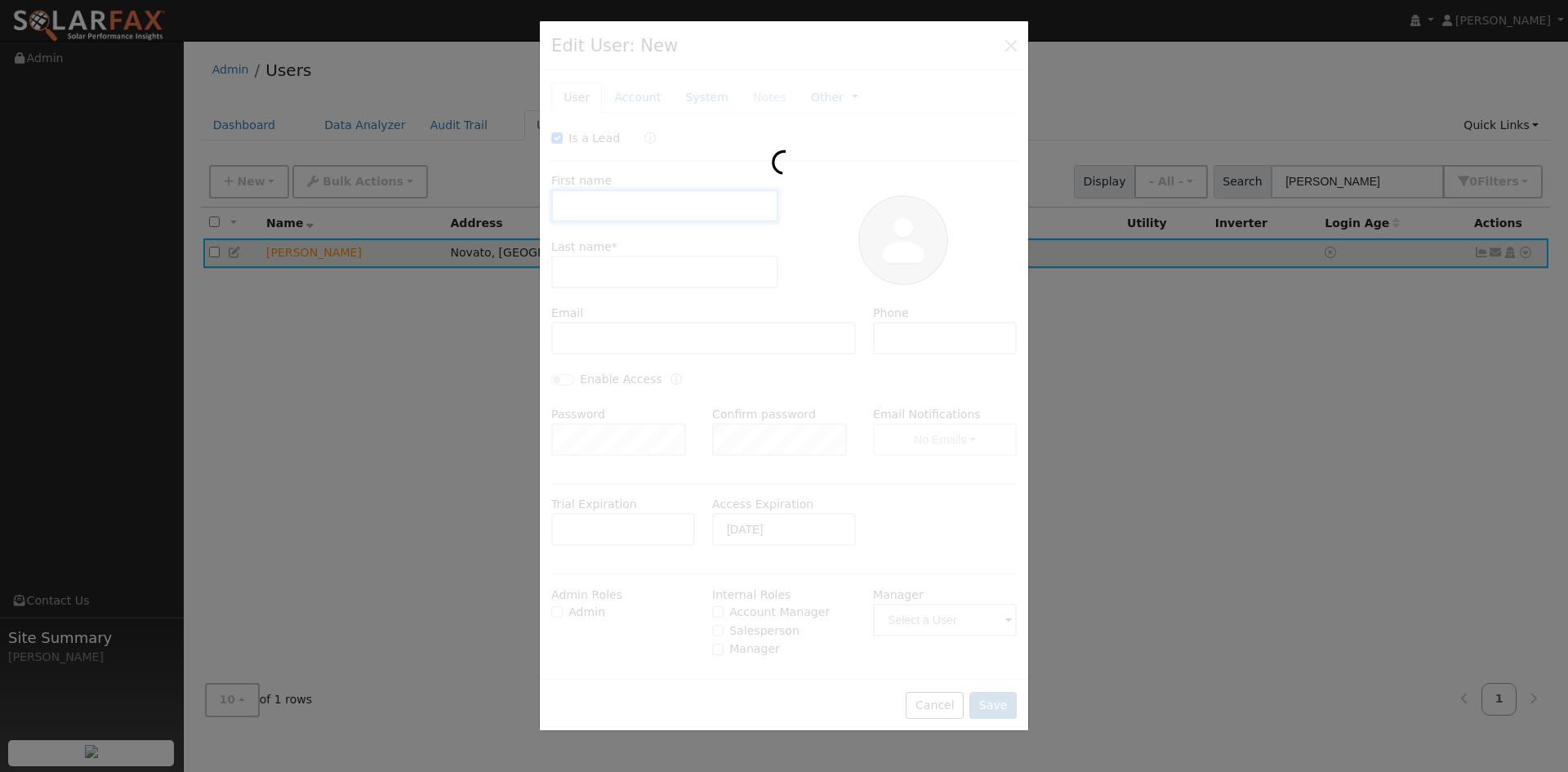
type input "8057011440"
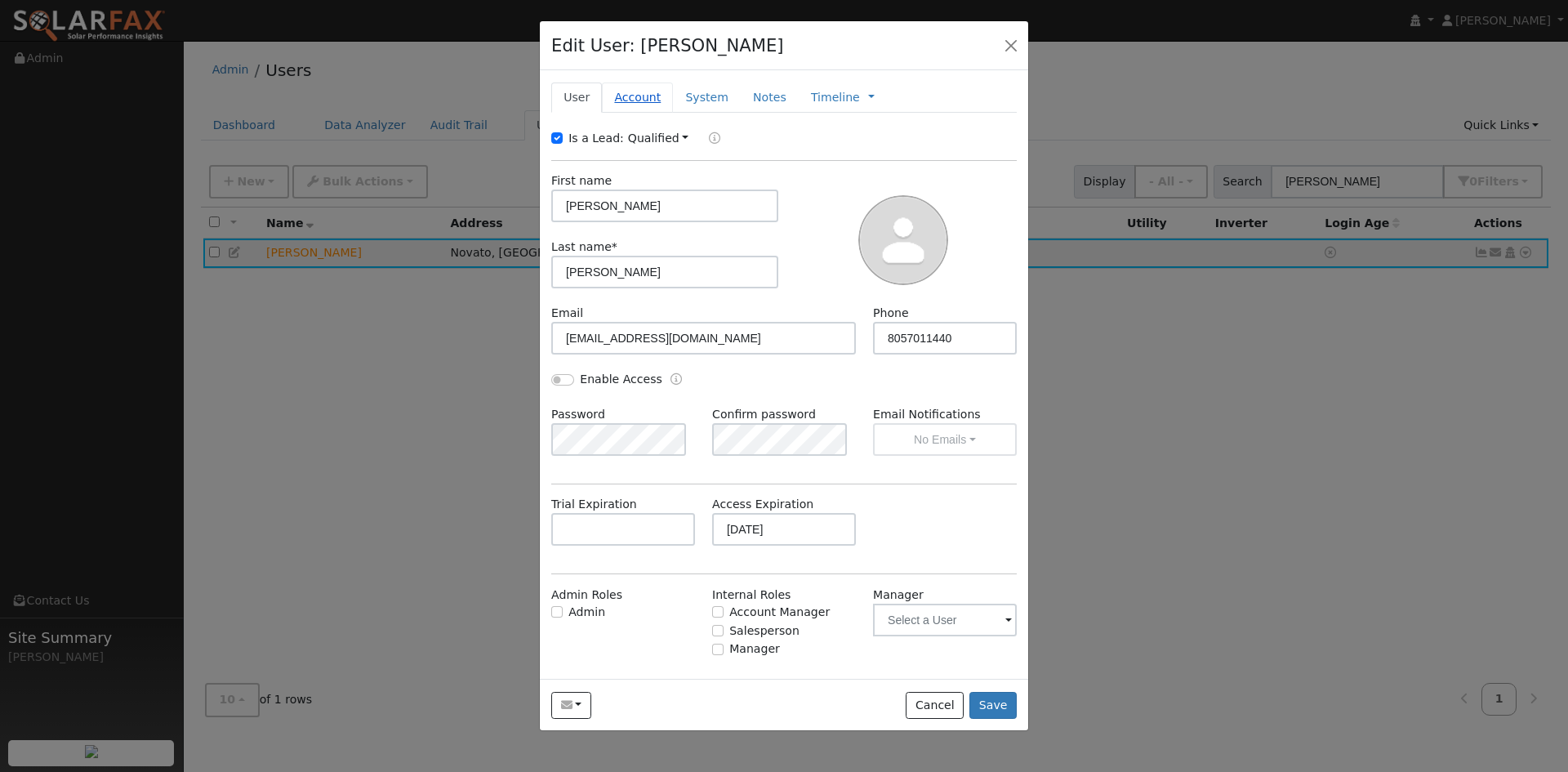
click at [653, 113] on link "Account" at bounding box center [638, 97] width 71 height 30
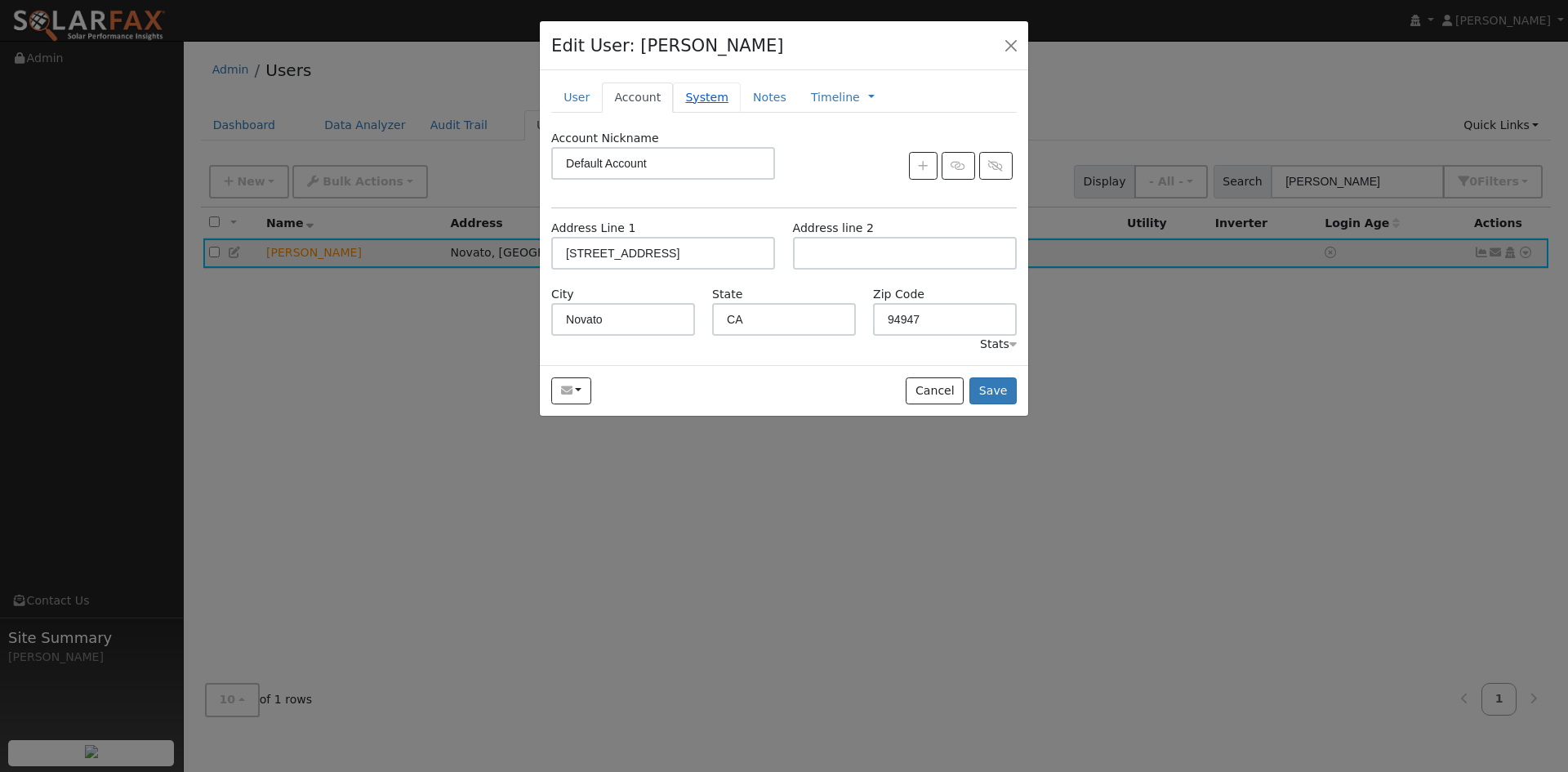
click at [726, 113] on link "System" at bounding box center [706, 97] width 68 height 30
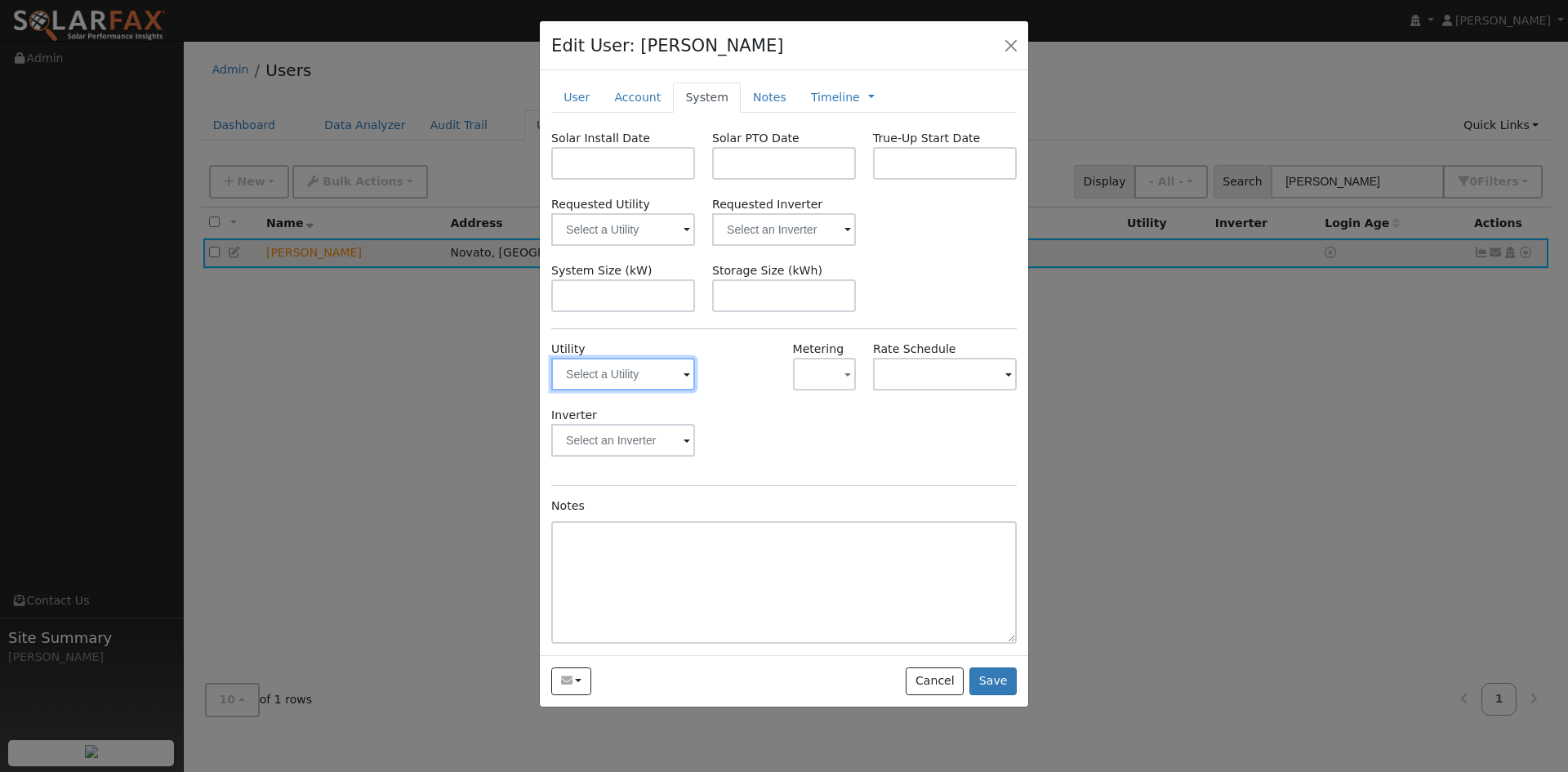
click at [632, 390] on input "text" at bounding box center [623, 374] width 144 height 33
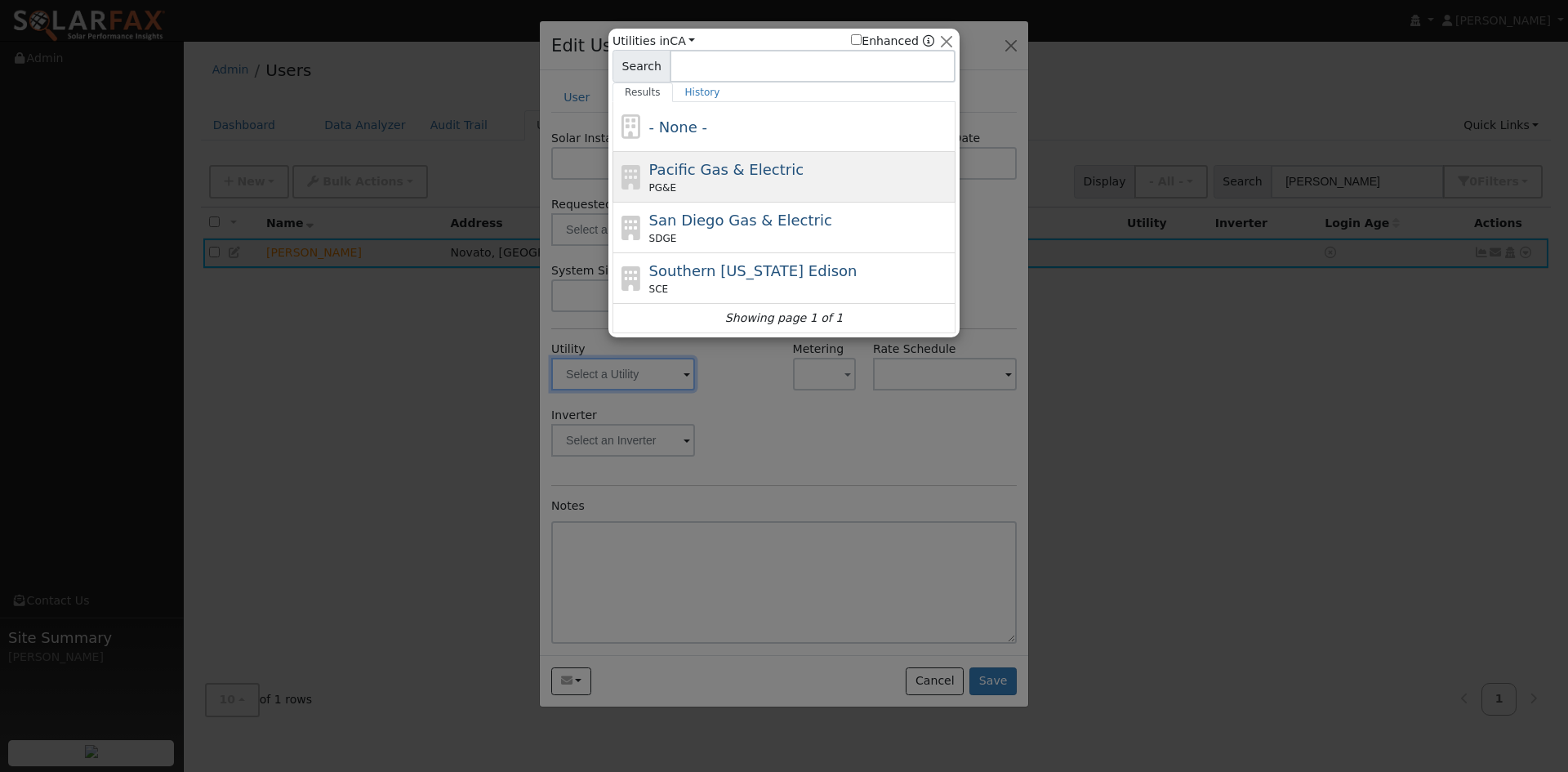
click at [734, 166] on span "Pacific Gas & Electric" at bounding box center [727, 170] width 155 height 17
type input "PG&E"
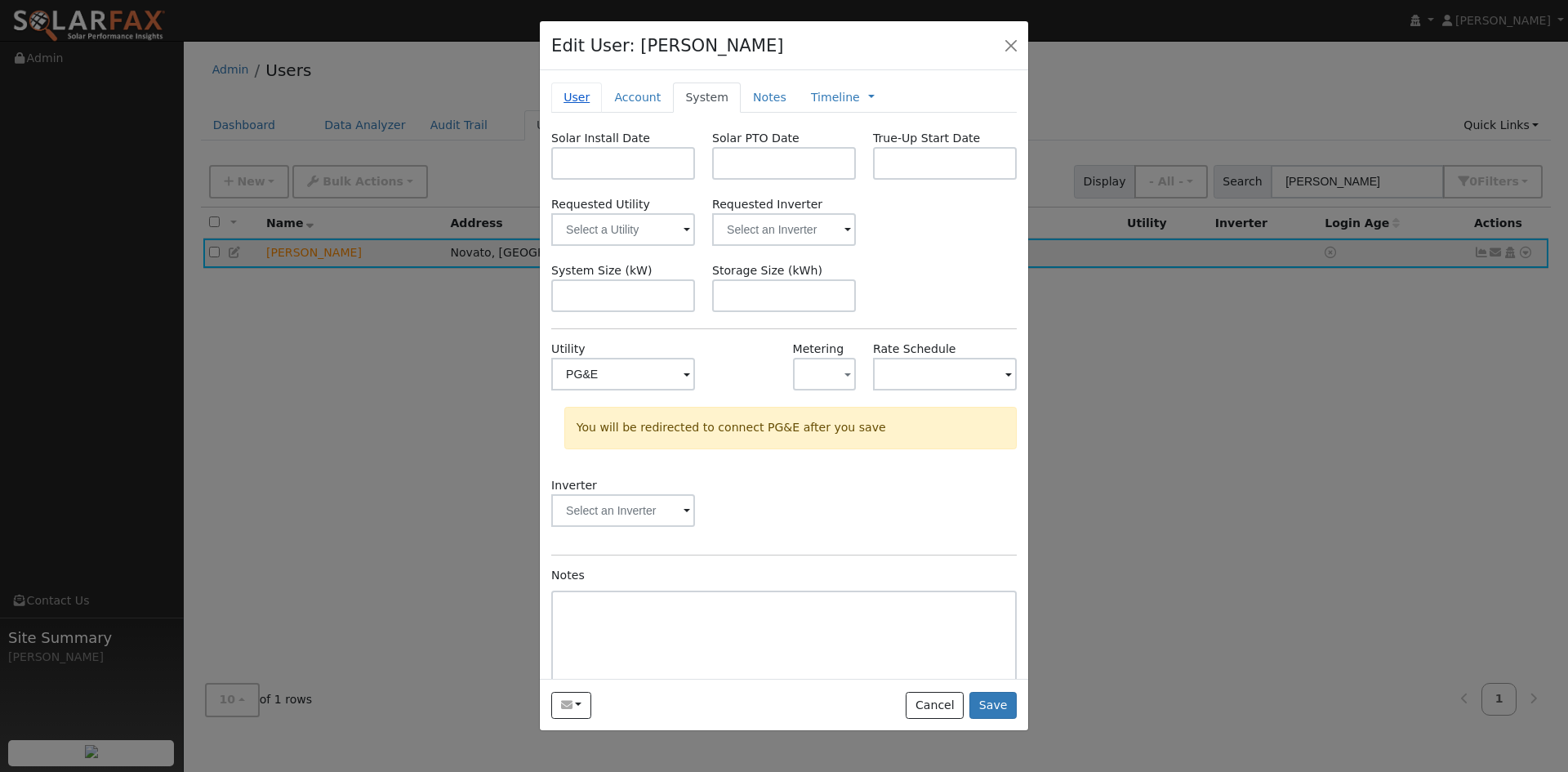
click at [584, 113] on link "User" at bounding box center [577, 97] width 50 height 30
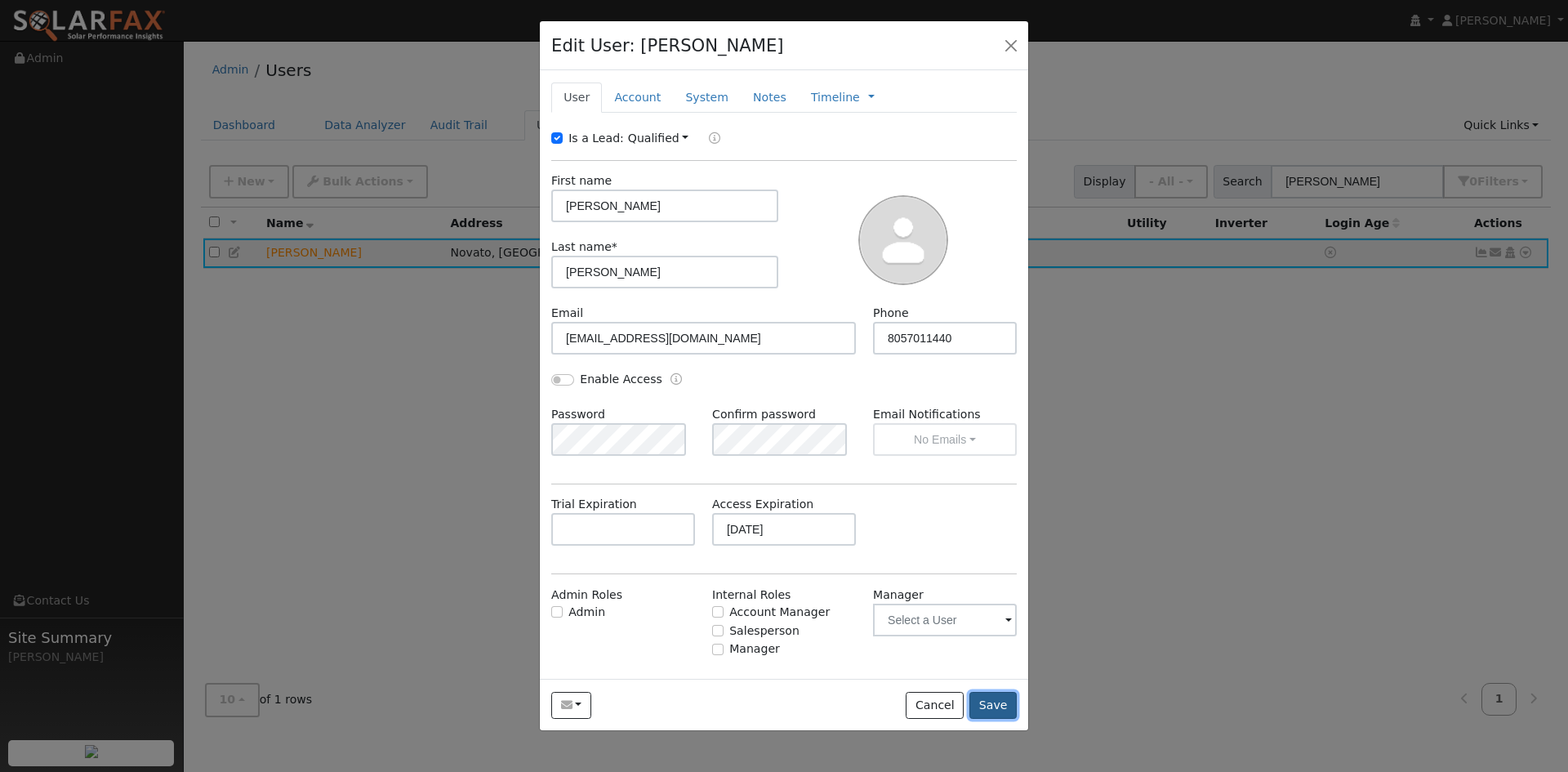
click at [980, 720] on button "Save" at bounding box center [992, 705] width 47 height 28
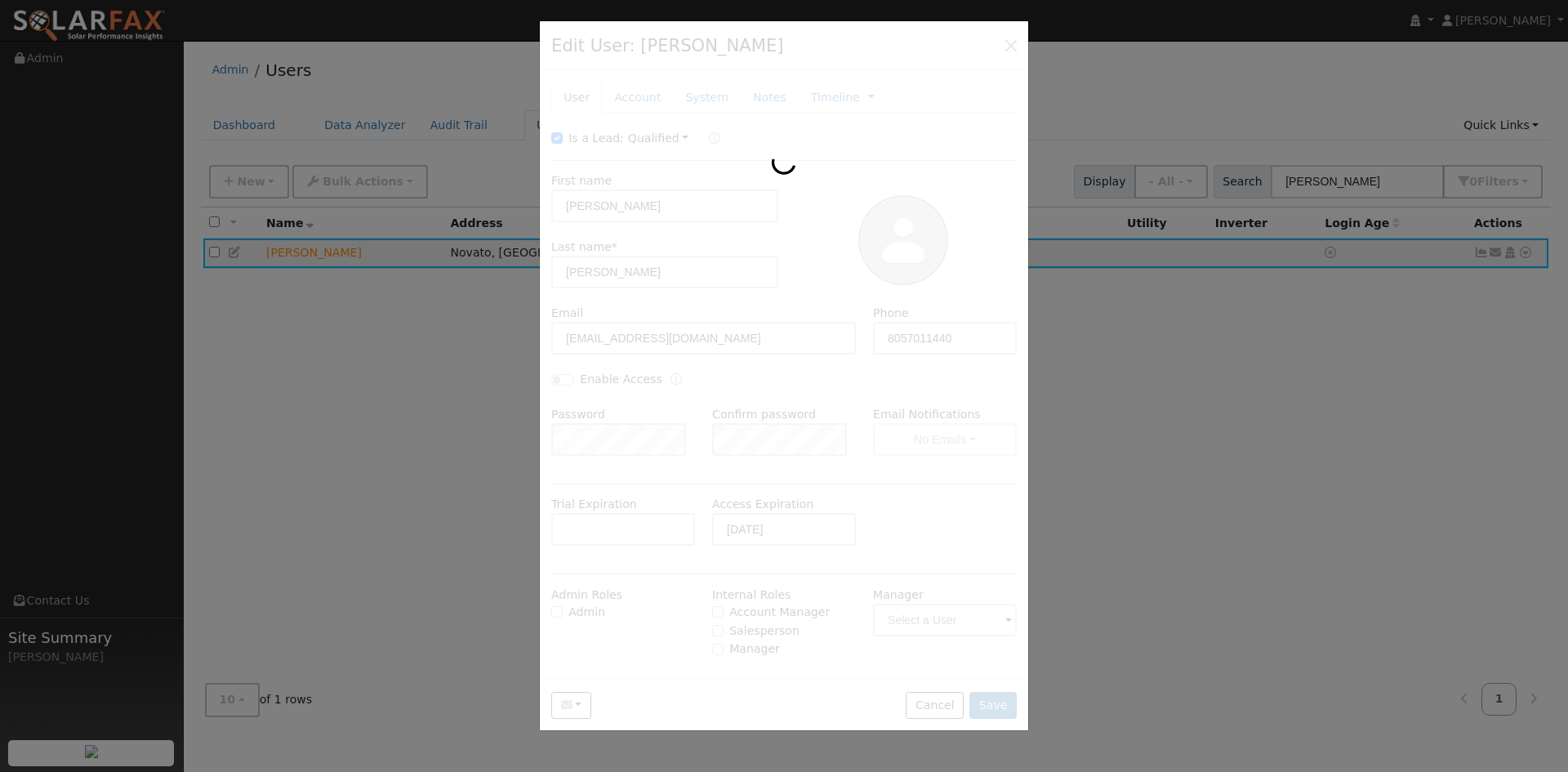
click at [1132, 54] on div at bounding box center [784, 386] width 1568 height 772
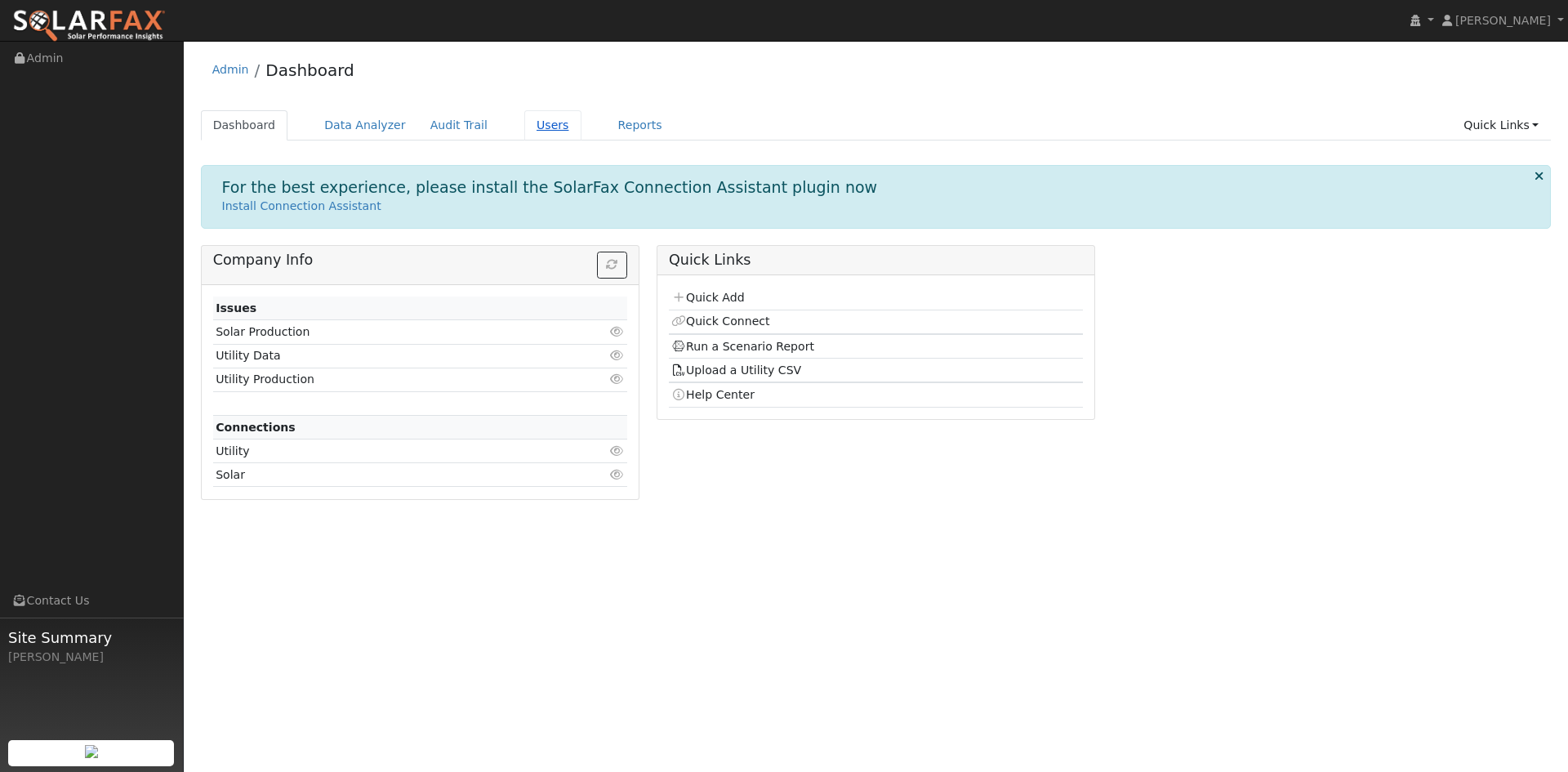
click at [582, 134] on link "Users" at bounding box center [553, 125] width 57 height 30
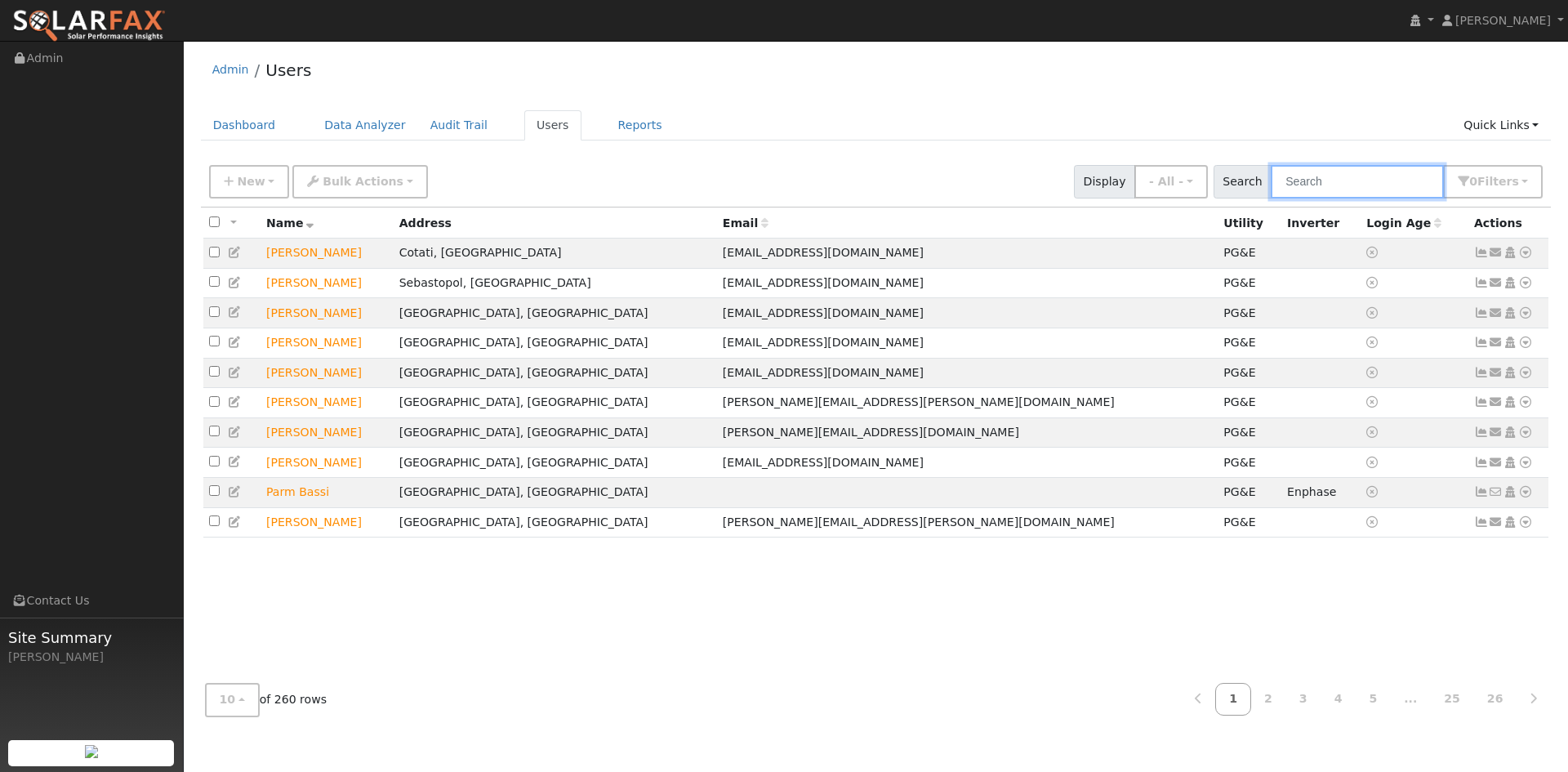
click at [1270, 198] on input "text" at bounding box center [1356, 182] width 173 height 34
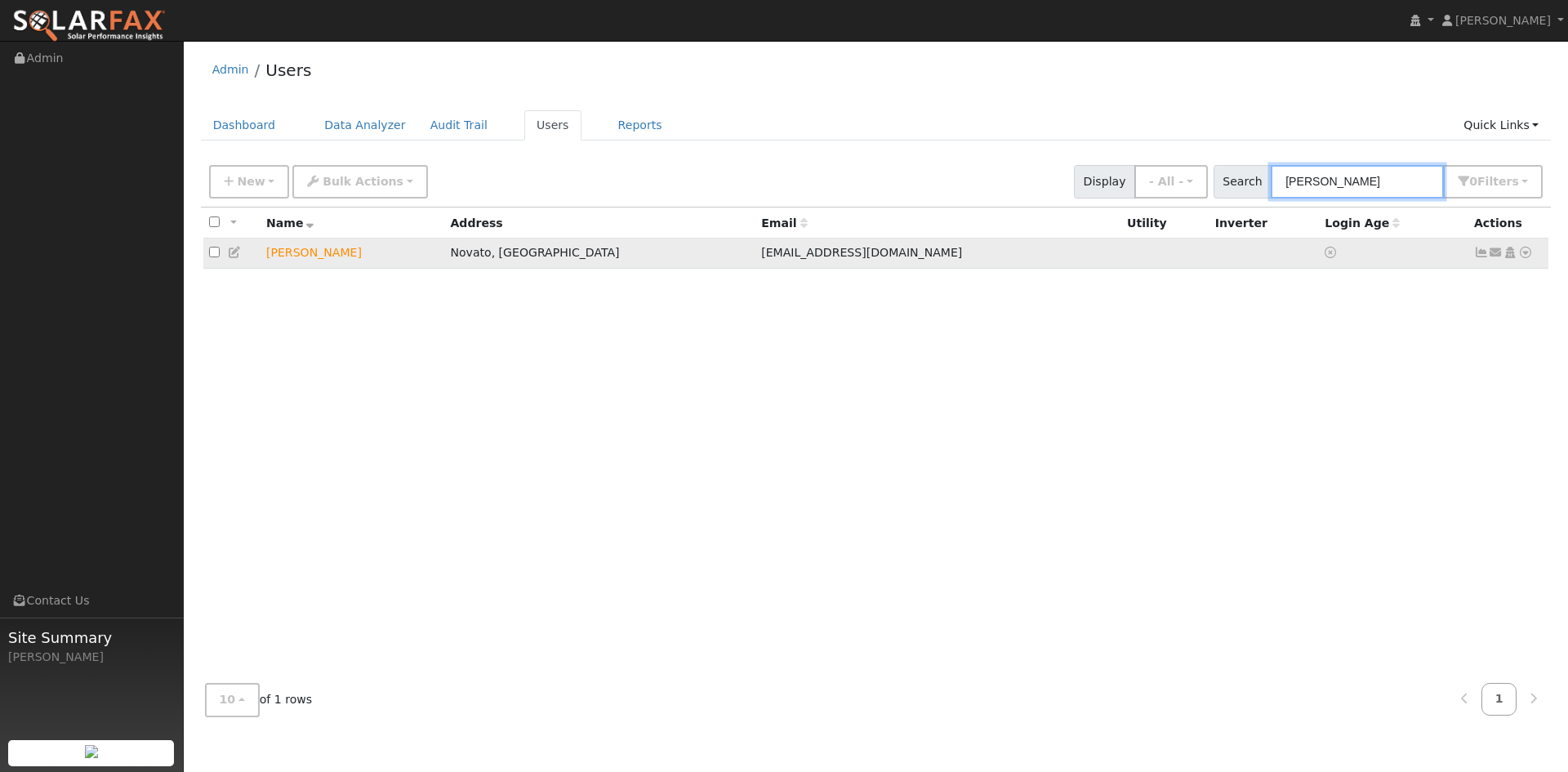
type input "[PERSON_NAME]"
click at [235, 258] on icon at bounding box center [235, 252] width 14 height 12
type input "[DATE]"
checkbox input "true"
type input "[PERSON_NAME]"
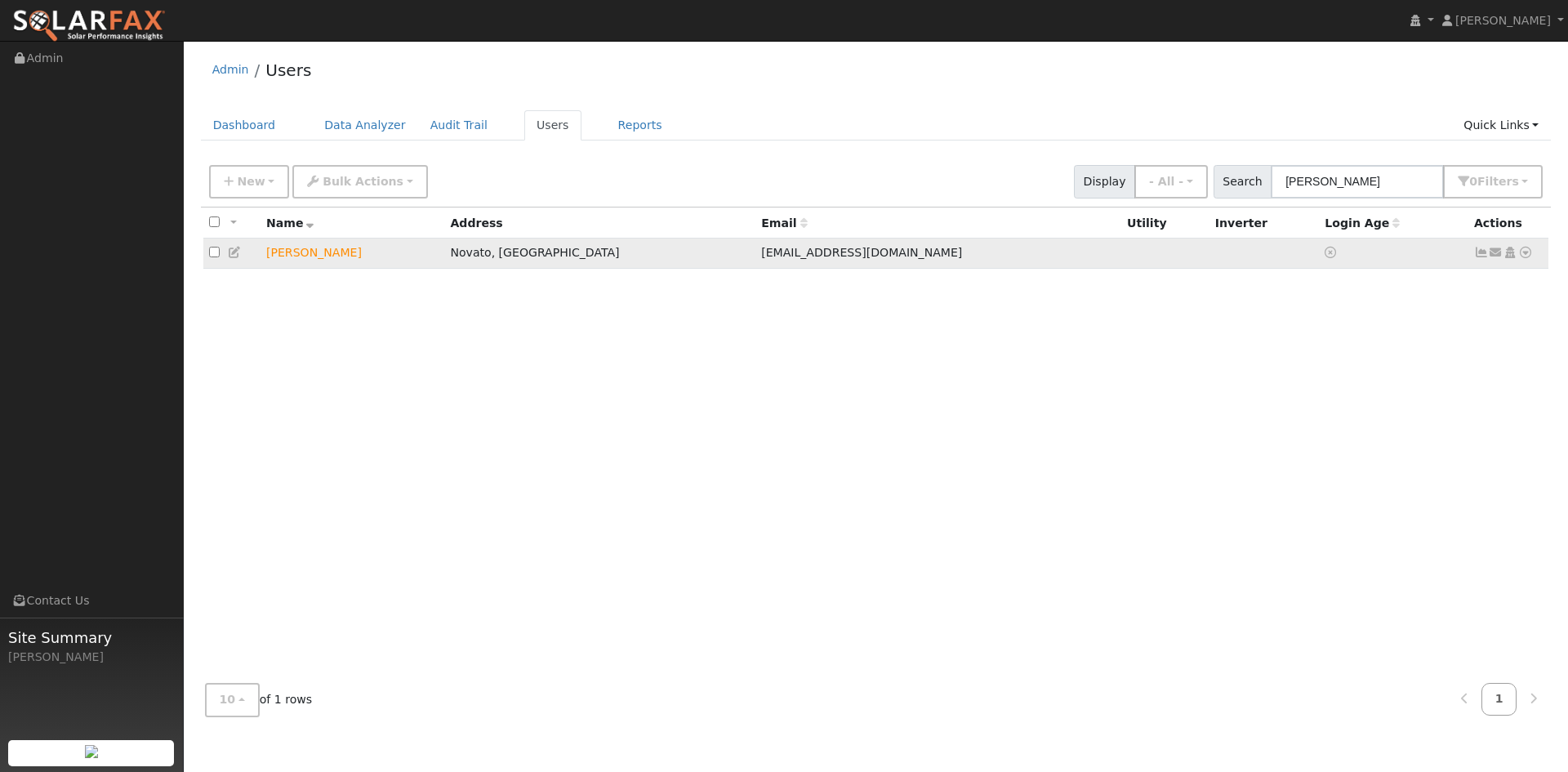
type input "[PERSON_NAME]"
type input "[EMAIL_ADDRESS][DOMAIN_NAME]"
type input "8057011440"
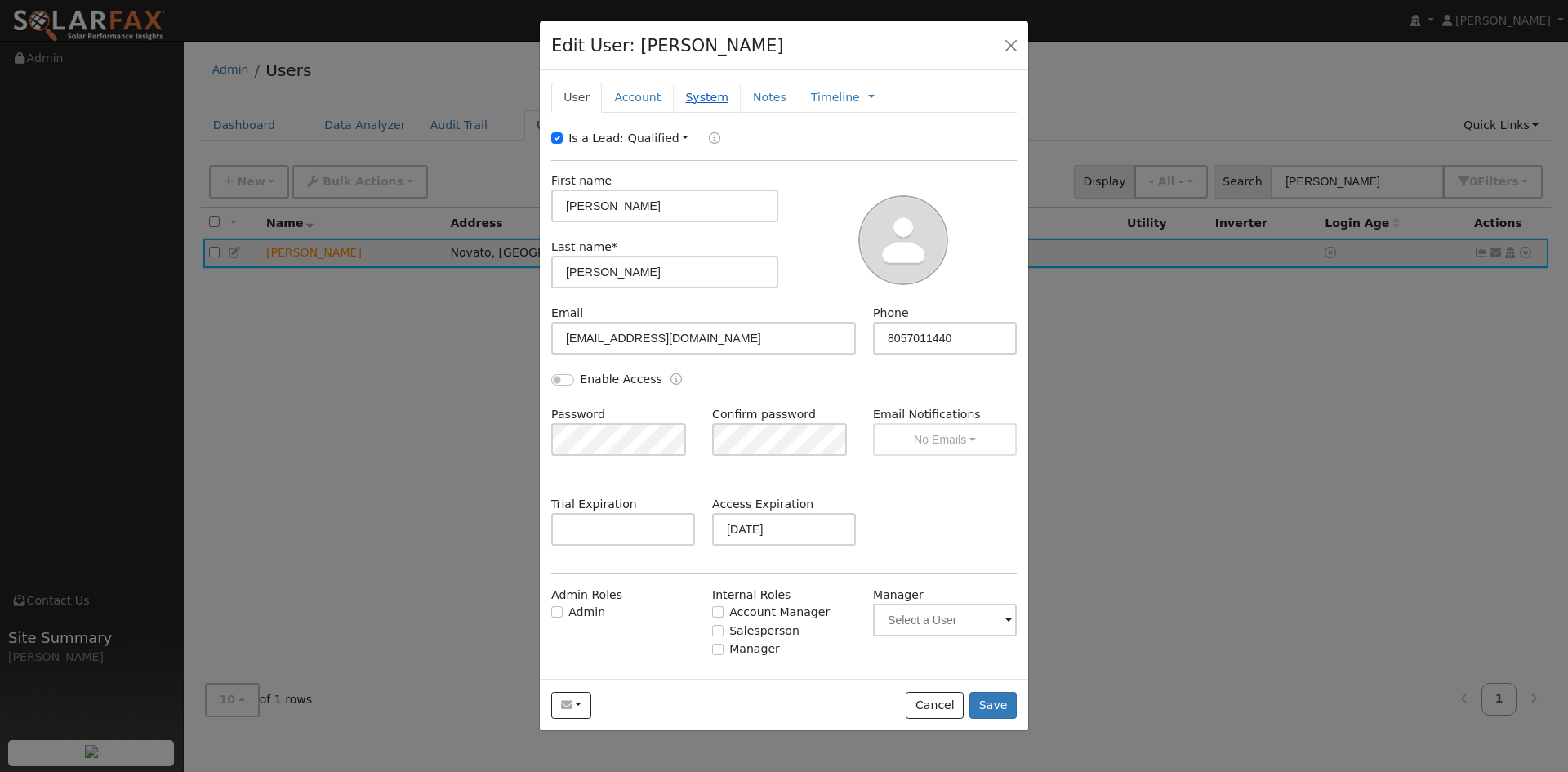
click at [731, 113] on link "System" at bounding box center [706, 97] width 68 height 30
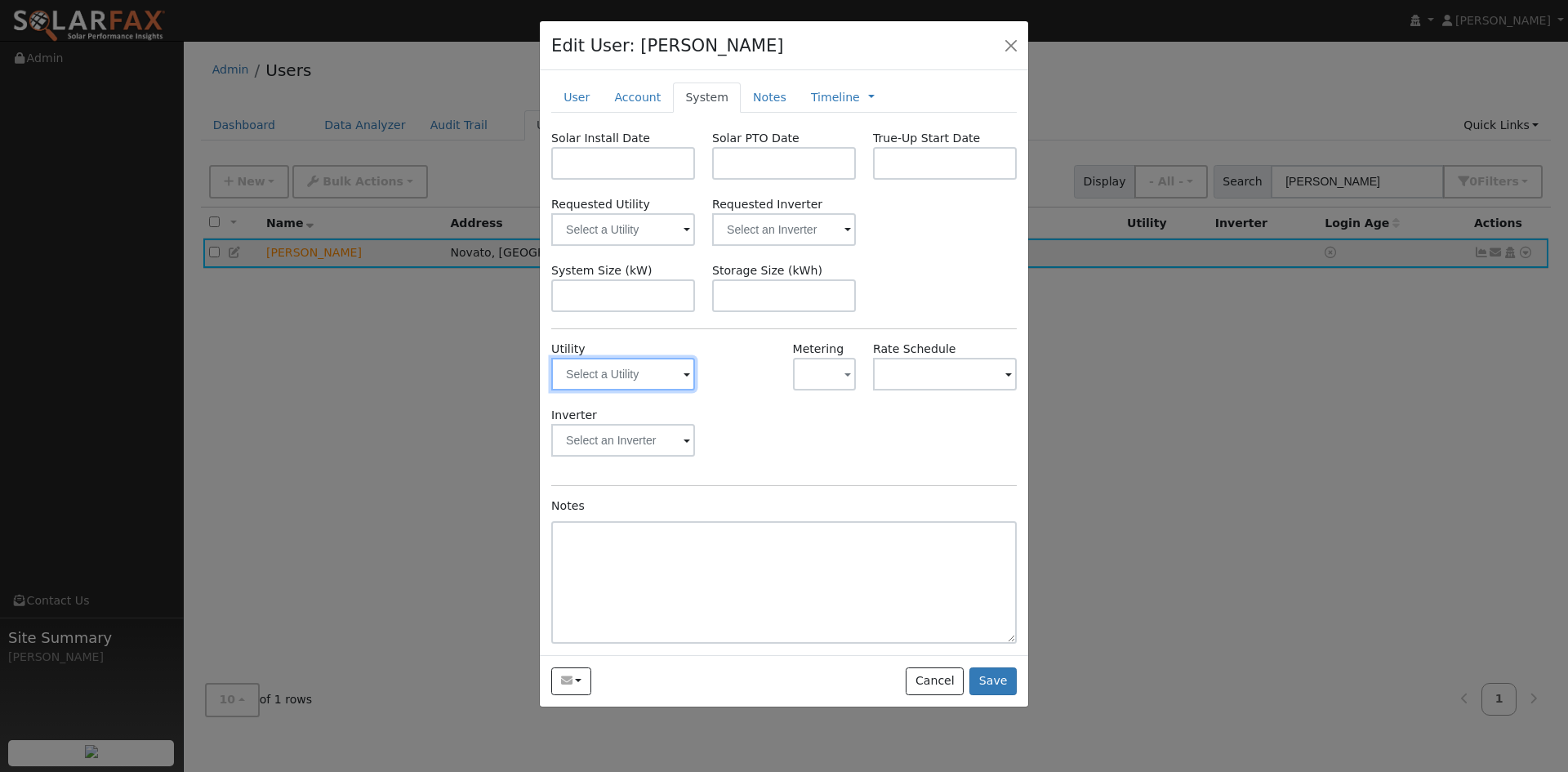
click at [640, 390] on input "text" at bounding box center [623, 374] width 144 height 33
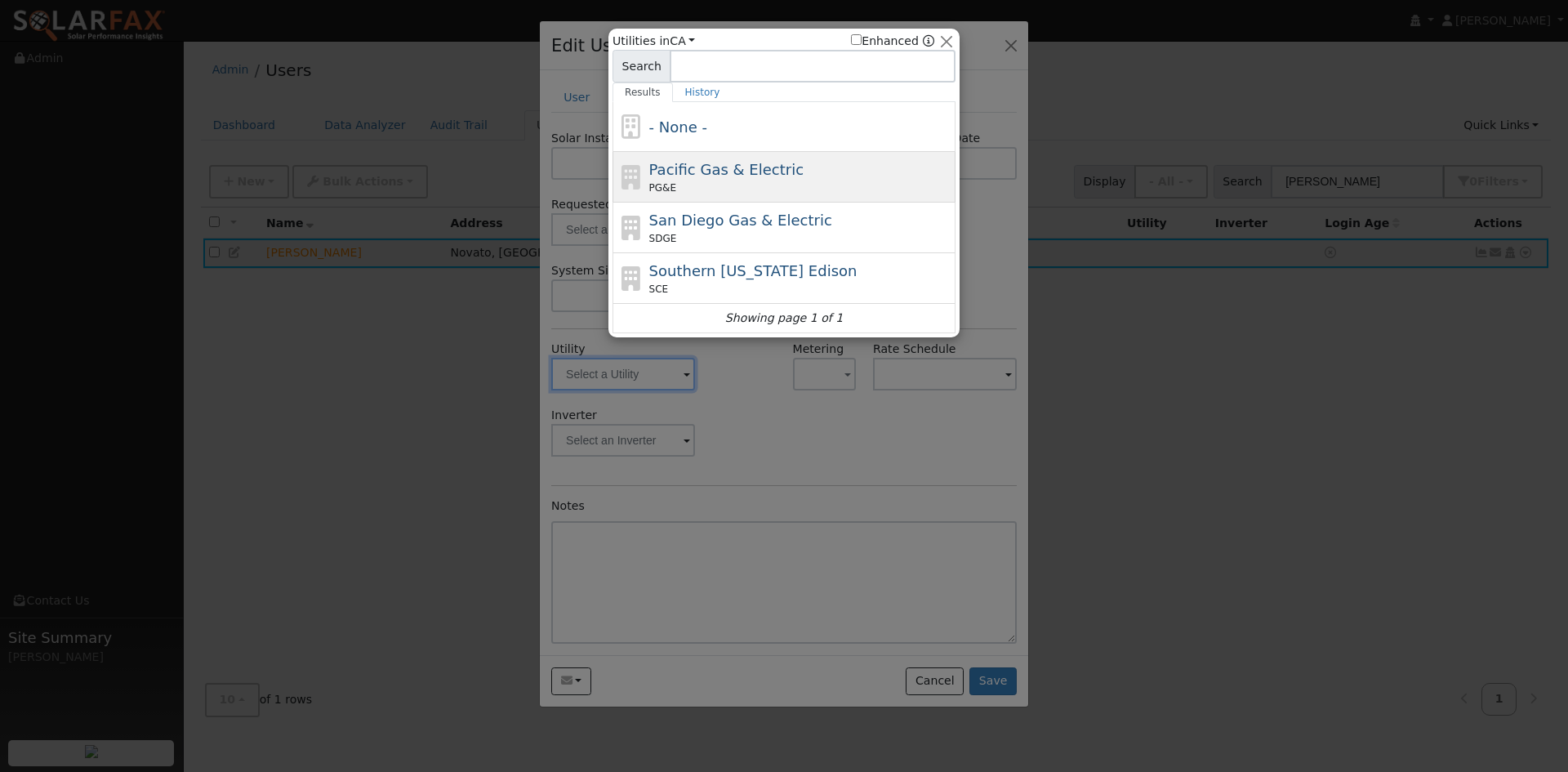
click at [715, 169] on span "Pacific Gas & Electric" at bounding box center [727, 170] width 155 height 17
type input "PG&E"
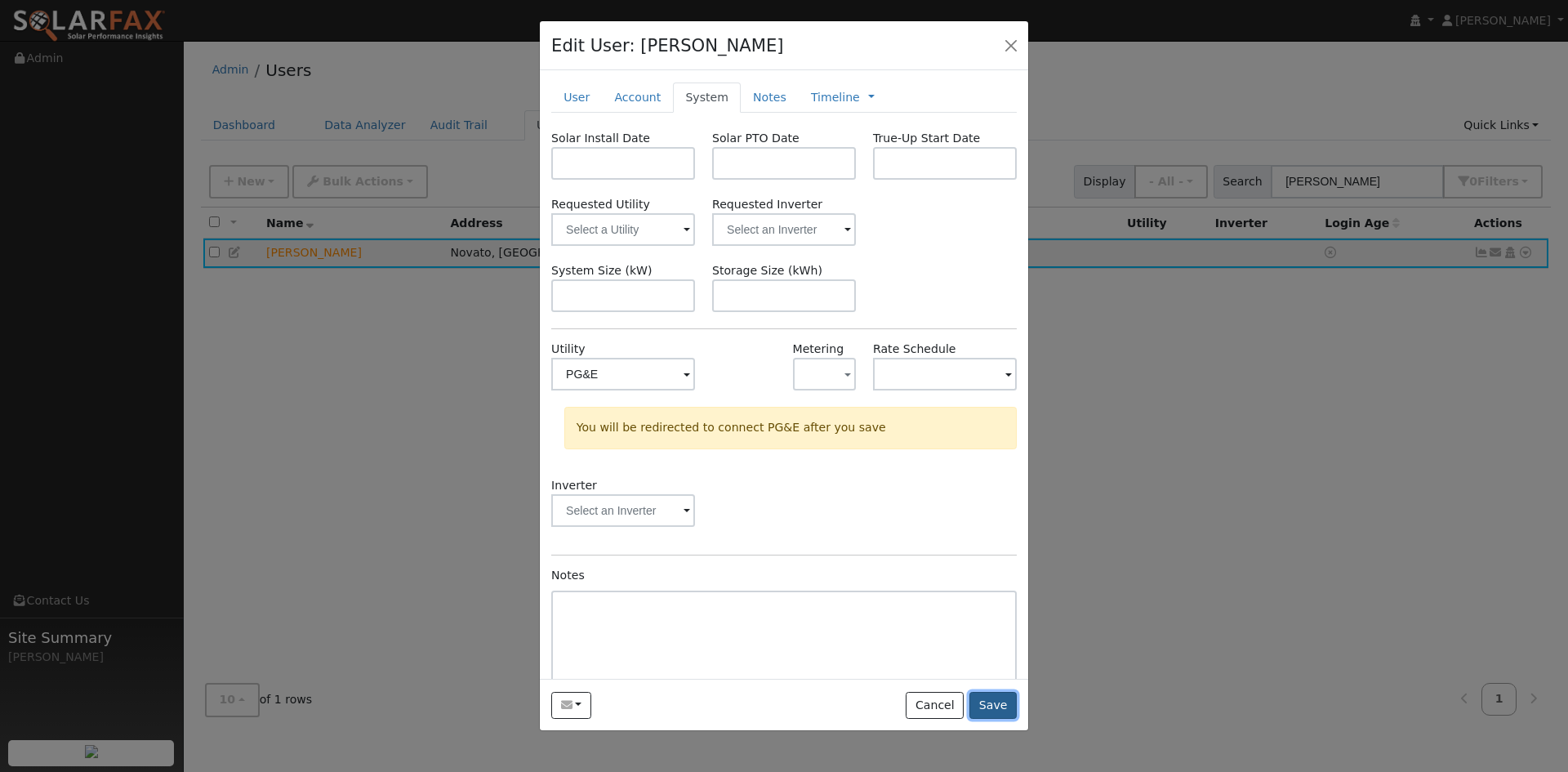
click at [979, 720] on button "Save" at bounding box center [992, 705] width 47 height 28
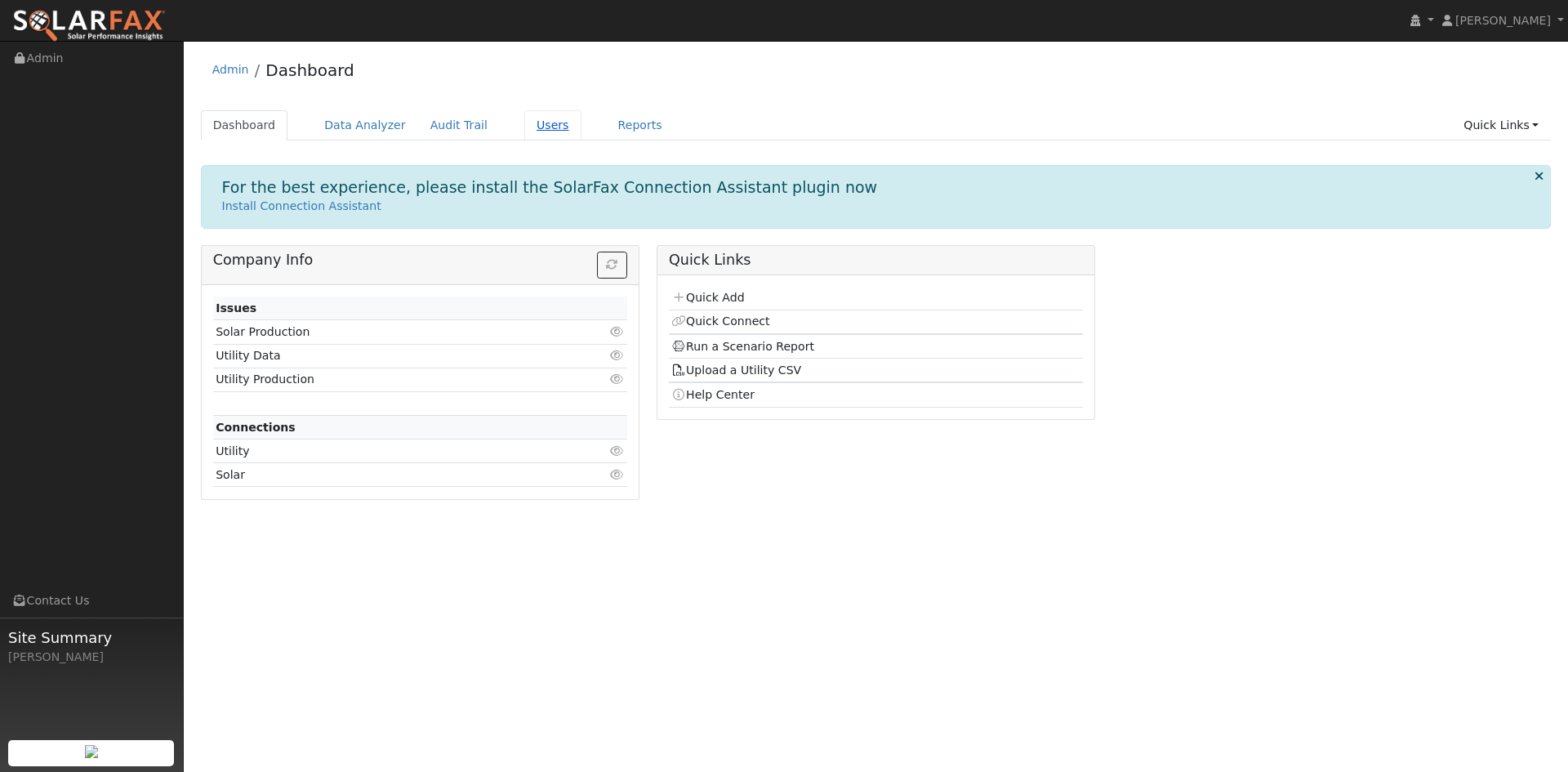
click at [582, 133] on link "Users" at bounding box center [553, 125] width 57 height 30
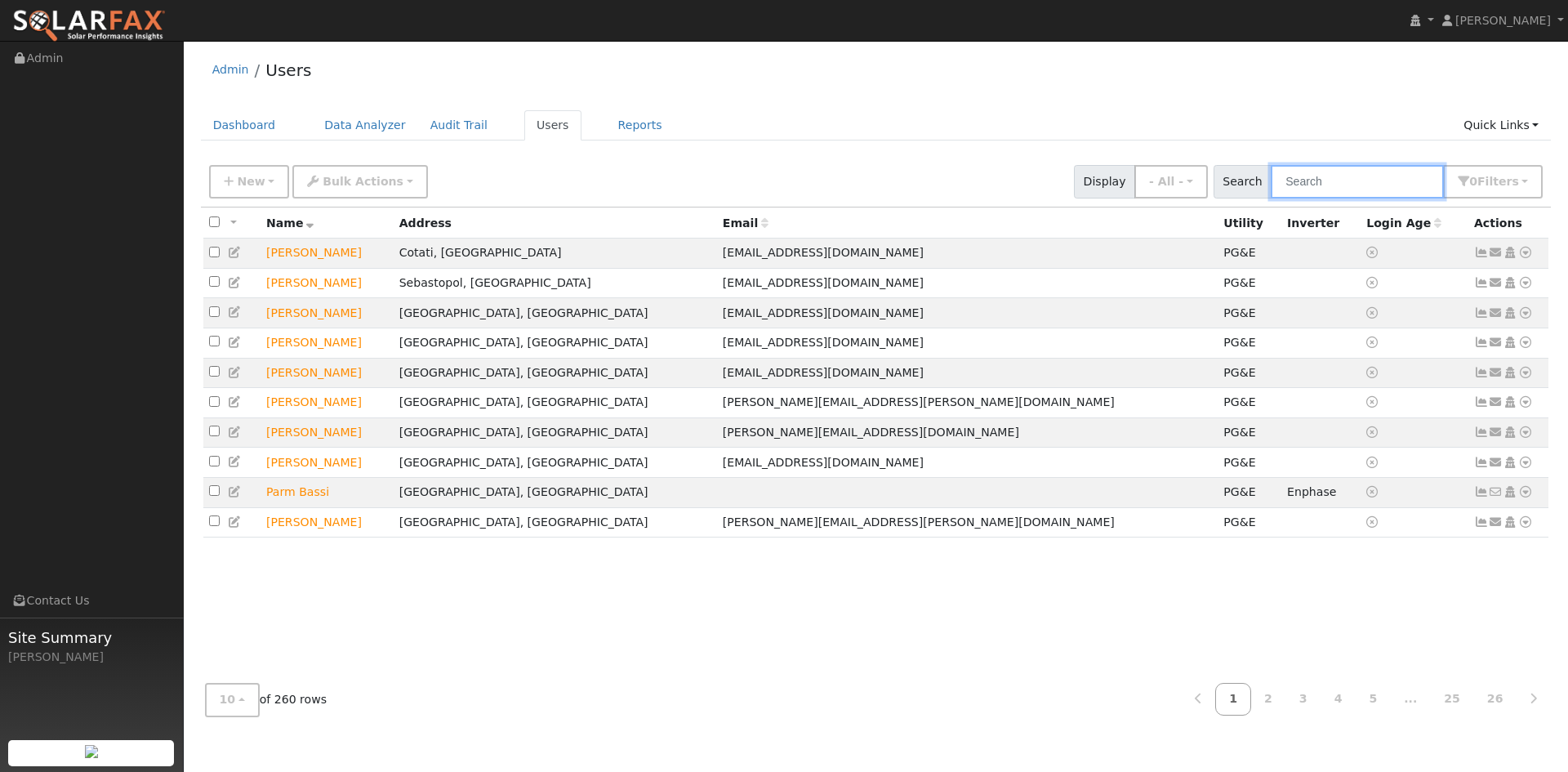
click at [1301, 198] on input "text" at bounding box center [1356, 182] width 173 height 34
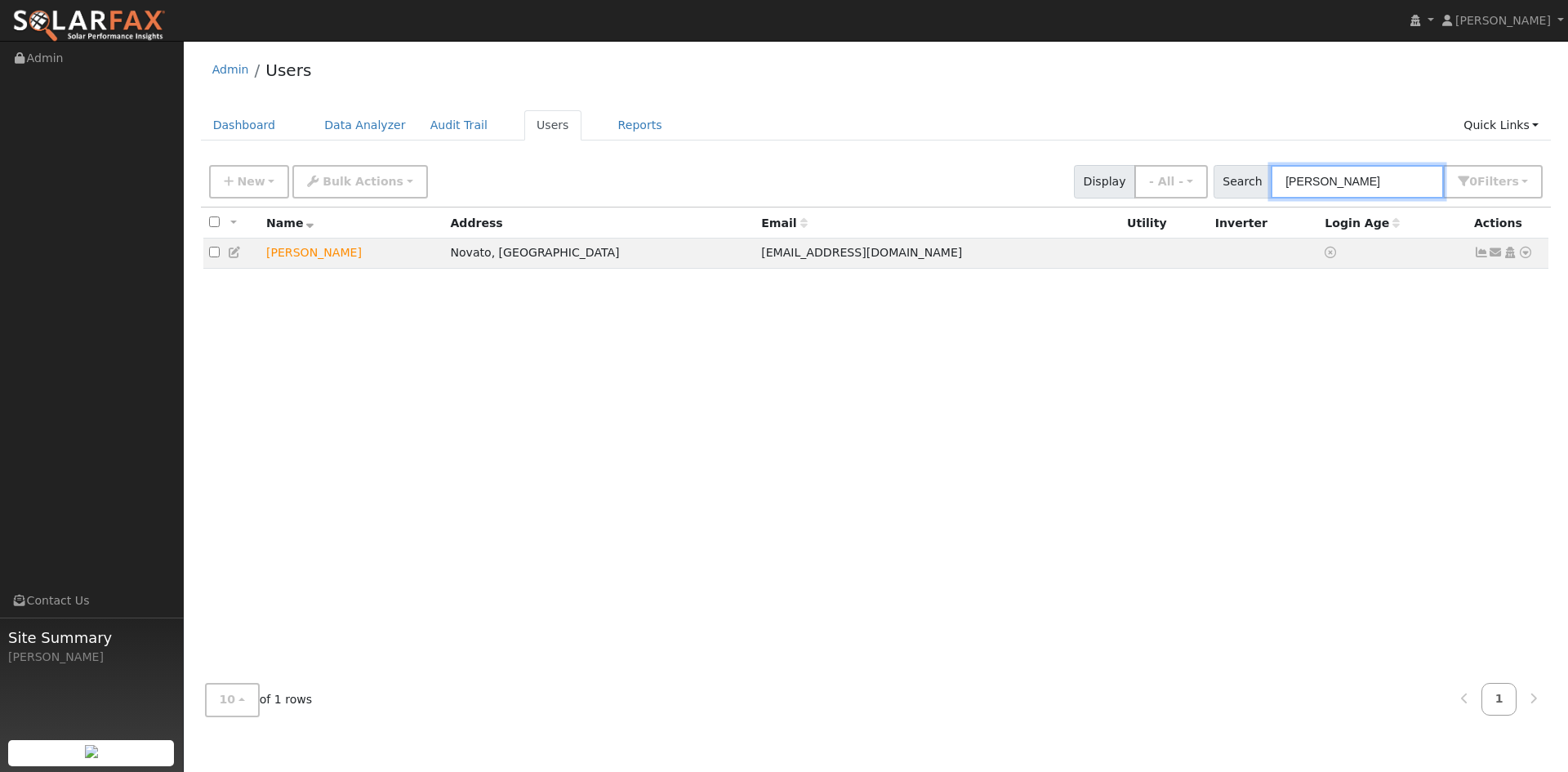
type input "[PERSON_NAME]"
click at [1432, 366] on div "All None All on page None on page Name Address Email Utility Inverter Login Age…" at bounding box center [876, 439] width 1351 height 463
click at [242, 258] on icon at bounding box center [235, 252] width 14 height 12
type input "[DATE]"
checkbox input "true"
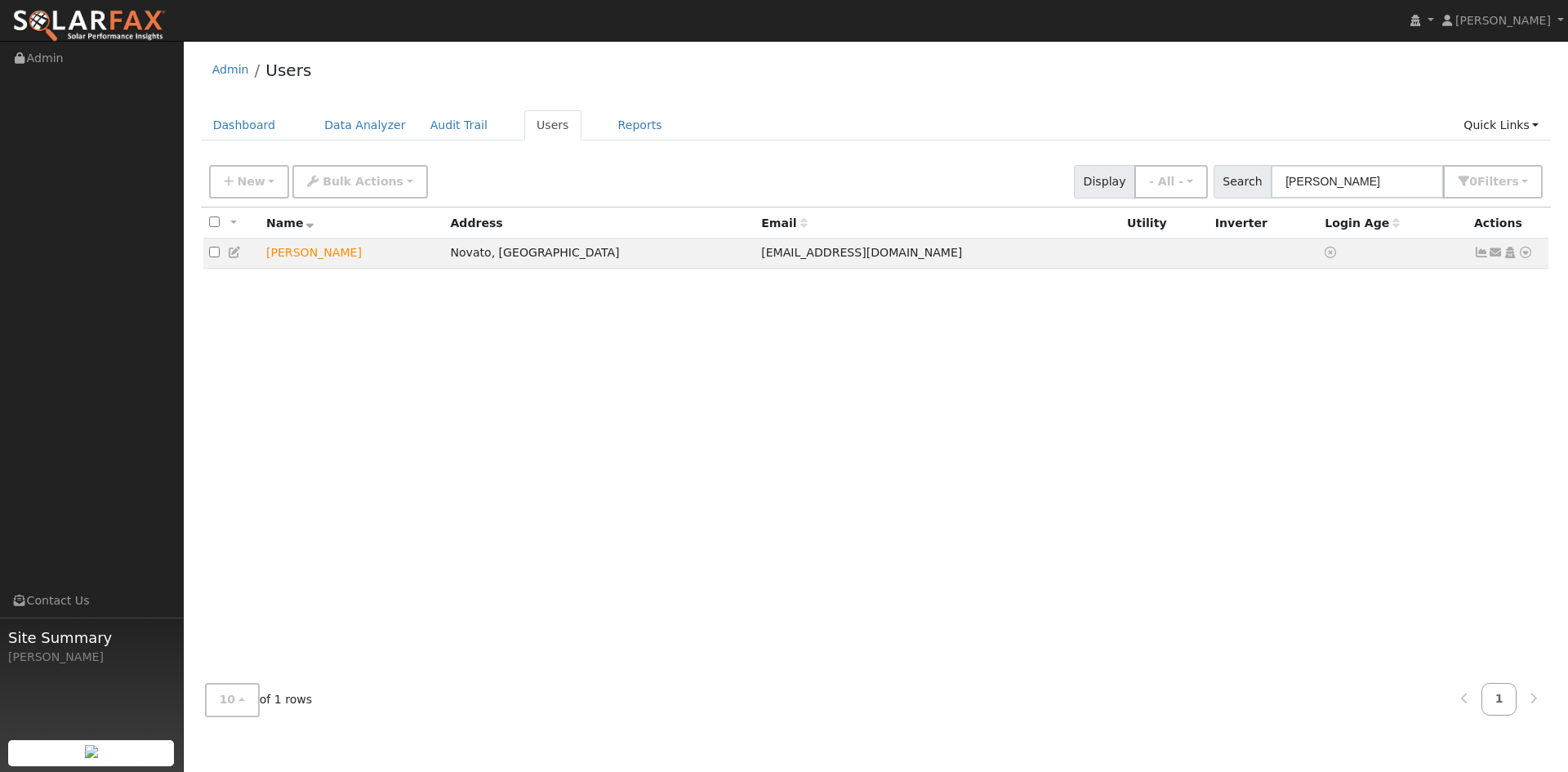
type input "Andrew"
type input "Bryson"
type input "ABrysonSF@gmail.com"
type input "8057011440"
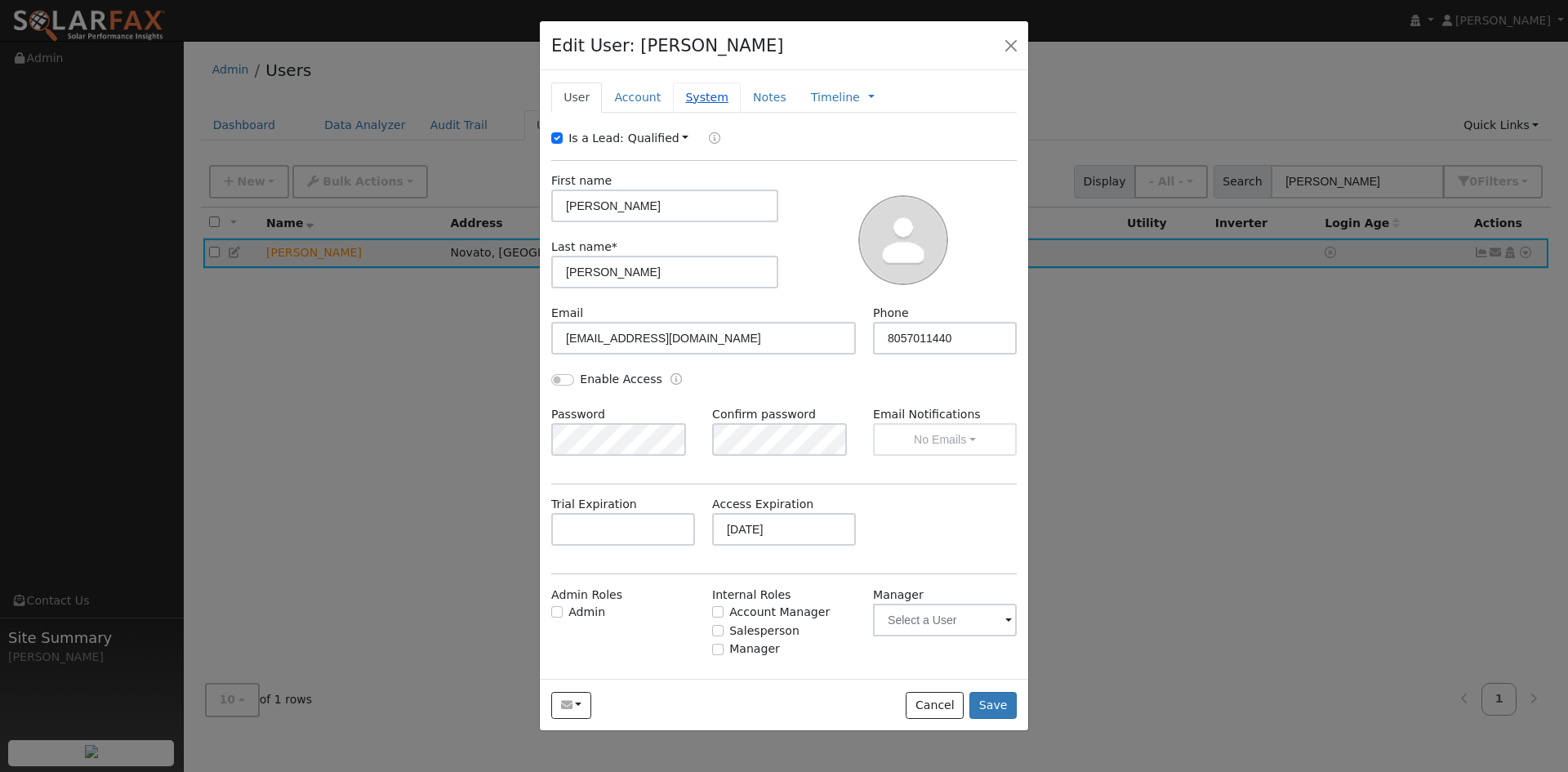
click at [725, 113] on link "System" at bounding box center [706, 97] width 68 height 30
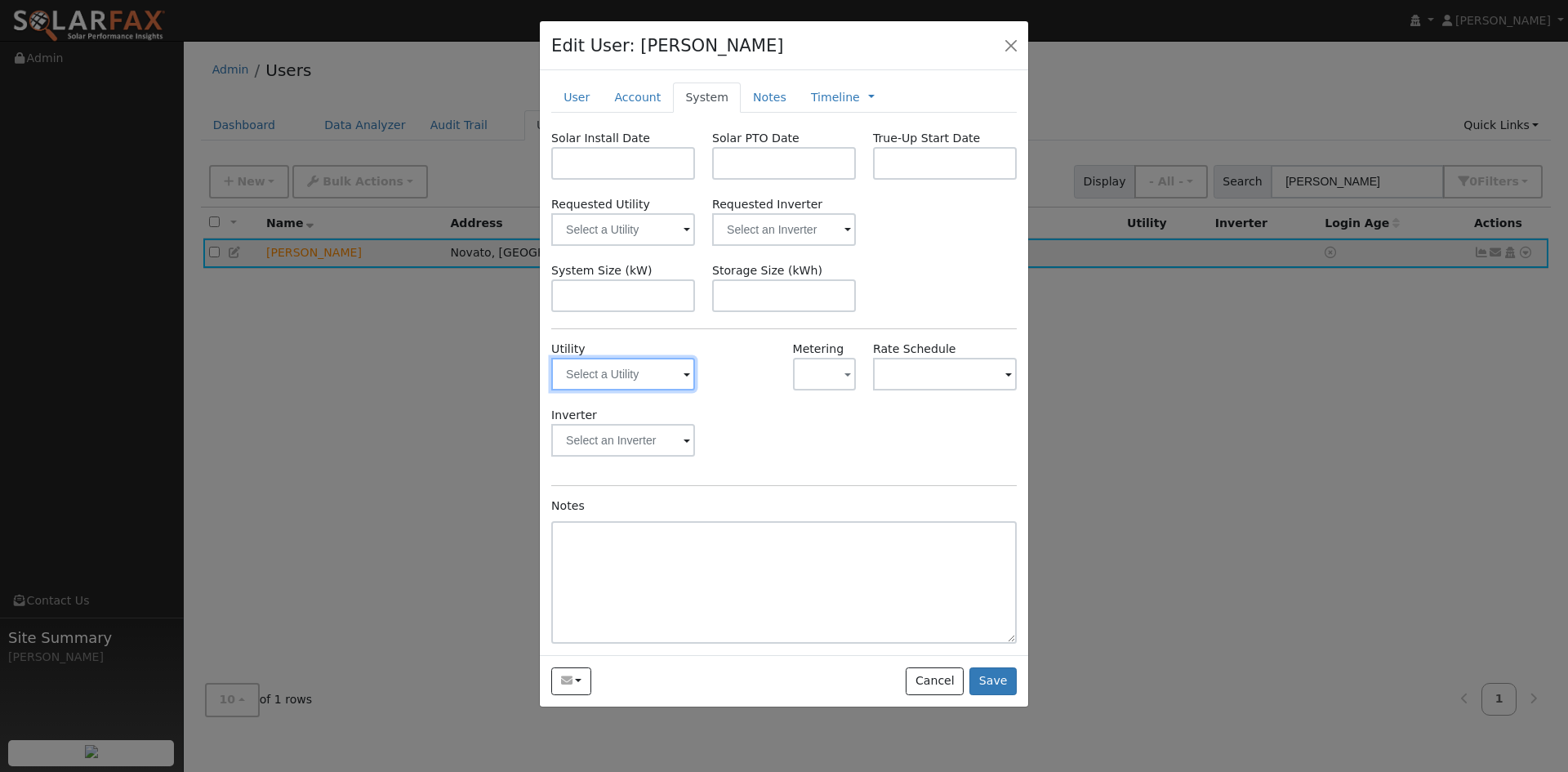
click at [628, 390] on input "text" at bounding box center [623, 374] width 144 height 33
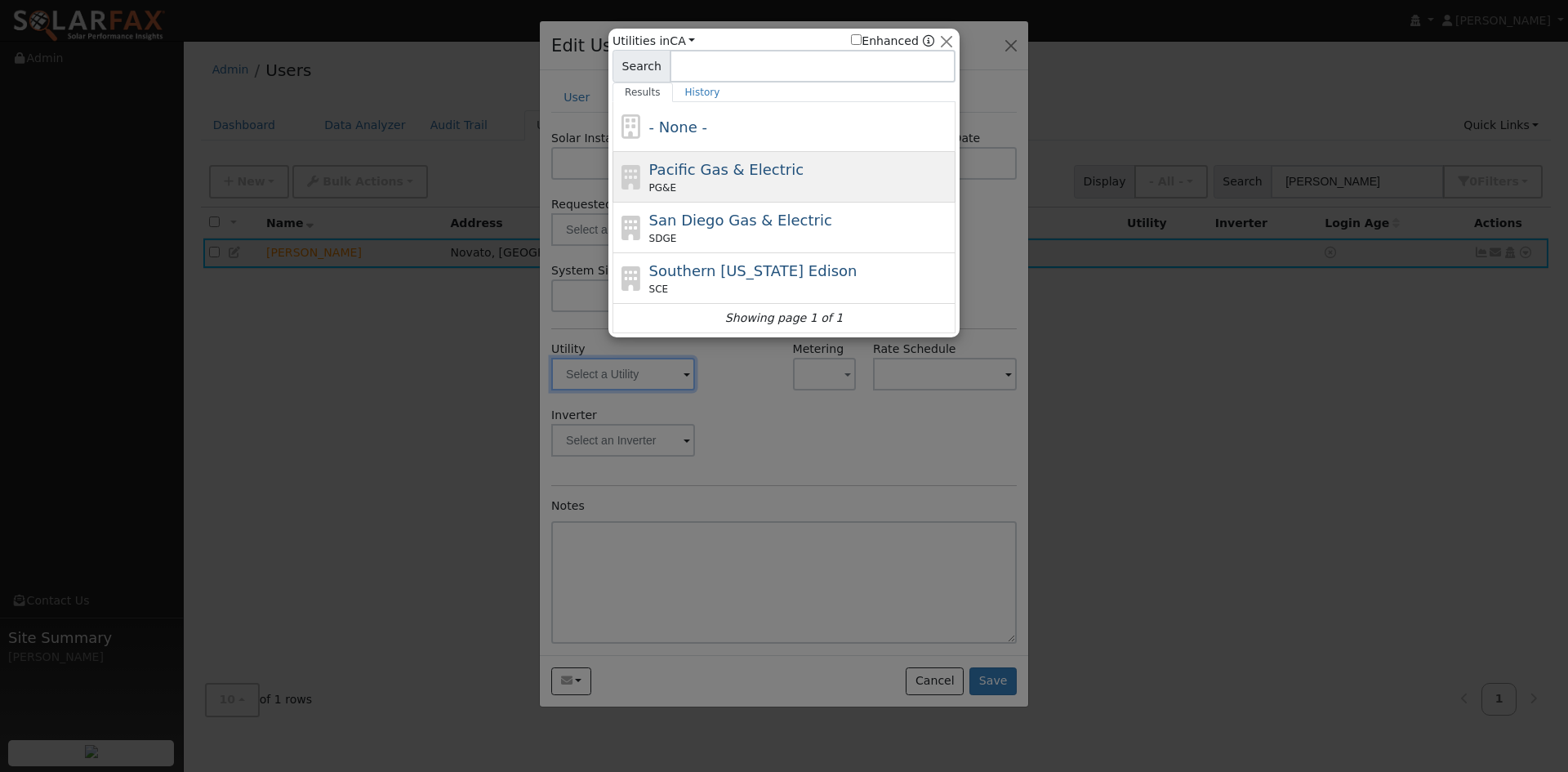
click at [692, 178] on span "Pacific Gas & Electric" at bounding box center [727, 170] width 155 height 17
type input "PG&E"
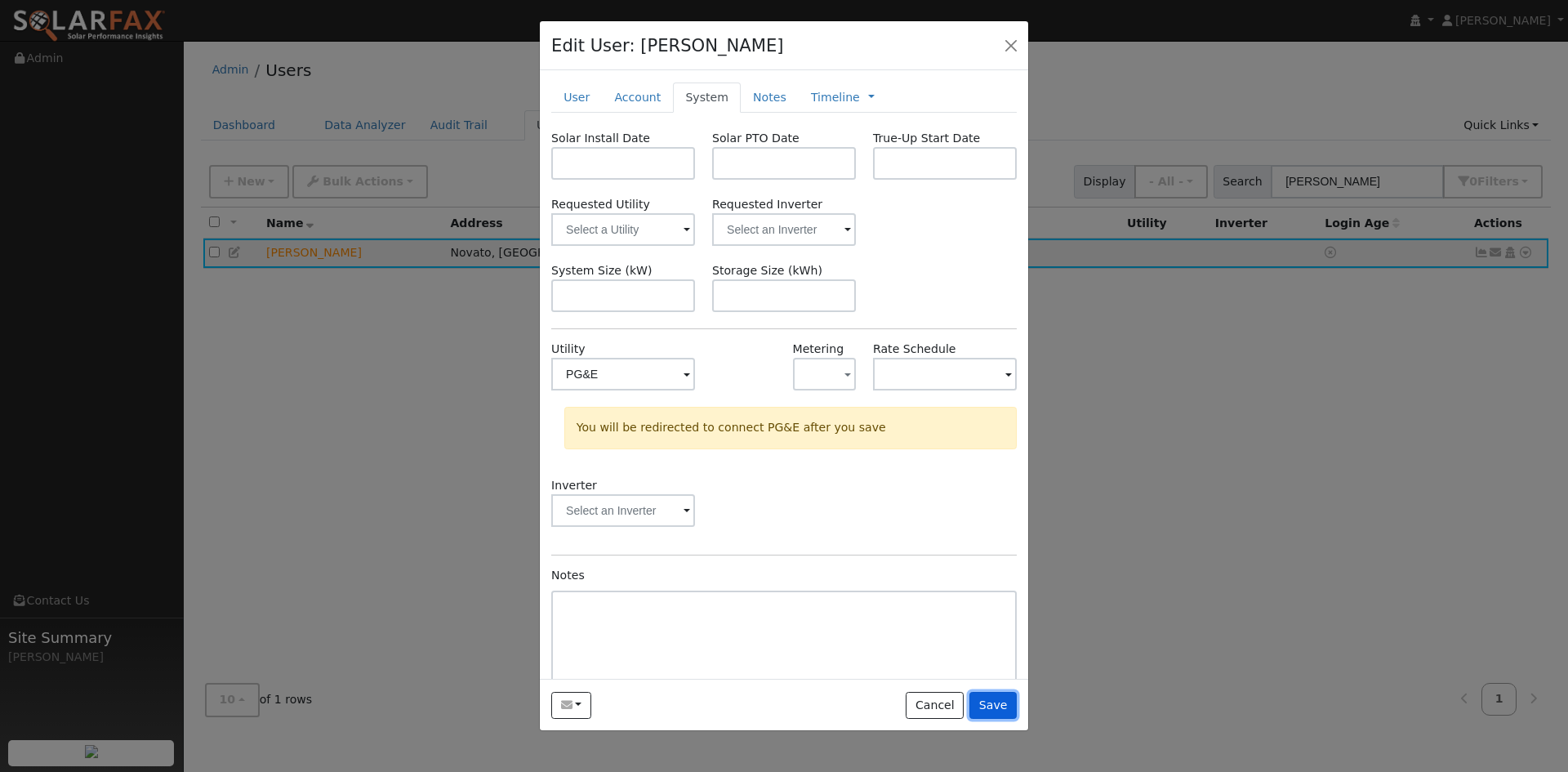
click at [991, 720] on button "Save" at bounding box center [992, 705] width 47 height 28
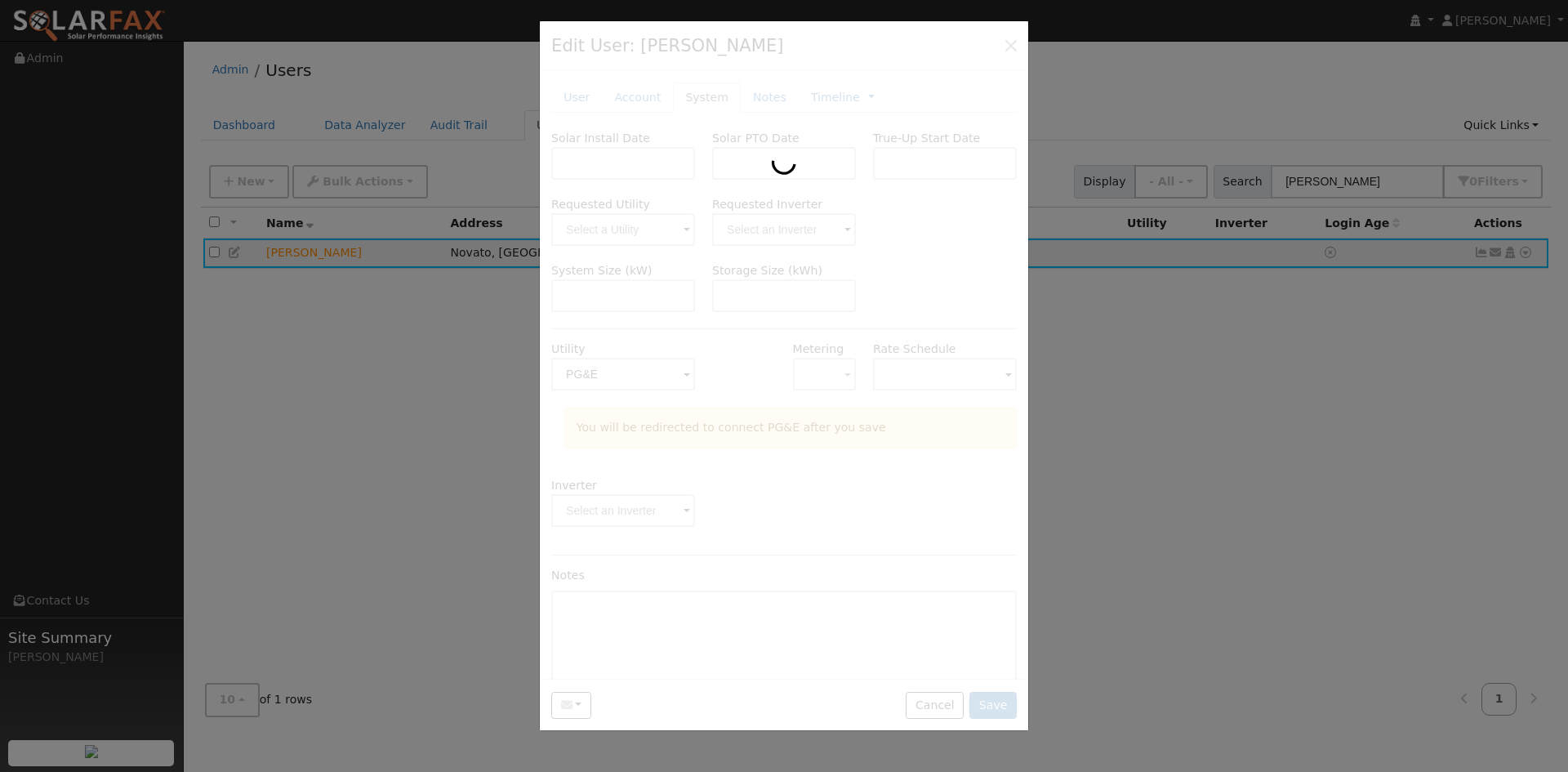
click at [1188, 440] on div at bounding box center [784, 386] width 1568 height 772
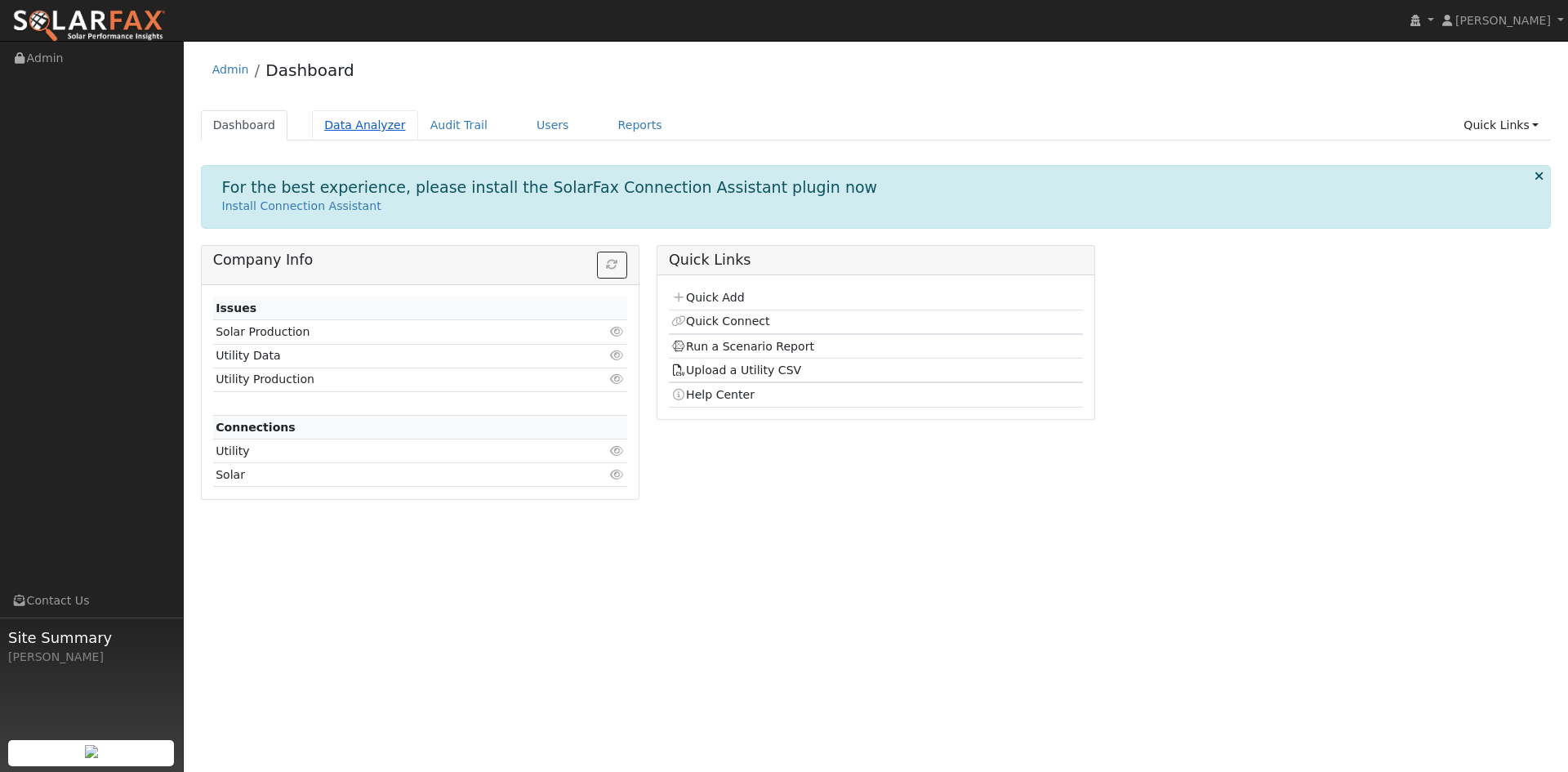
click at [414, 133] on link "Data Analyzer" at bounding box center [365, 125] width 106 height 30
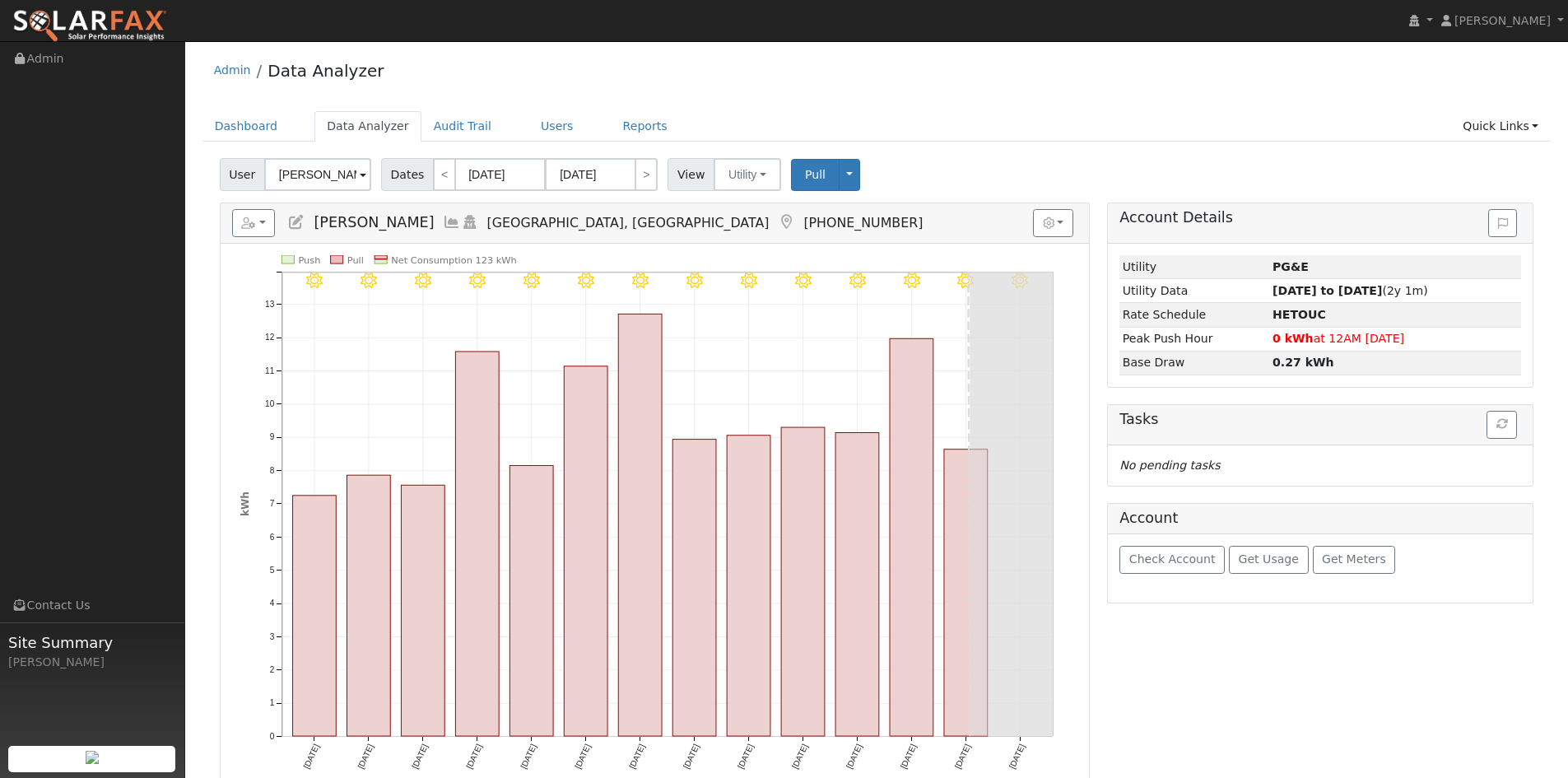
click at [348, 191] on input "[PERSON_NAME]" at bounding box center [317, 174] width 107 height 33
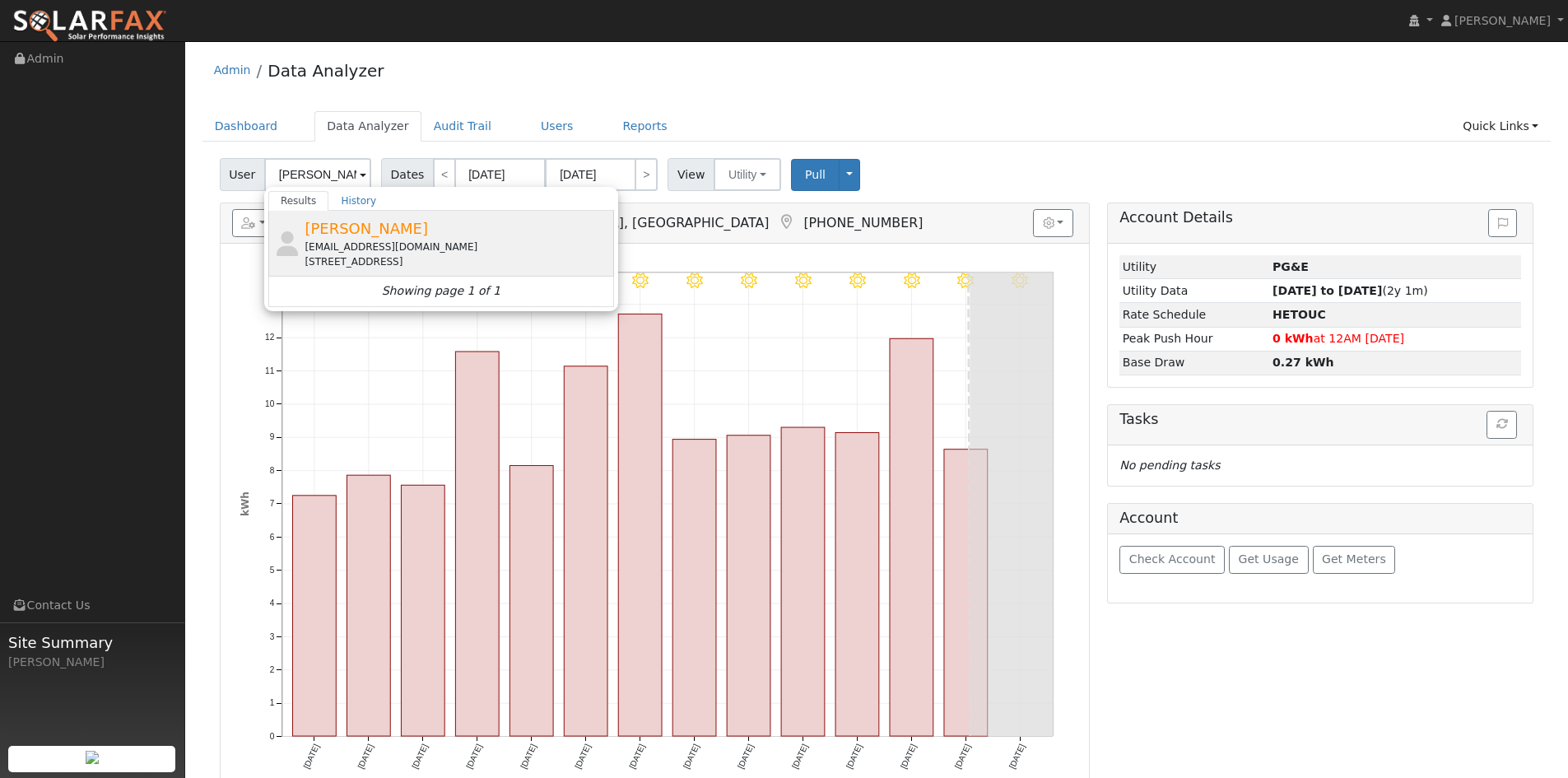
click at [452, 242] on div "[PERSON_NAME] [PERSON_NAME][EMAIL_ADDRESS][DOMAIN_NAME] [STREET_ADDRESS]" at bounding box center [458, 242] width 306 height 52
type input "[PERSON_NAME]"
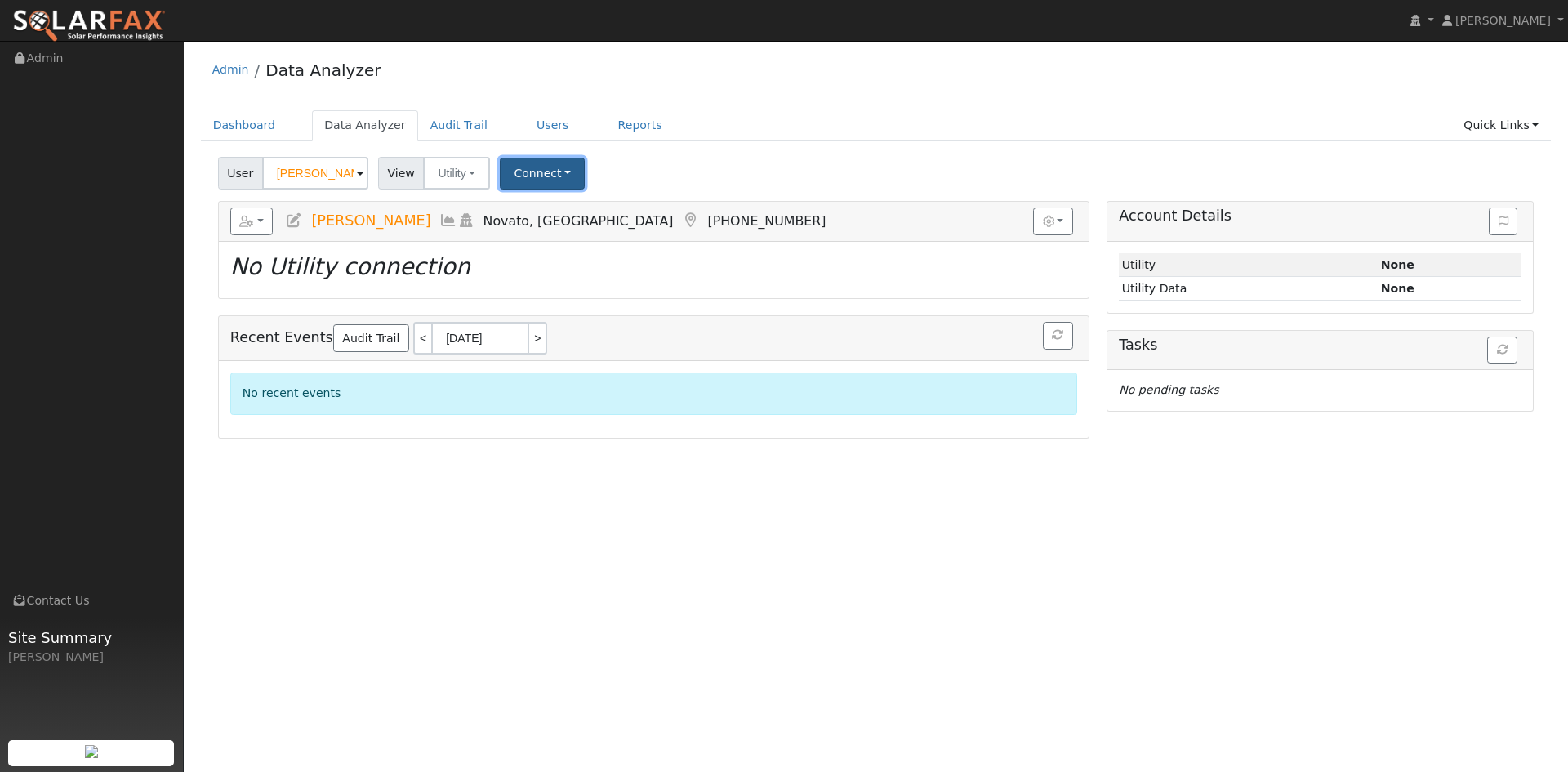
click at [580, 181] on button "Connect" at bounding box center [542, 173] width 85 height 32
click at [592, 224] on link "Select a Provider" at bounding box center [565, 214] width 128 height 23
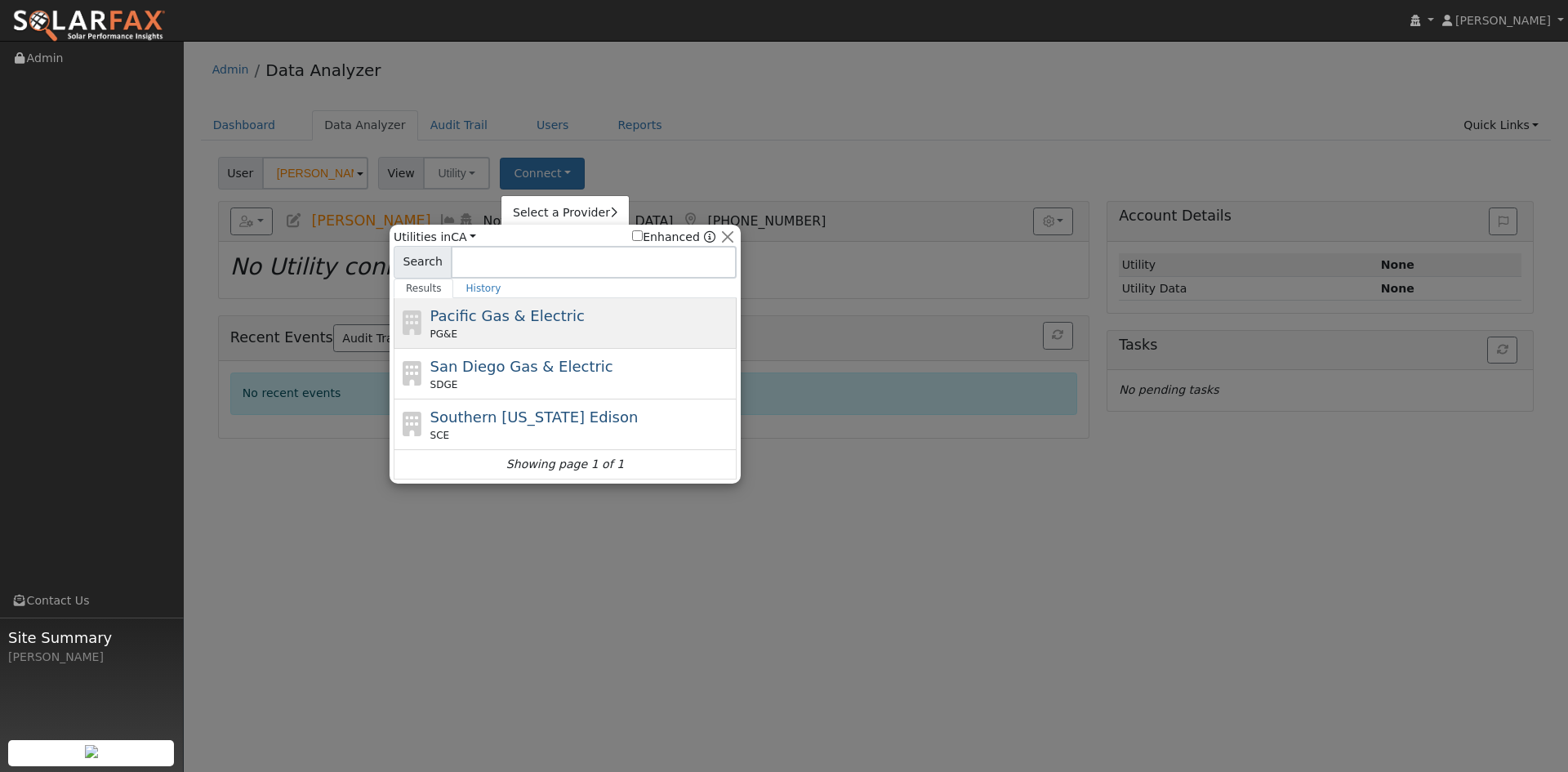
click at [556, 341] on div "Pacific Gas & Electric PG&E" at bounding box center [582, 323] width 303 height 37
